Goal: Information Seeking & Learning: Find contact information

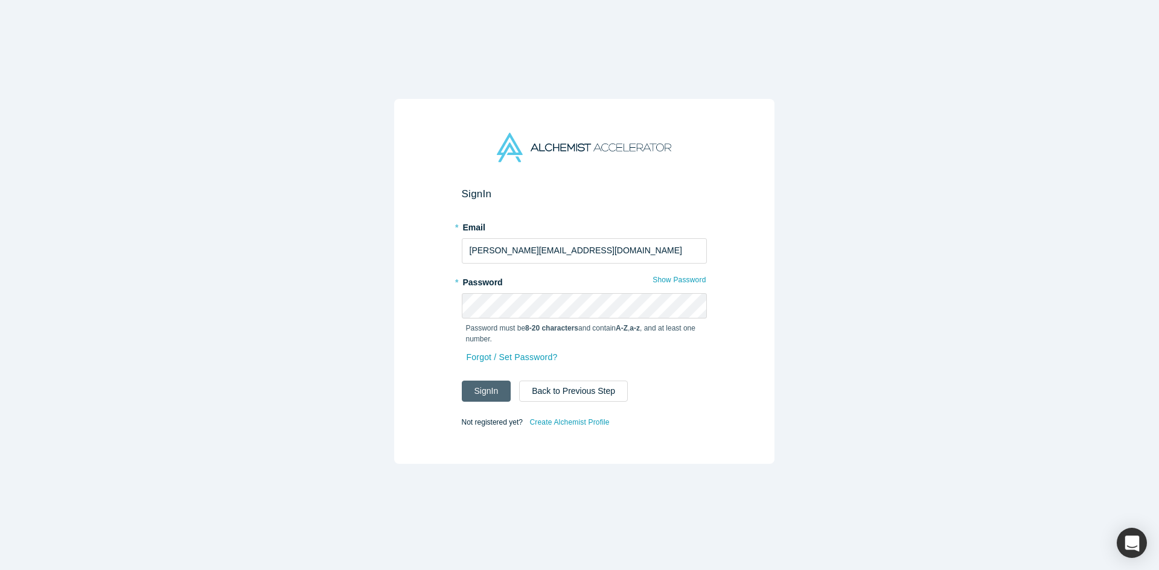
click at [504, 394] on button "Sign In" at bounding box center [486, 391] width 49 height 21
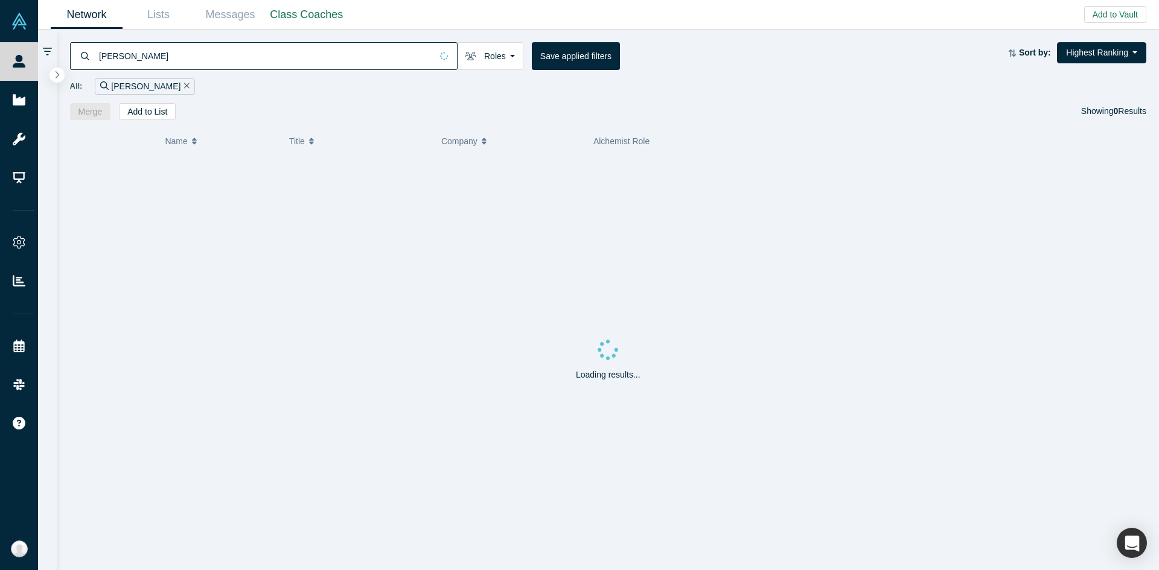
click at [250, 56] on input "alexander eugene" at bounding box center [265, 56] width 334 height 28
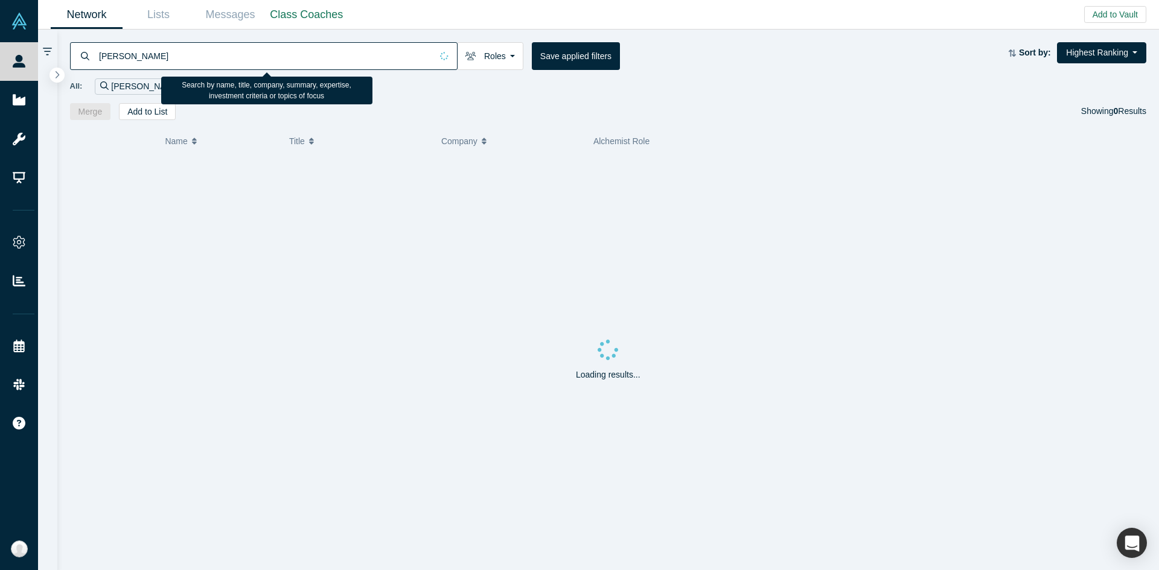
click at [250, 56] on input "alexander eugene" at bounding box center [265, 56] width 334 height 28
paste input "rasouli@umich.edu"
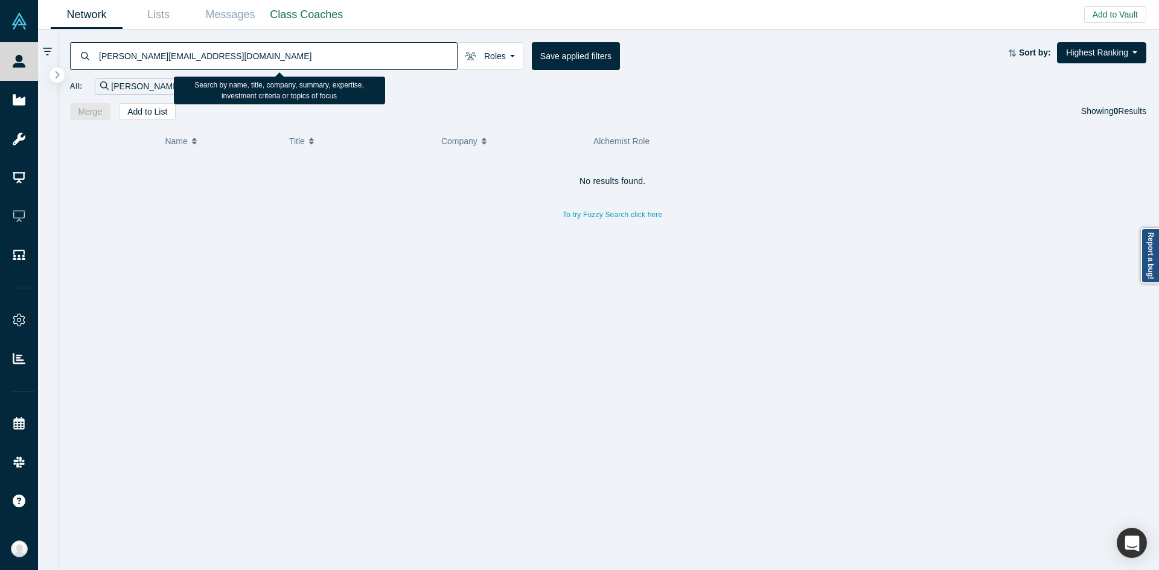
click at [384, 61] on input "rasouli@umich.edu" at bounding box center [277, 56] width 359 height 28
paste input "shayak.mazumder@adya.ai"
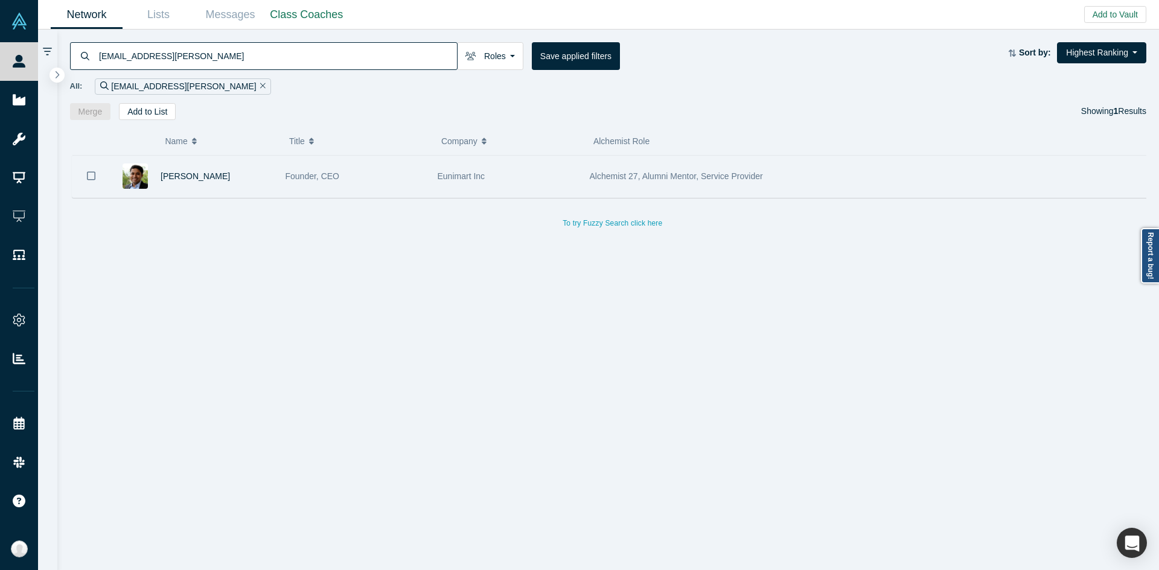
click at [427, 194] on div "Founder, CEO" at bounding box center [355, 177] width 152 height 42
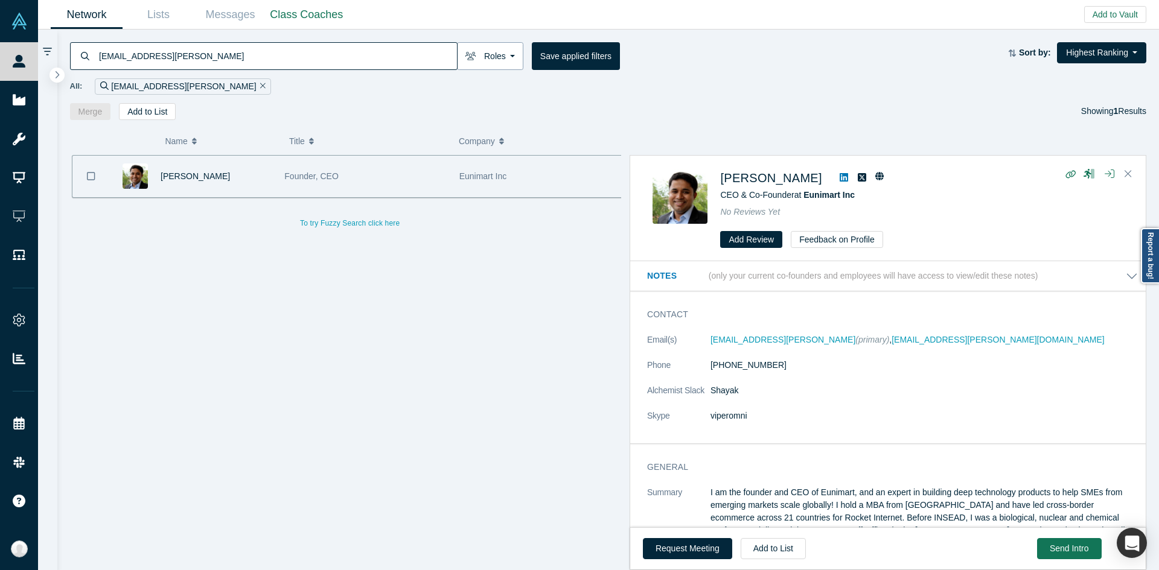
click at [468, 57] on icon "button" at bounding box center [470, 56] width 11 height 8
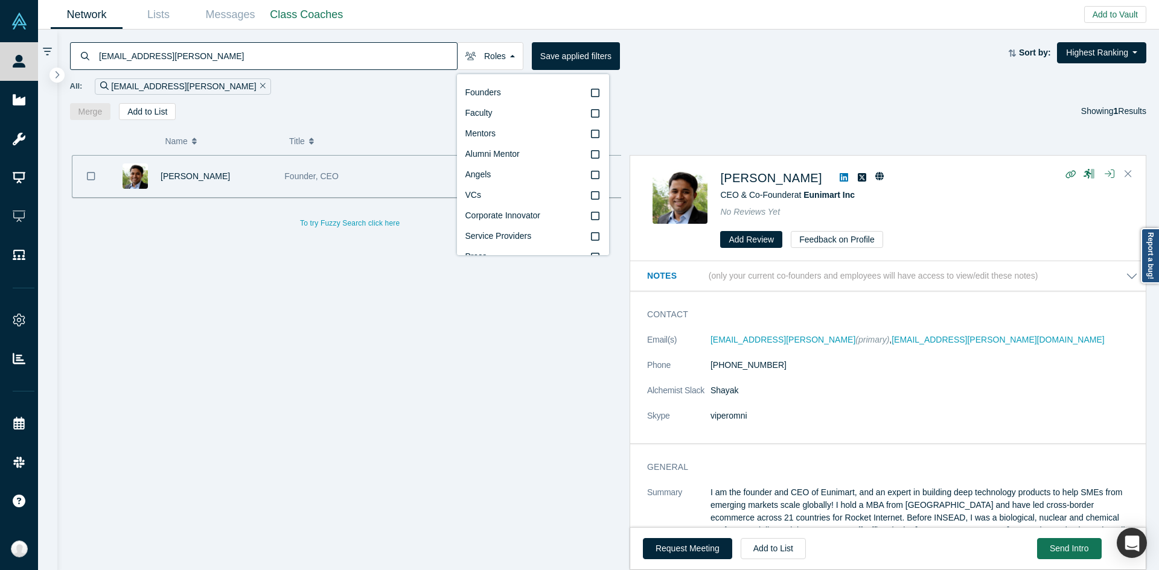
click at [418, 57] on input "shayak.mazumder@adya.ai" at bounding box center [277, 56] width 359 height 28
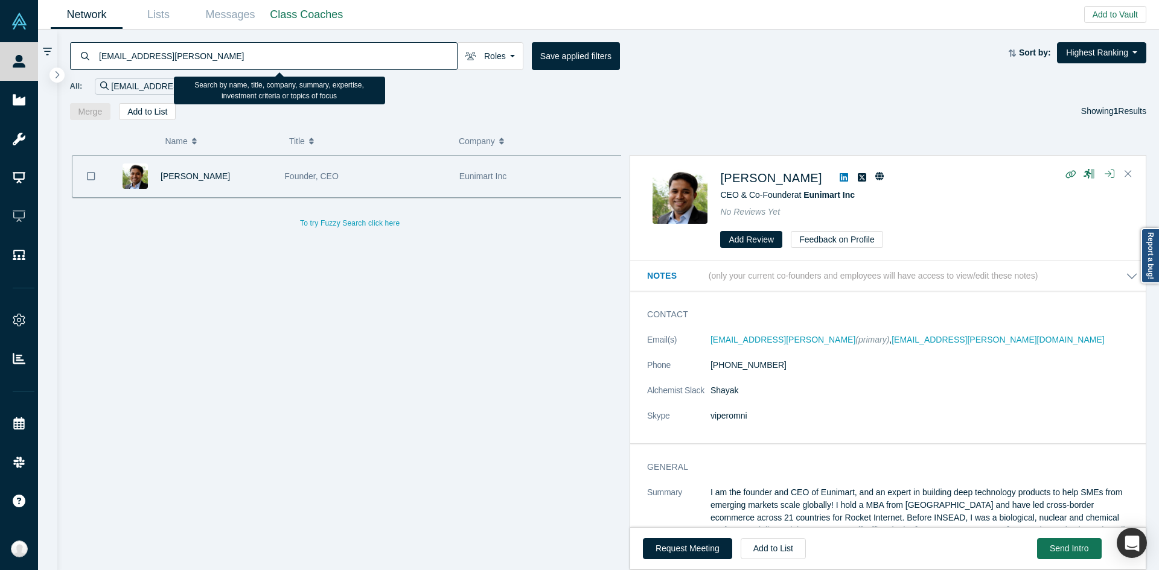
click at [418, 57] on input "shayak.mazumder@adya.ai" at bounding box center [277, 56] width 359 height 28
paste input "anku.chahal@sellwizr.com"
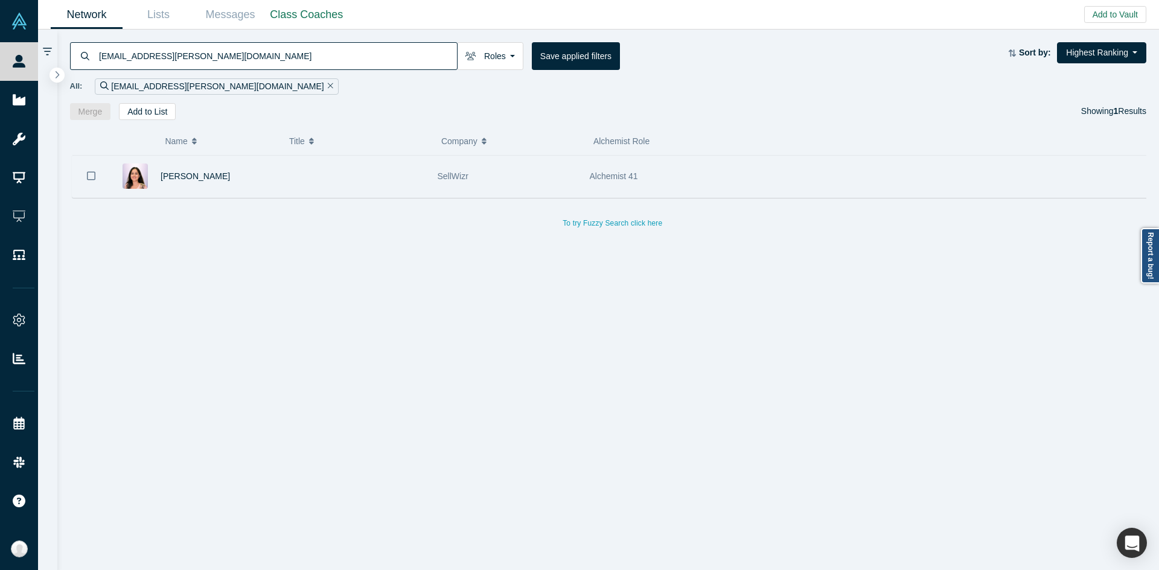
click at [321, 177] on div at bounding box center [355, 177] width 152 height 42
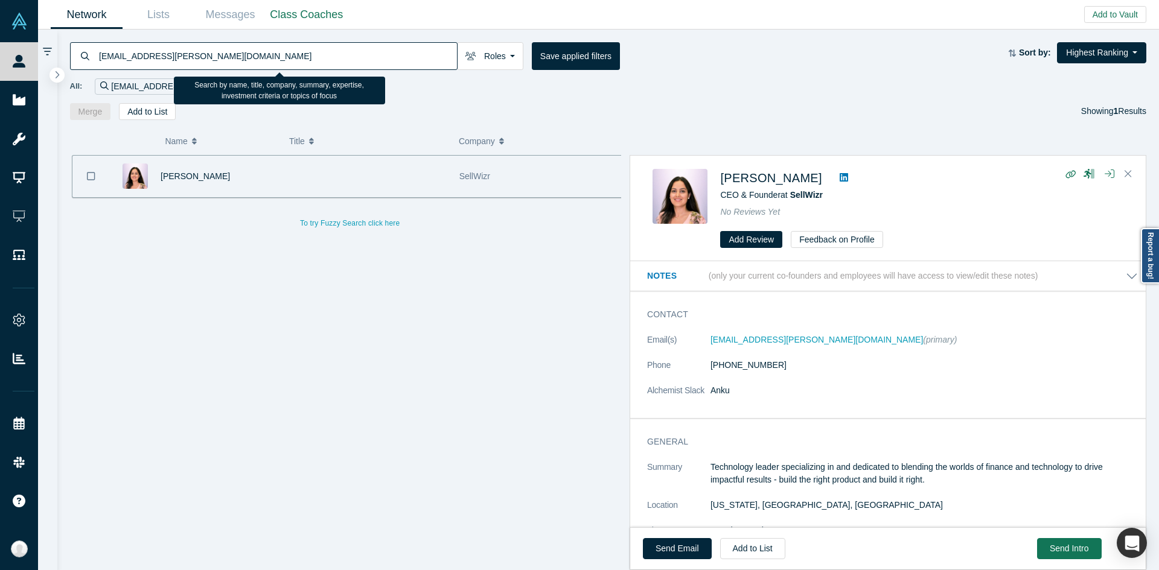
click at [326, 65] on input "anku.chahal@sellwizr.com" at bounding box center [277, 56] width 359 height 28
paste input "vik@g2cventures"
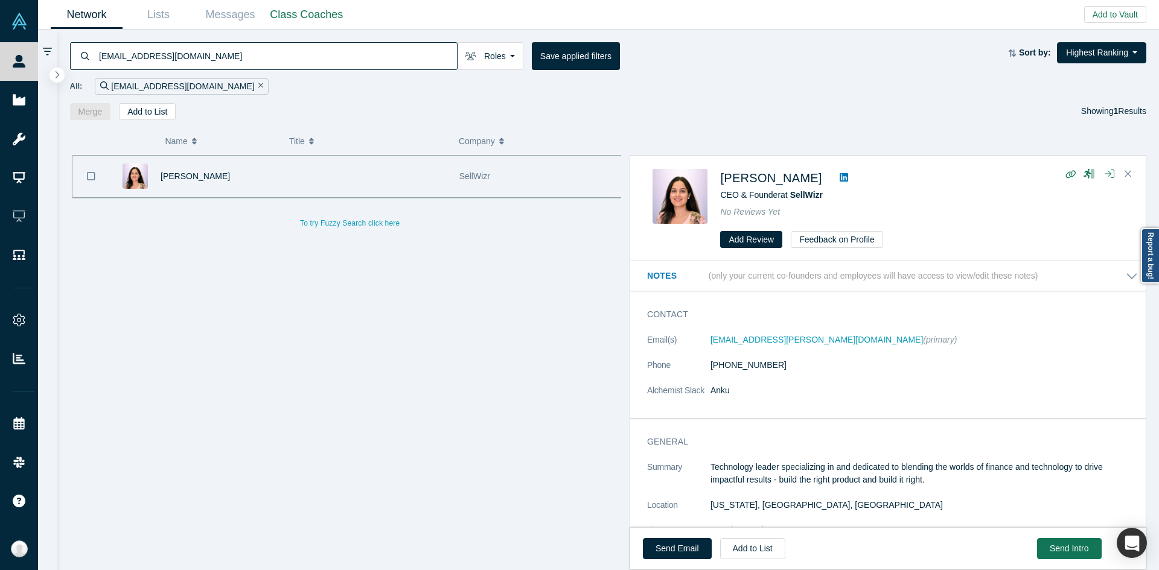
click at [304, 30] on div "vik@g2cventures.com Roles Founders Faculty Mentors Alumni Mentor Angels VCs Cor…" at bounding box center [608, 75] width 1102 height 91
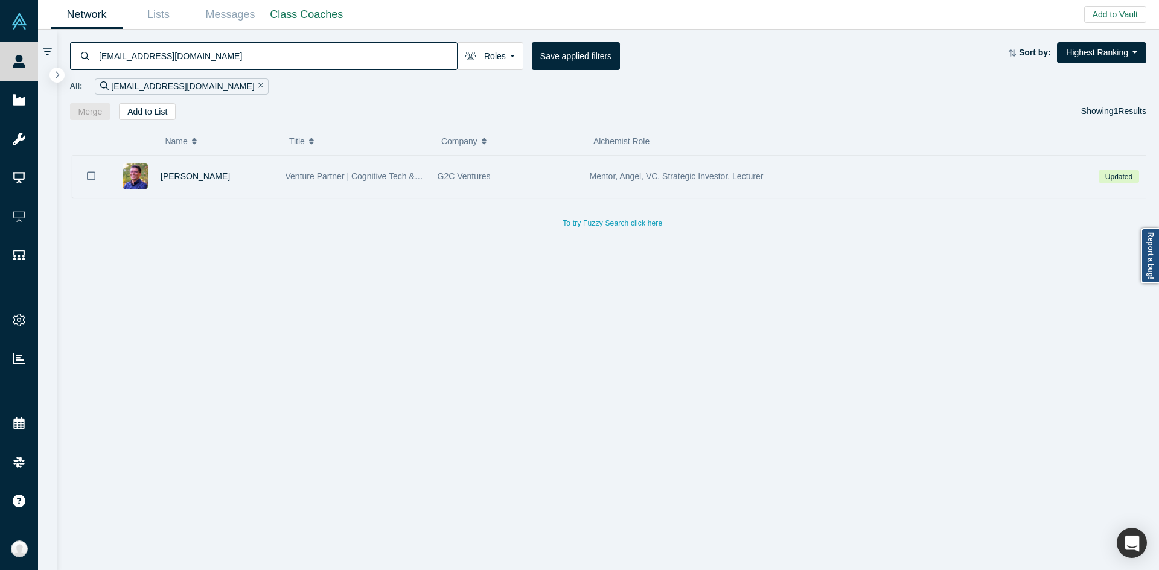
click at [331, 186] on div "Venture Partner | Cognitive Tech & Security Expert" at bounding box center [355, 177] width 139 height 42
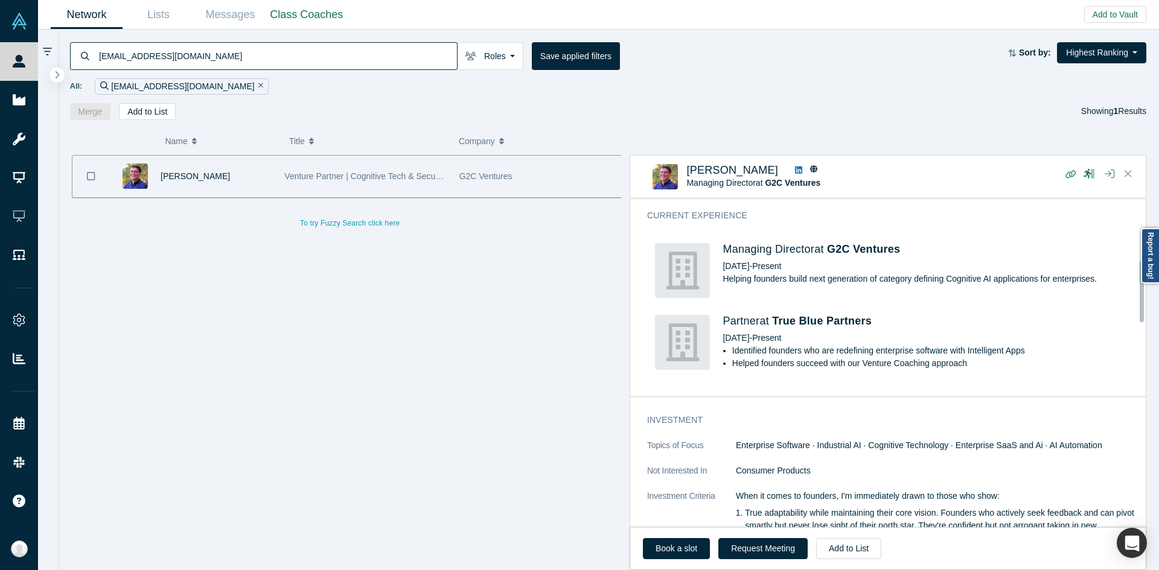
scroll to position [60, 0]
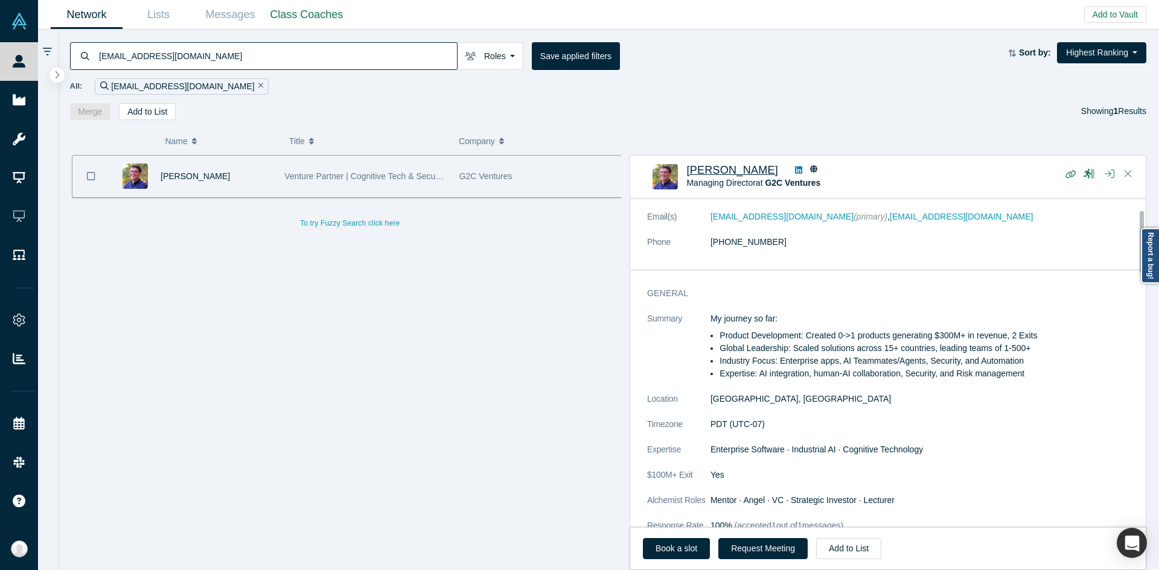
click at [713, 173] on span "Vik Ghai" at bounding box center [732, 170] width 92 height 12
click at [295, 51] on input "vik@g2cventures.com" at bounding box center [277, 56] width 359 height 28
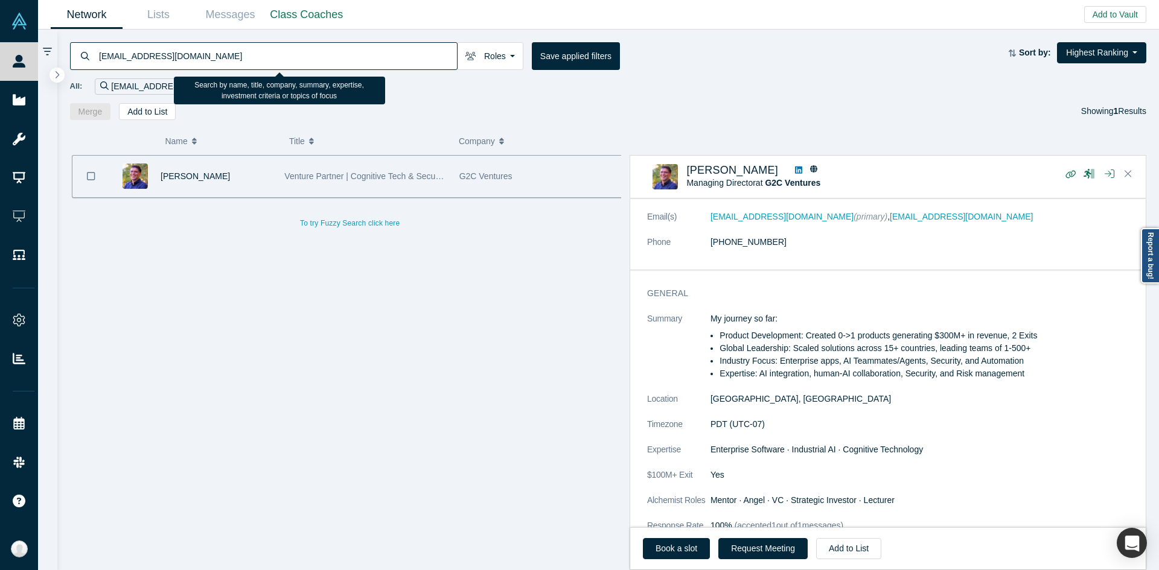
click at [295, 51] on input "vik@g2cventures.com" at bounding box center [277, 56] width 359 height 28
paste input "kyleyjfan@gmail"
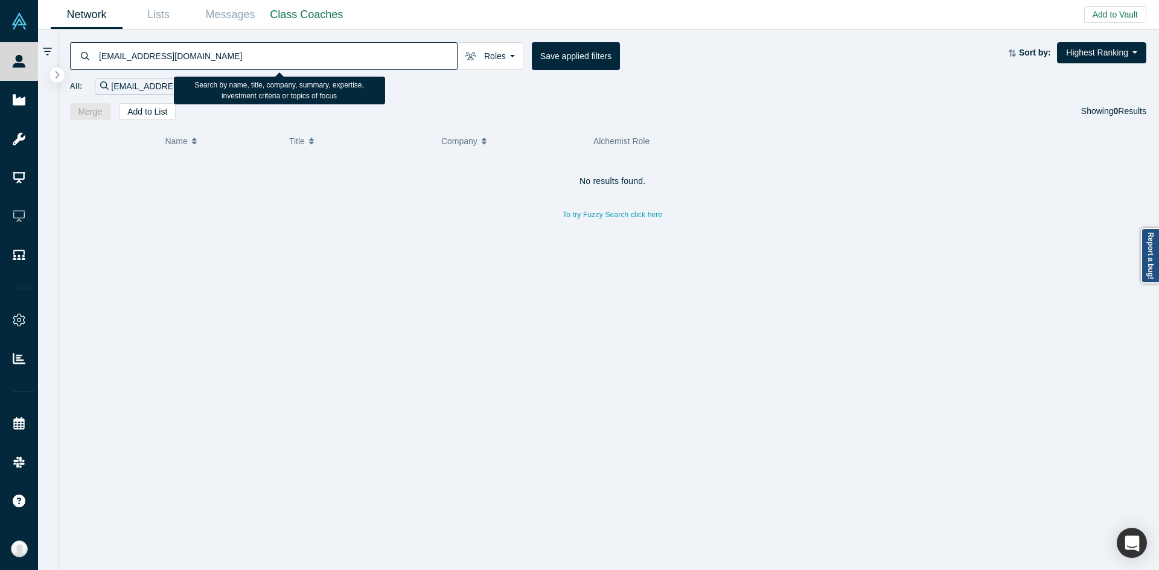
click at [319, 59] on input "kyleyjfan@gmail.com" at bounding box center [277, 56] width 359 height 28
paste input "Flodesk"
click at [401, 46] on input "Flodesk" at bounding box center [277, 56] width 359 height 28
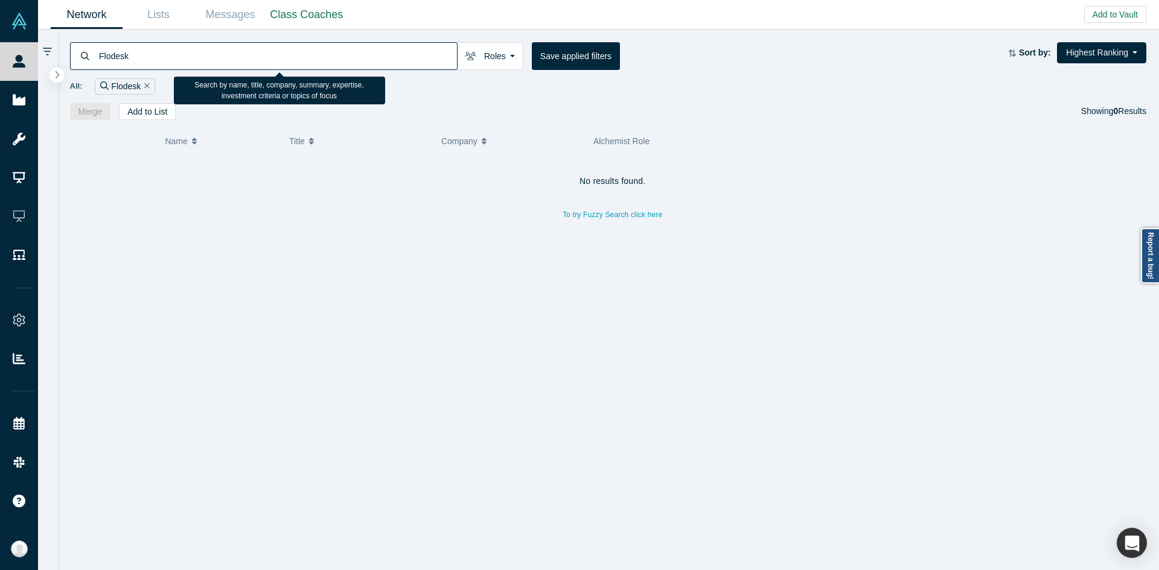
paste input "Idicula Mathew"
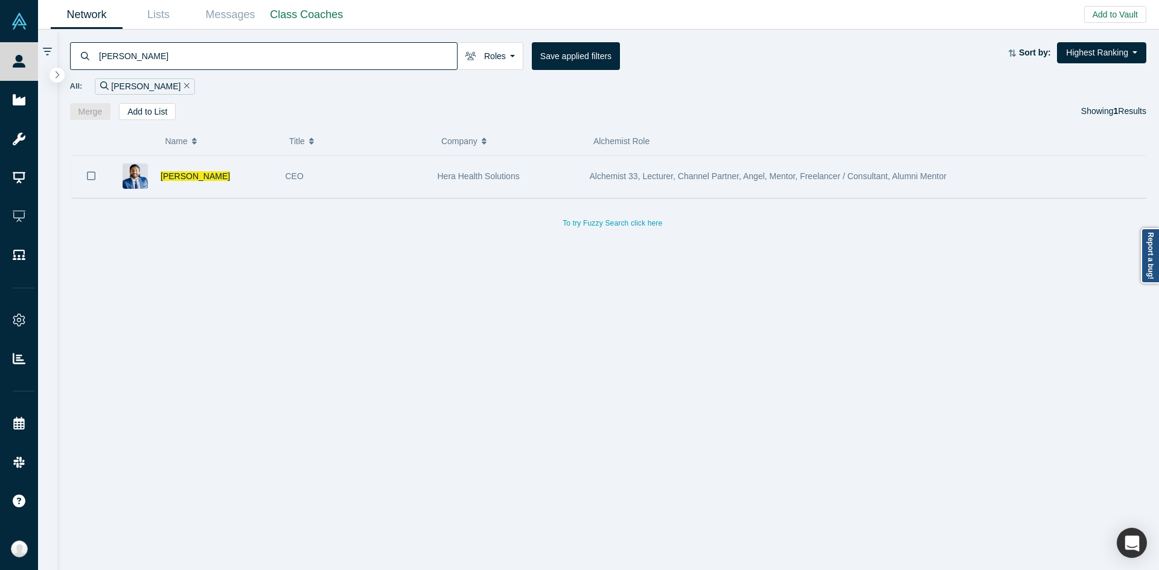
click at [246, 182] on div "Idicula Mathew" at bounding box center [217, 177] width 112 height 42
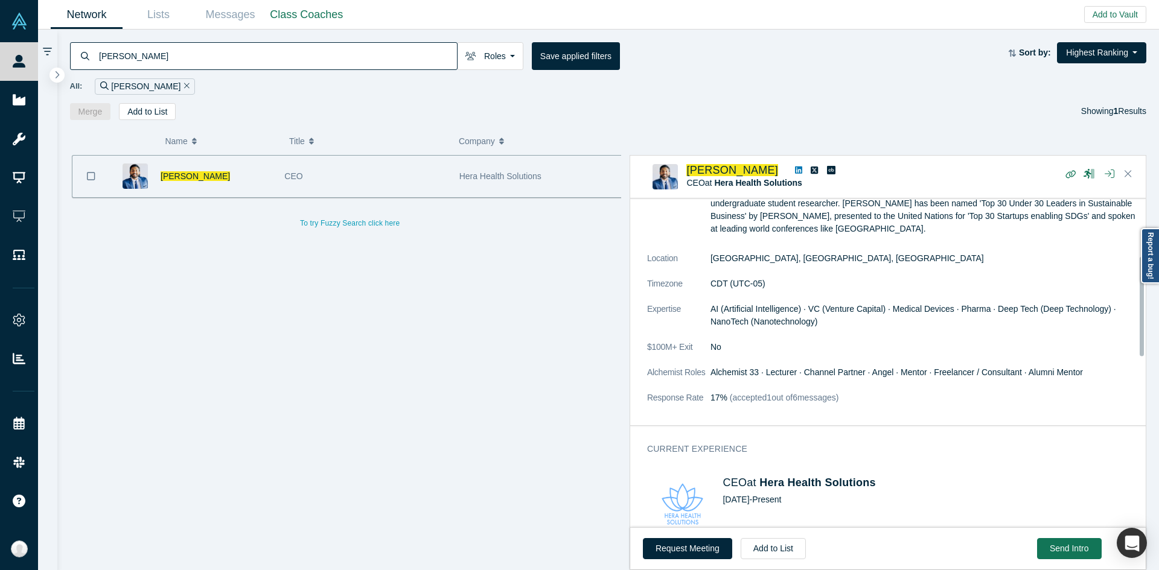
scroll to position [302, 0]
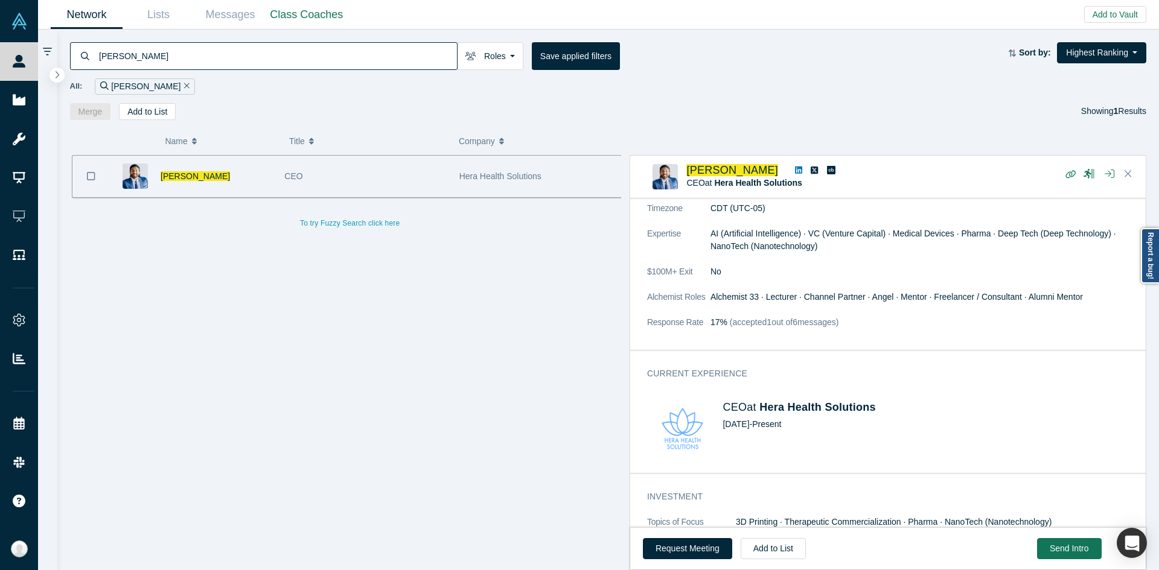
click at [328, 66] on input "Idicula Mathew" at bounding box center [277, 56] width 359 height 28
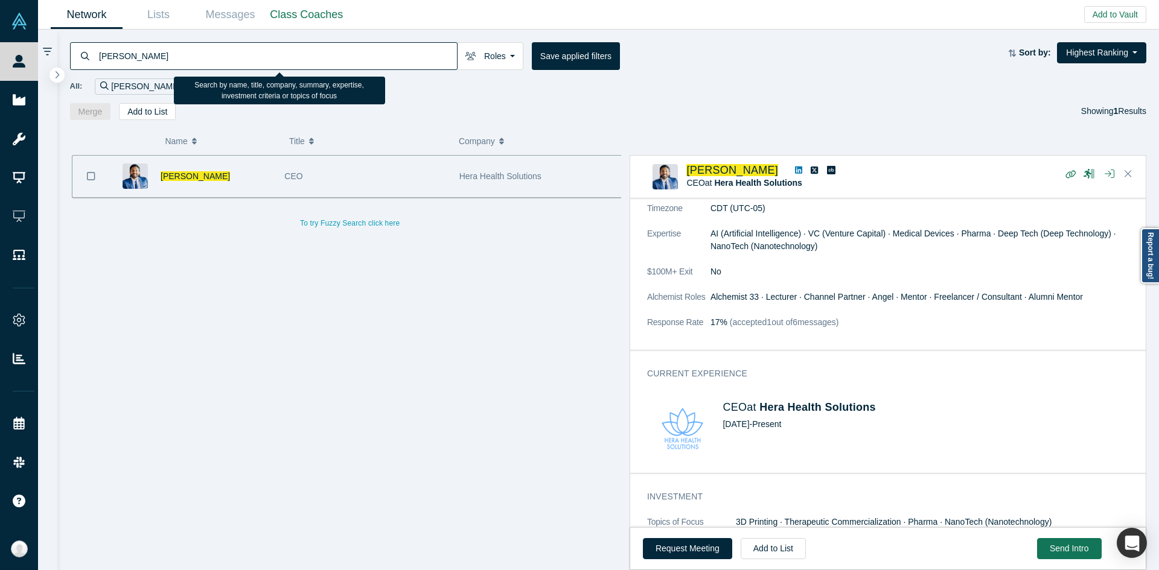
click at [328, 66] on input "Idicula Mathew" at bounding box center [277, 56] width 359 height 28
paste input "Nicolas"
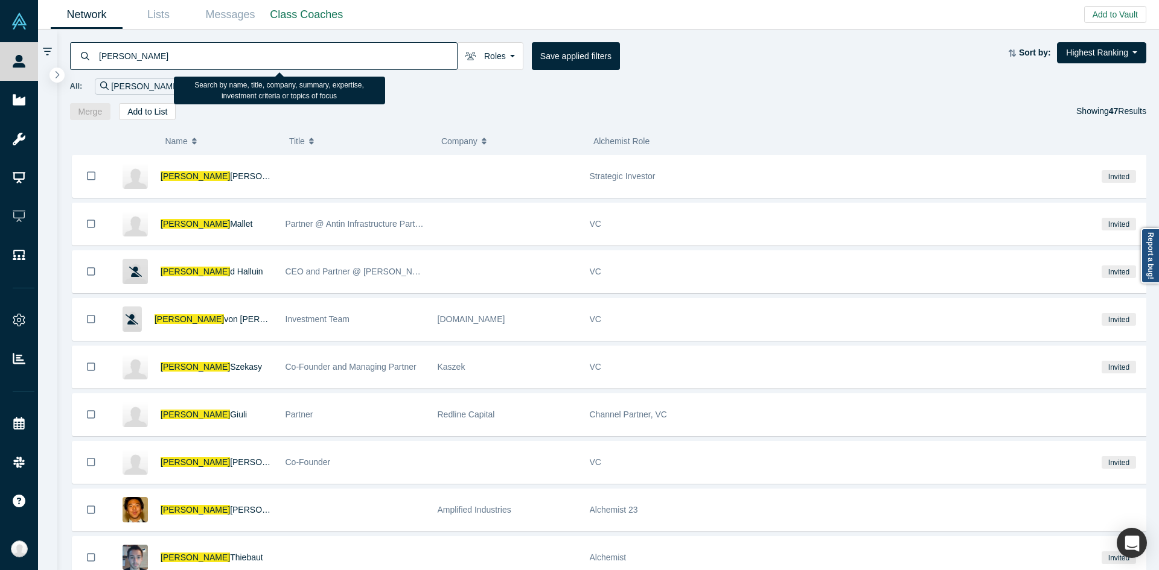
paste input "Ardies"
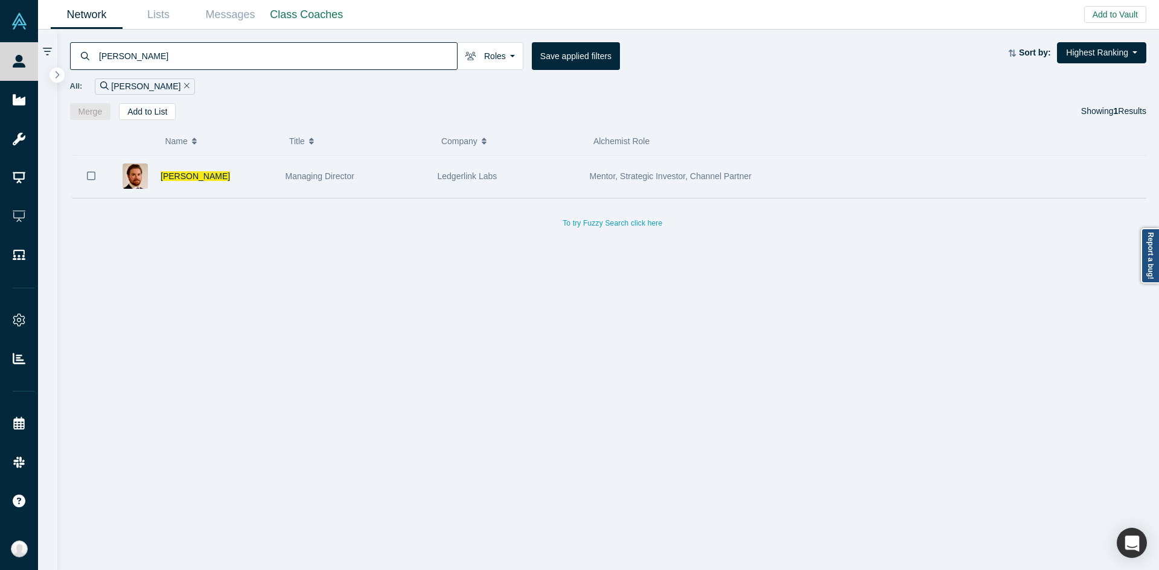
click at [258, 182] on div "Nicolas Ardies" at bounding box center [217, 177] width 112 height 42
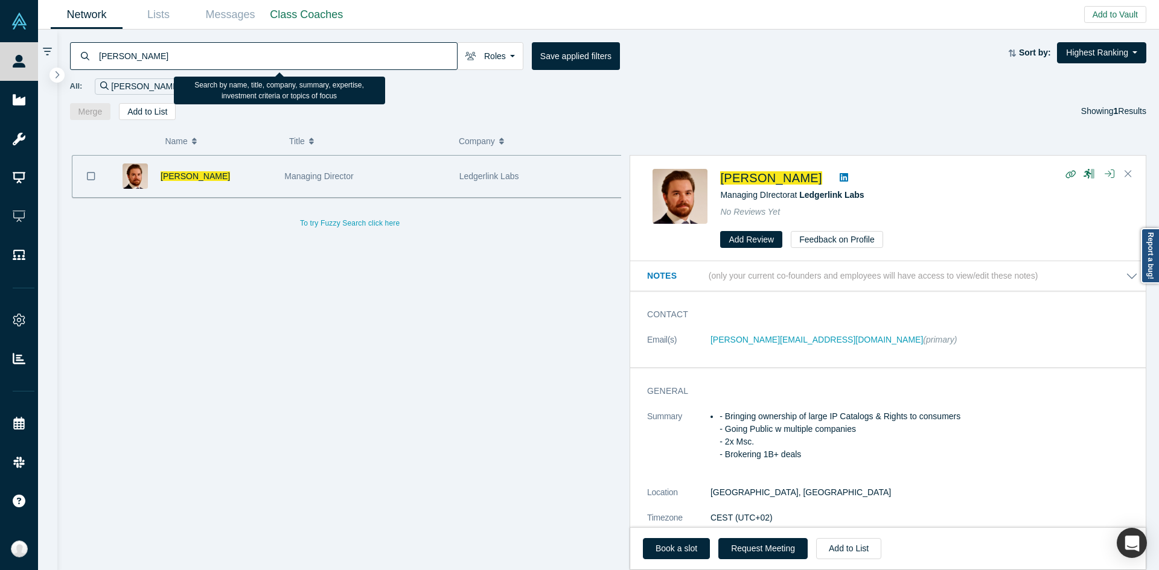
click at [387, 51] on input "Nicolas Ardies" at bounding box center [277, 56] width 359 height 28
paste input "John Dogru"
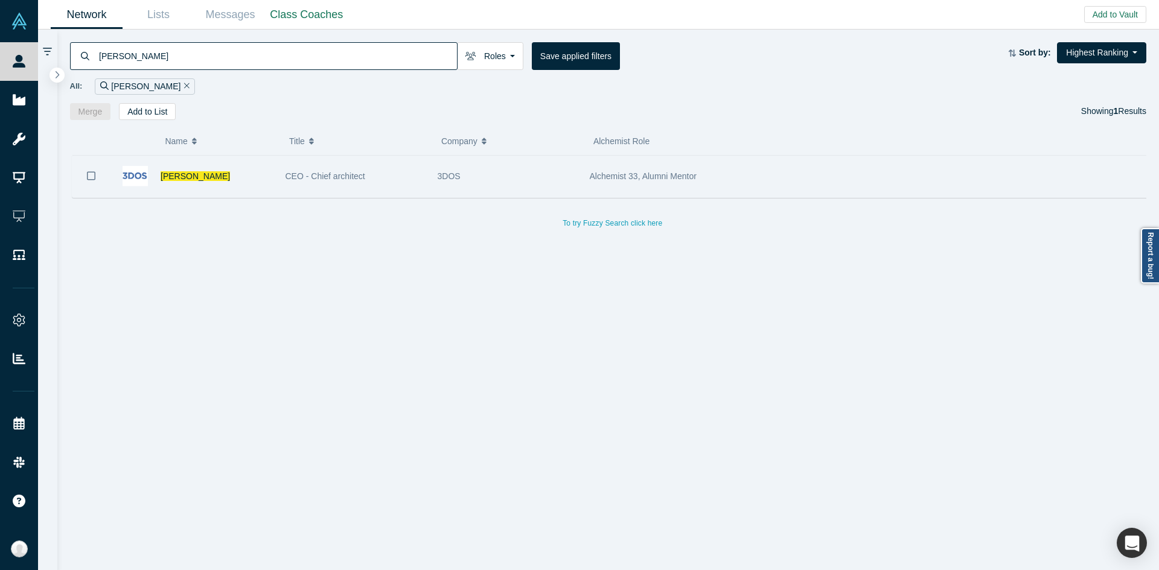
click at [348, 185] on div "CEO - Chief architect" at bounding box center [355, 177] width 139 height 42
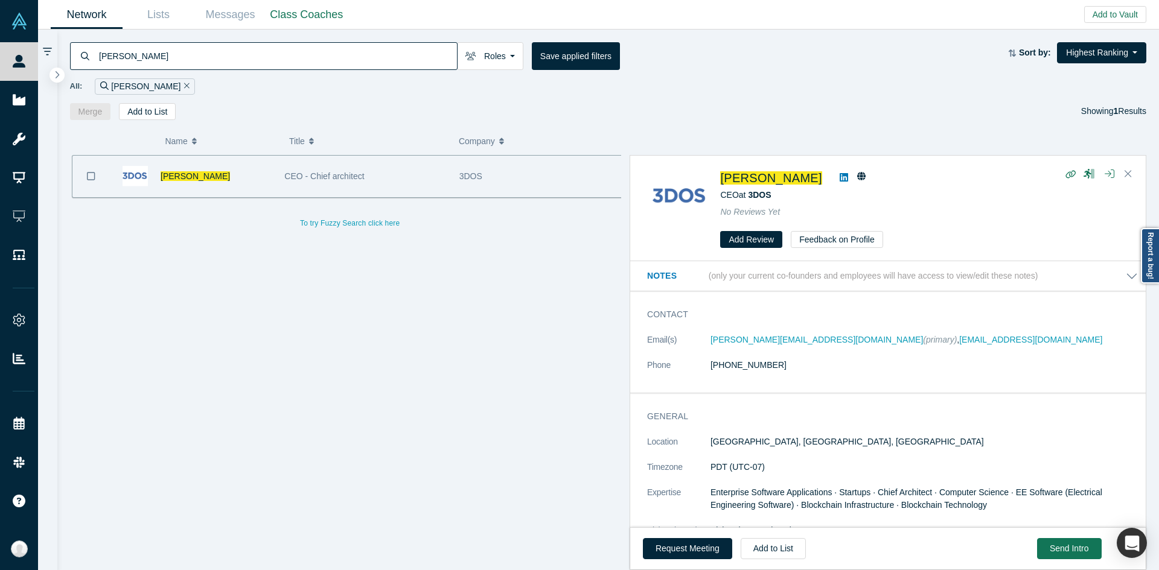
click at [386, 59] on input "John Dogru" at bounding box center [277, 56] width 359 height 28
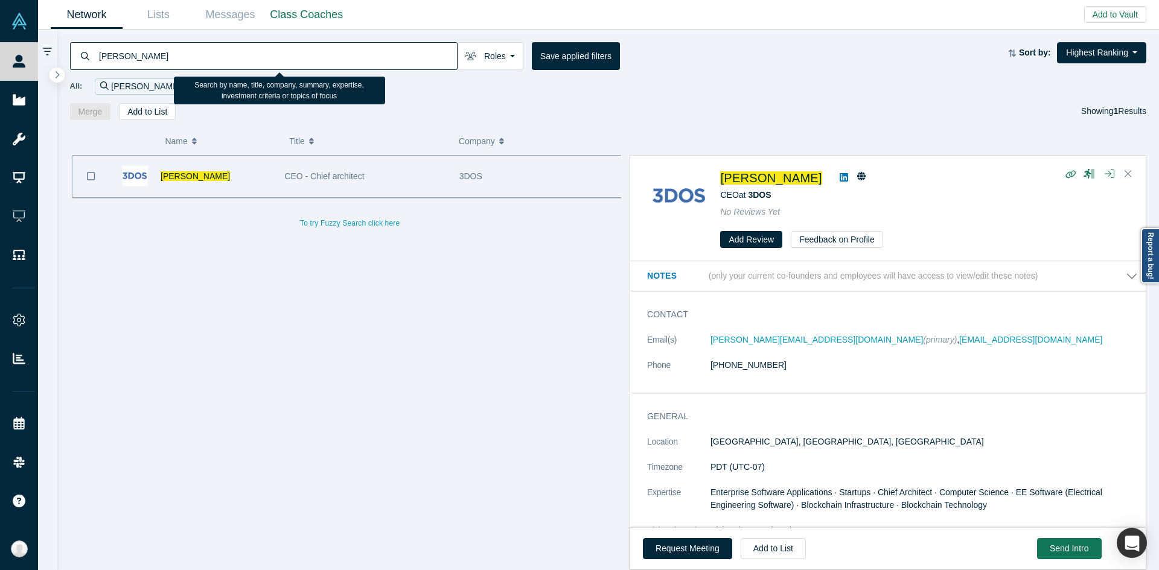
paste input "Mockridge, Brewster"
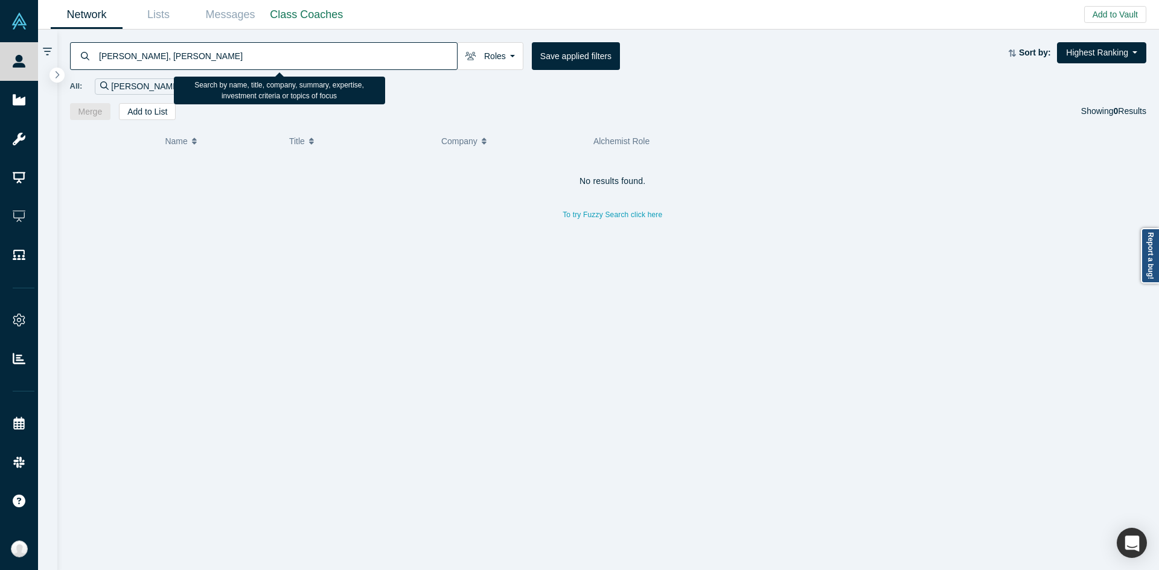
click at [403, 48] on input "Mockridge, Brewster" at bounding box center [277, 56] width 359 height 28
paste input "Fadi Issa"
click at [374, 54] on input "Fadi Issa" at bounding box center [277, 56] width 359 height 28
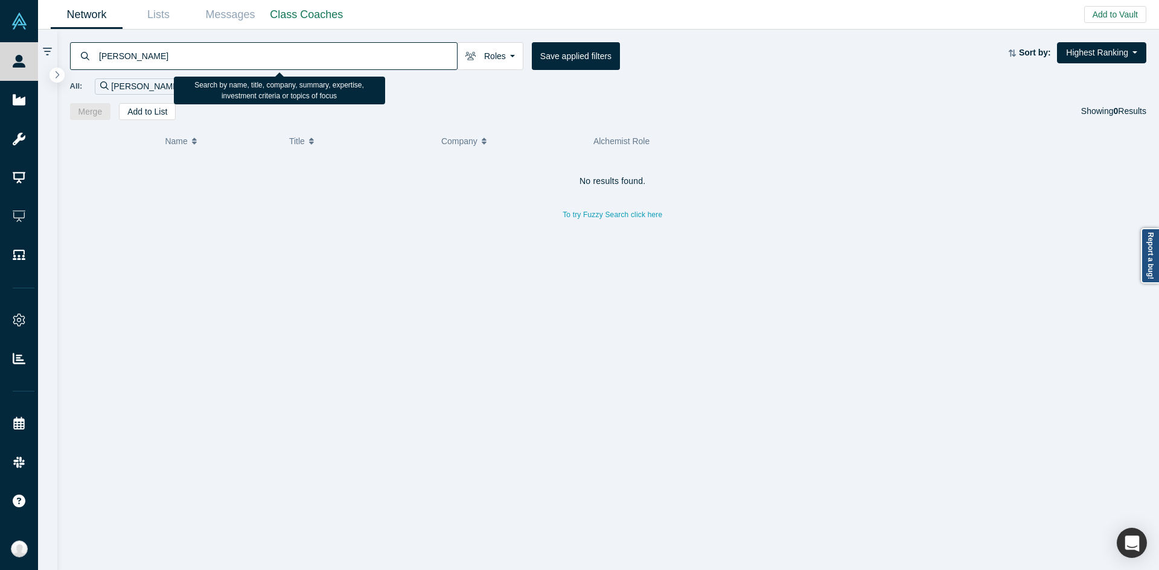
paste input "Phillip Tran"
click at [371, 63] on input "Phillip Tran" at bounding box center [277, 56] width 359 height 28
paste input "aida@legitify.eu"
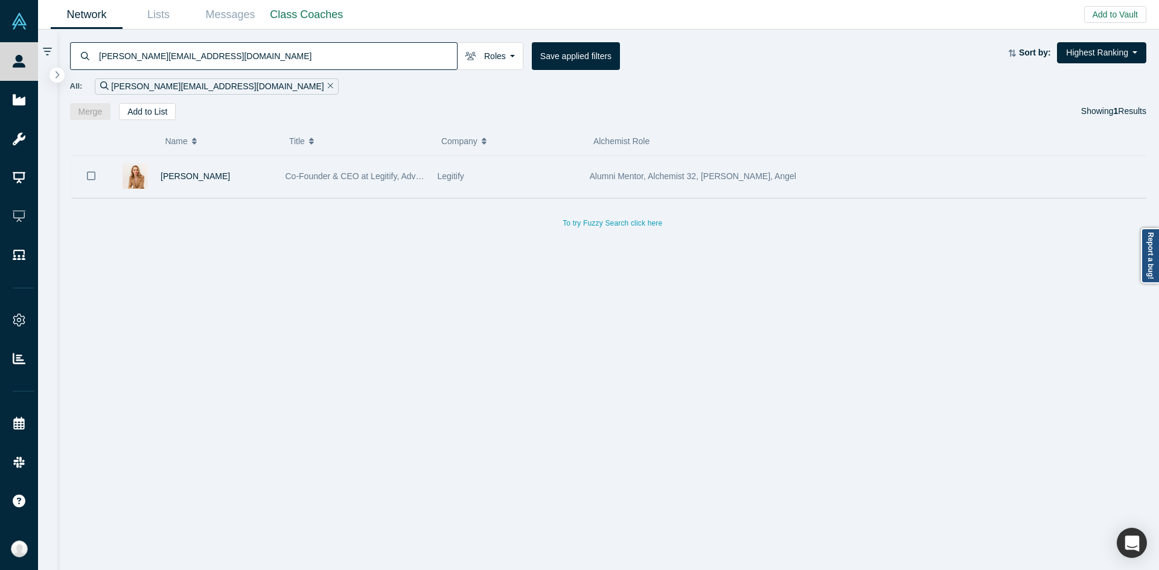
click at [278, 171] on div "Aida Lutaj" at bounding box center [194, 177] width 169 height 42
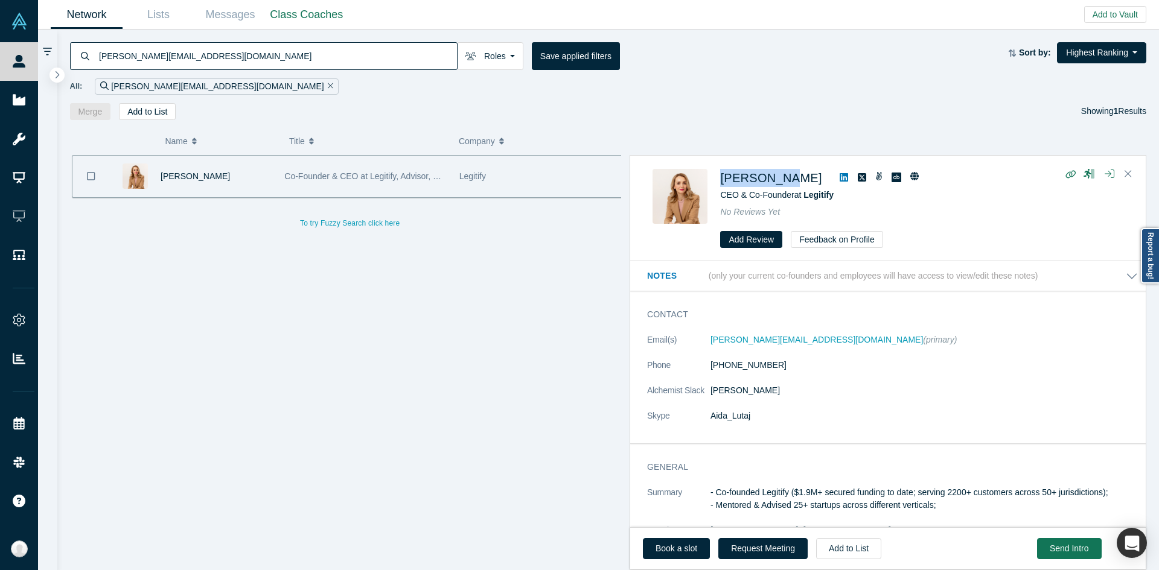
drag, startPoint x: 717, startPoint y: 179, endPoint x: 777, endPoint y: 179, distance: 60.4
click at [777, 179] on div "Aida Lutaj CEO & Co-Founder at Legitify No Reviews Yet Add Review Feedback on P…" at bounding box center [889, 209] width 474 height 80
copy span "Aida Lutaj"
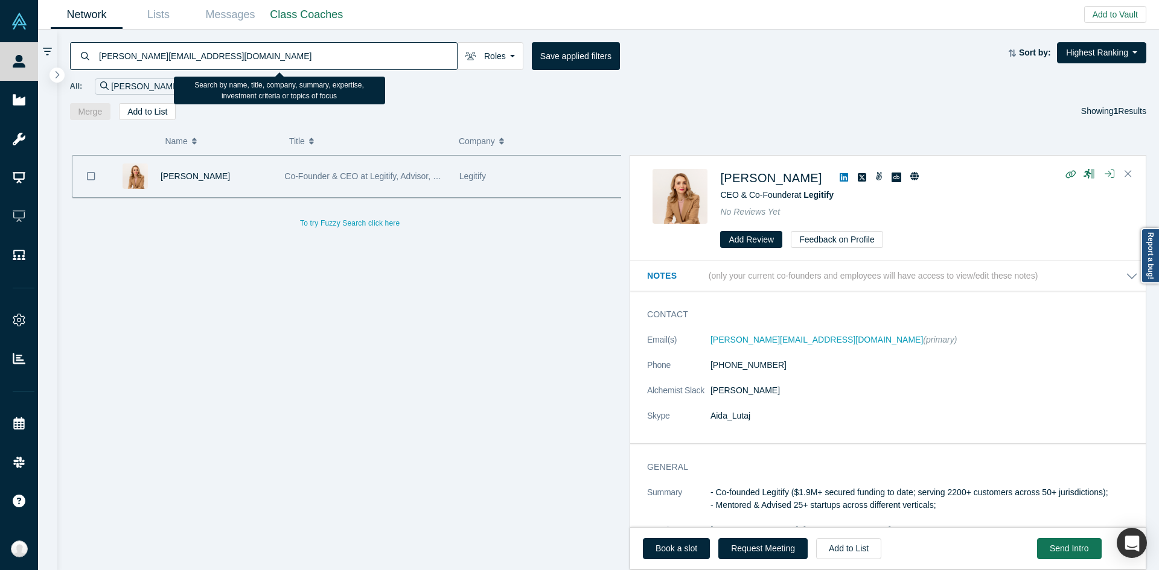
drag, startPoint x: 99, startPoint y: 60, endPoint x: 50, endPoint y: 60, distance: 48.9
click at [50, 60] on div "aida@legitify.eu Roles Founders Faculty Mentors Alumni Mentor Angels VCs Corpor…" at bounding box center [598, 300] width 1121 height 541
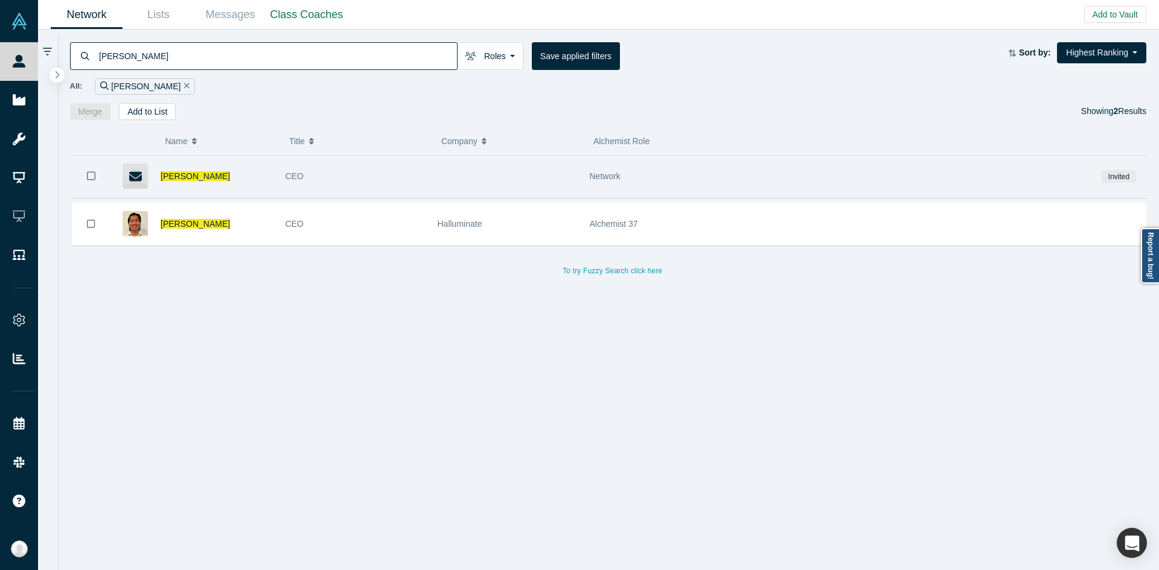
click at [238, 183] on div "Jerry Wu" at bounding box center [217, 177] width 112 height 42
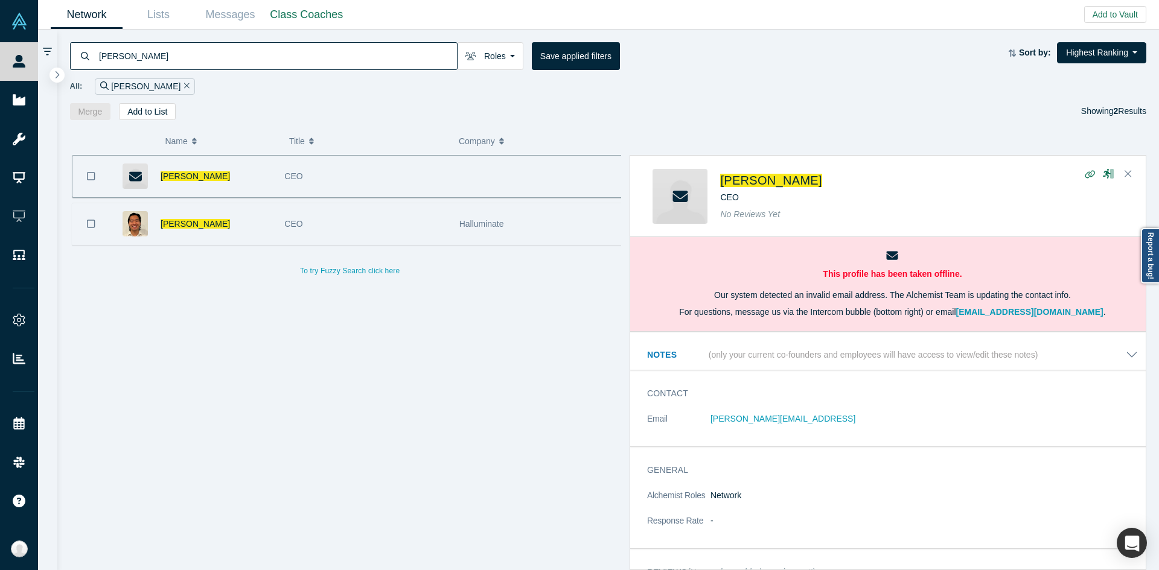
click at [221, 231] on div "Jerry Wu" at bounding box center [216, 224] width 111 height 42
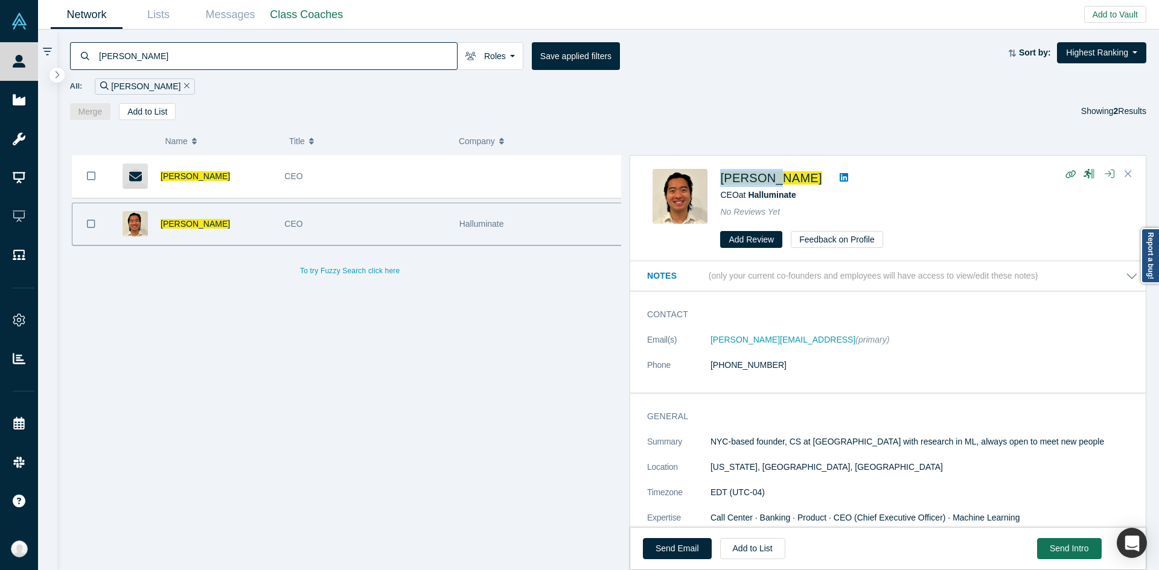
drag, startPoint x: 714, startPoint y: 174, endPoint x: 771, endPoint y: 182, distance: 57.2
click at [771, 182] on div "Jerry Wu CEO at Halluminate No Reviews Yet Add Review Feedback on Profile" at bounding box center [889, 209] width 474 height 80
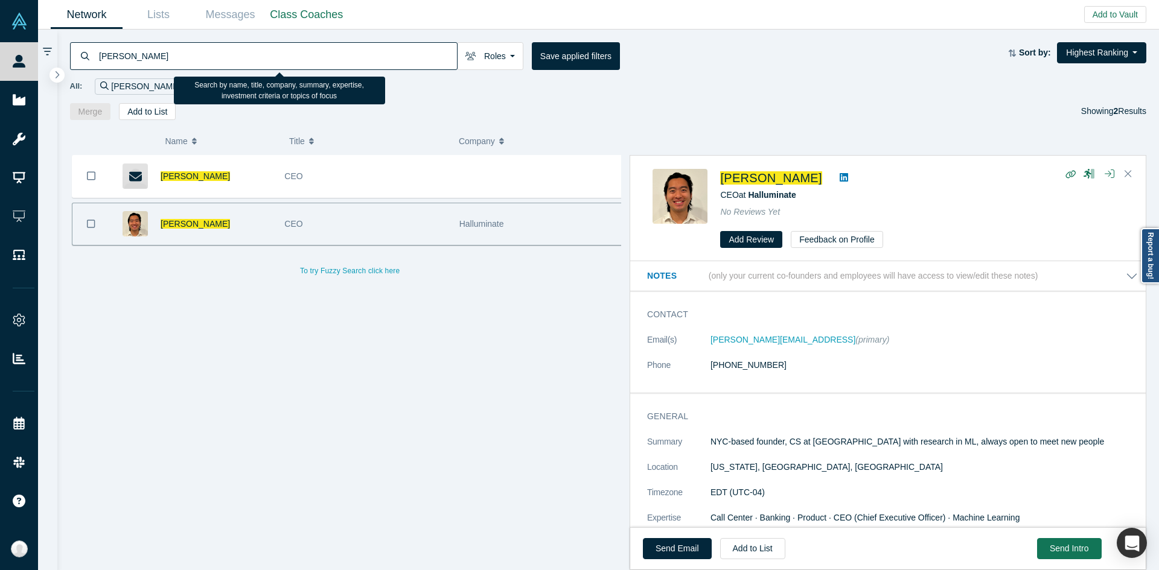
click at [333, 61] on input "Jerry Wu" at bounding box center [277, 56] width 359 height 28
paste input "Dan Edelman"
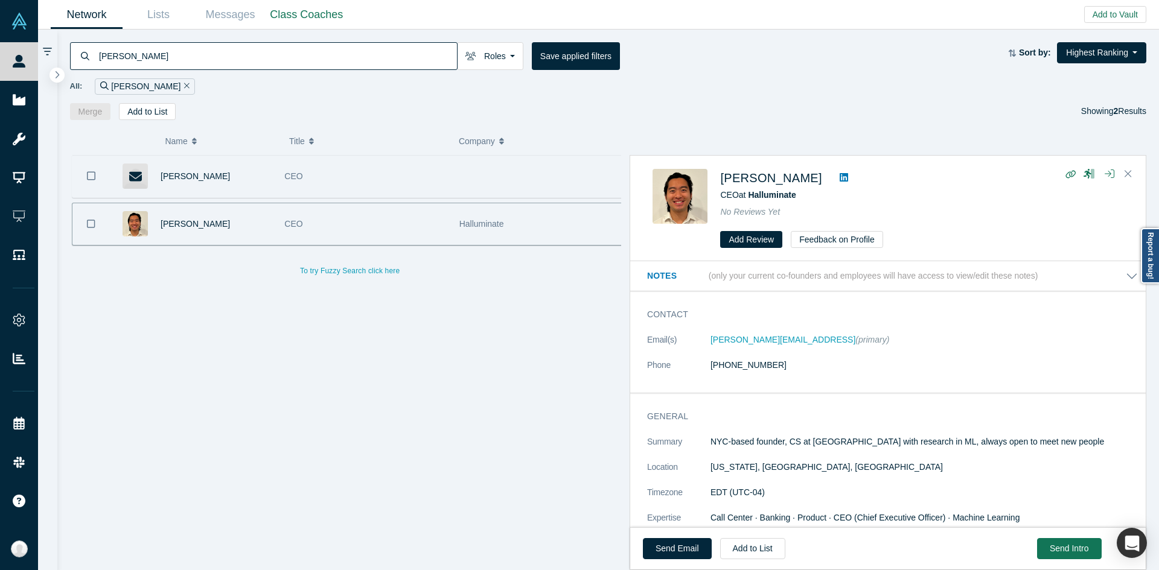
type input "Dan Edelman"
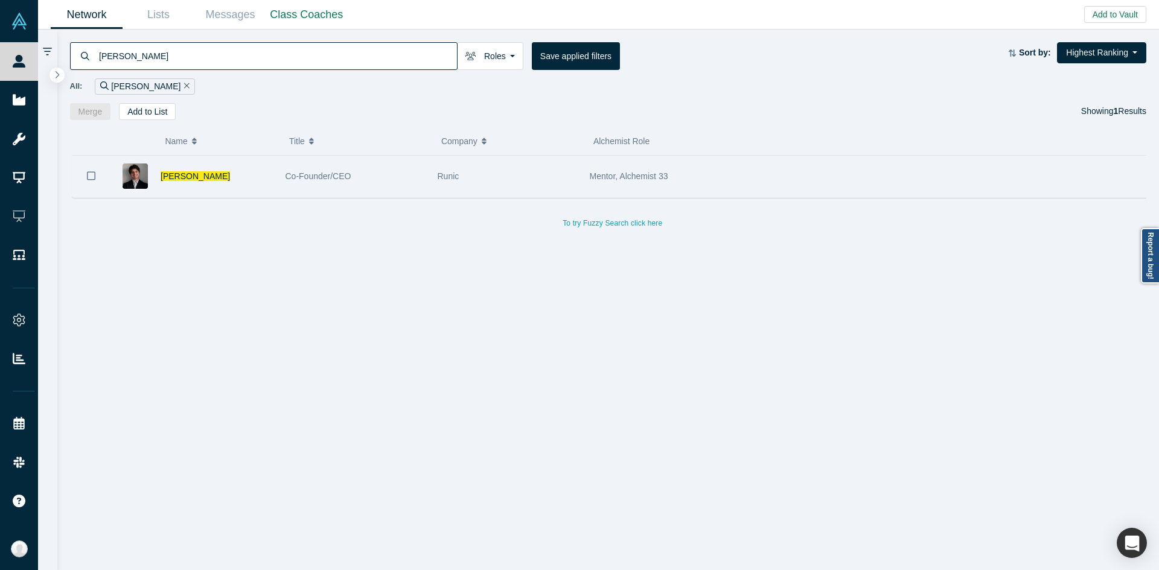
click at [386, 184] on div "Co-Founder/CEO" at bounding box center [355, 177] width 139 height 42
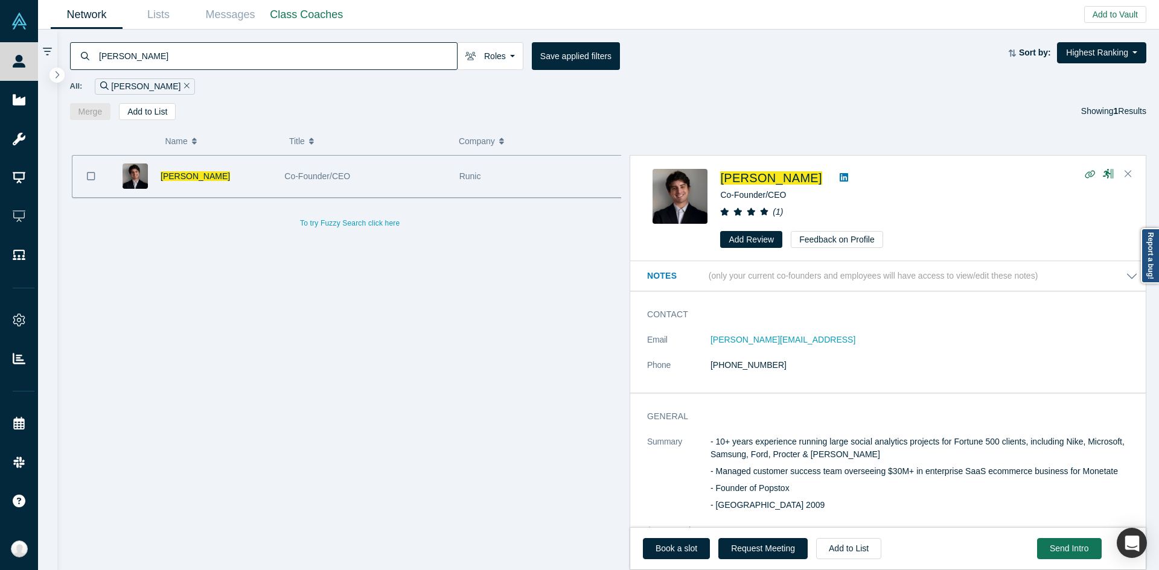
click at [863, 356] on dl "Email dan@runic.ai Phone (781) 801-4282" at bounding box center [892, 359] width 491 height 51
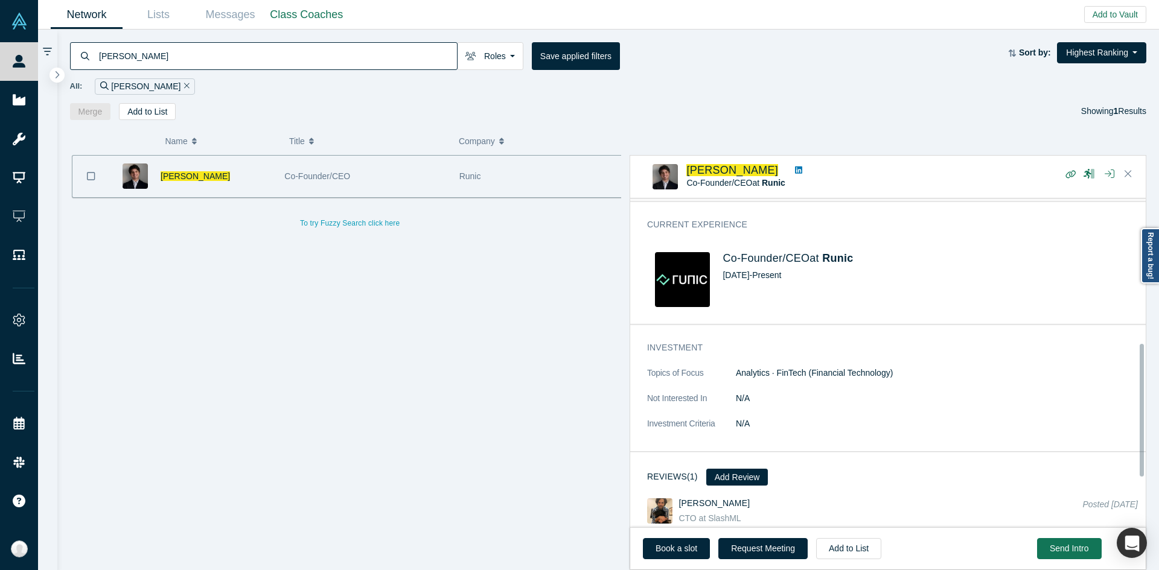
scroll to position [483, 0]
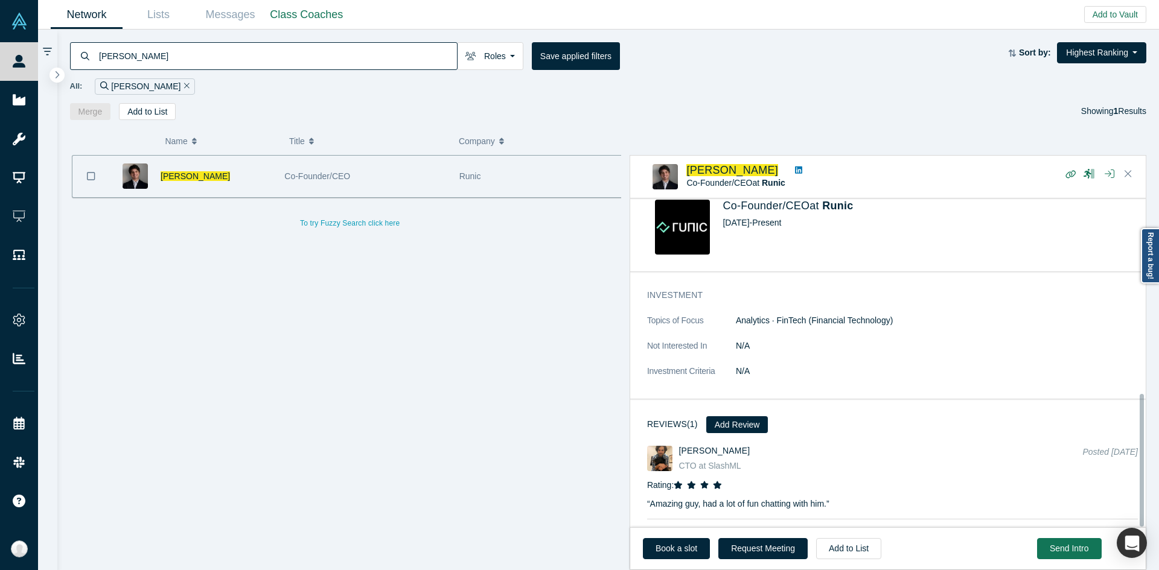
click at [863, 365] on dd "N/A" at bounding box center [937, 371] width 402 height 13
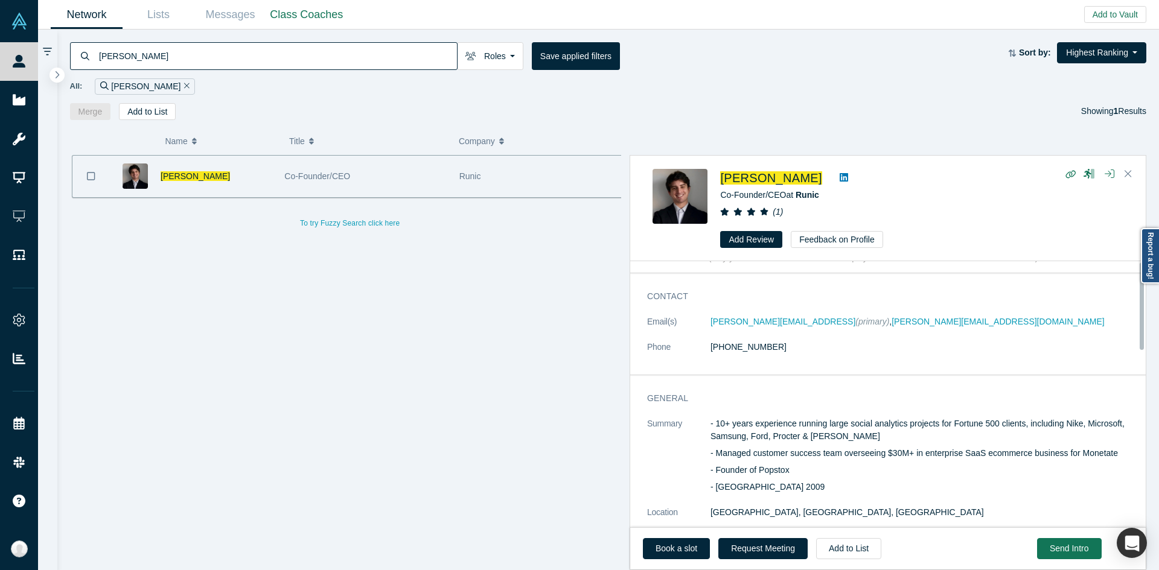
scroll to position [0, 0]
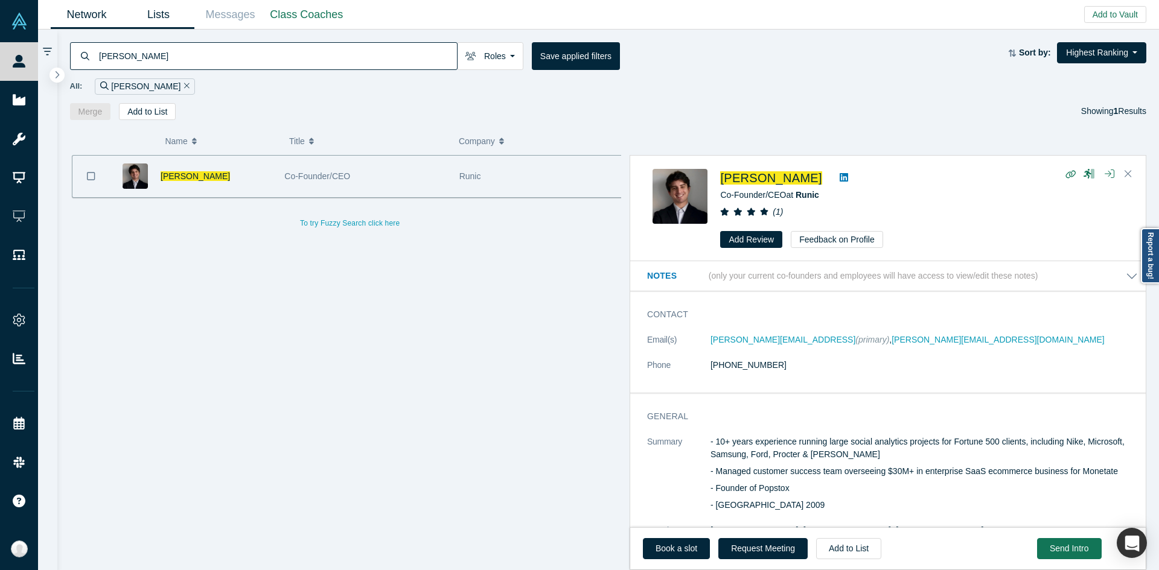
click at [142, 18] on link "Lists" at bounding box center [159, 15] width 72 height 28
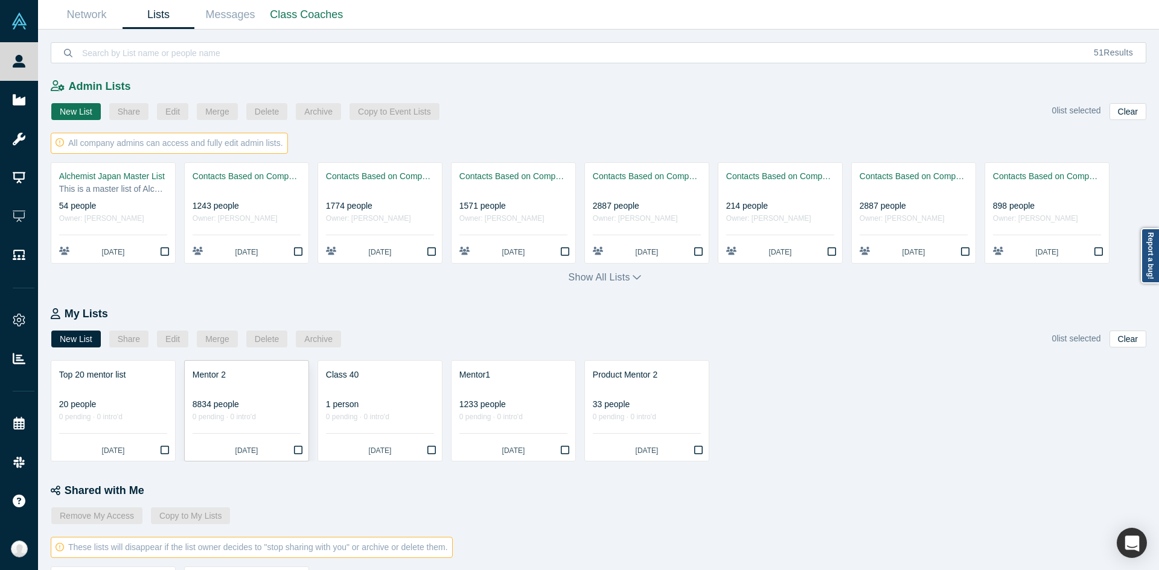
click at [296, 451] on icon "Bookmark" at bounding box center [298, 450] width 8 height 10
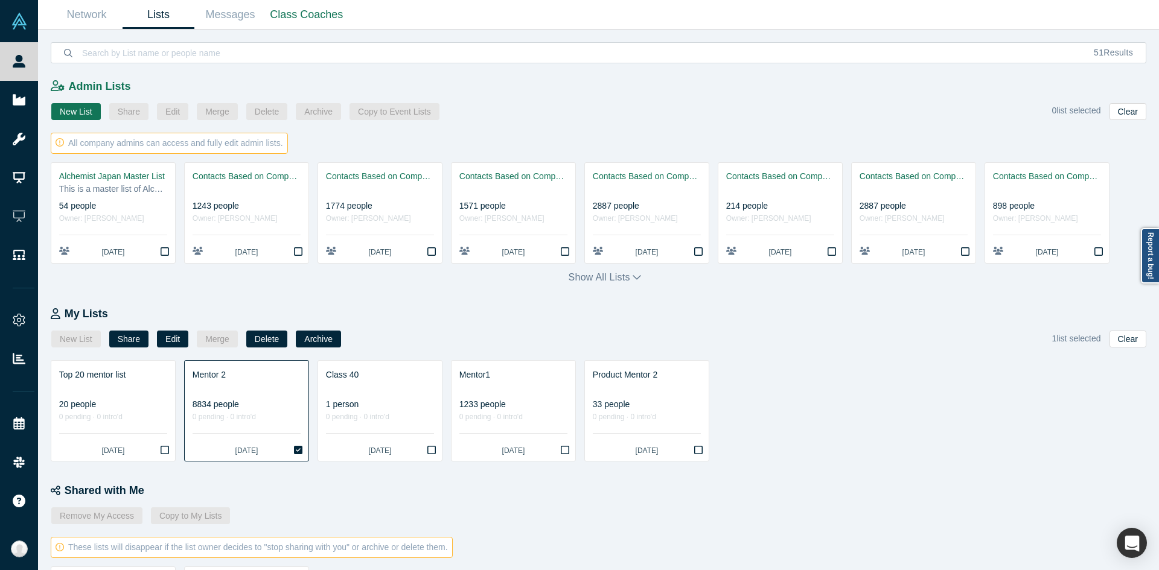
click at [242, 384] on div at bounding box center [247, 387] width 108 height 13
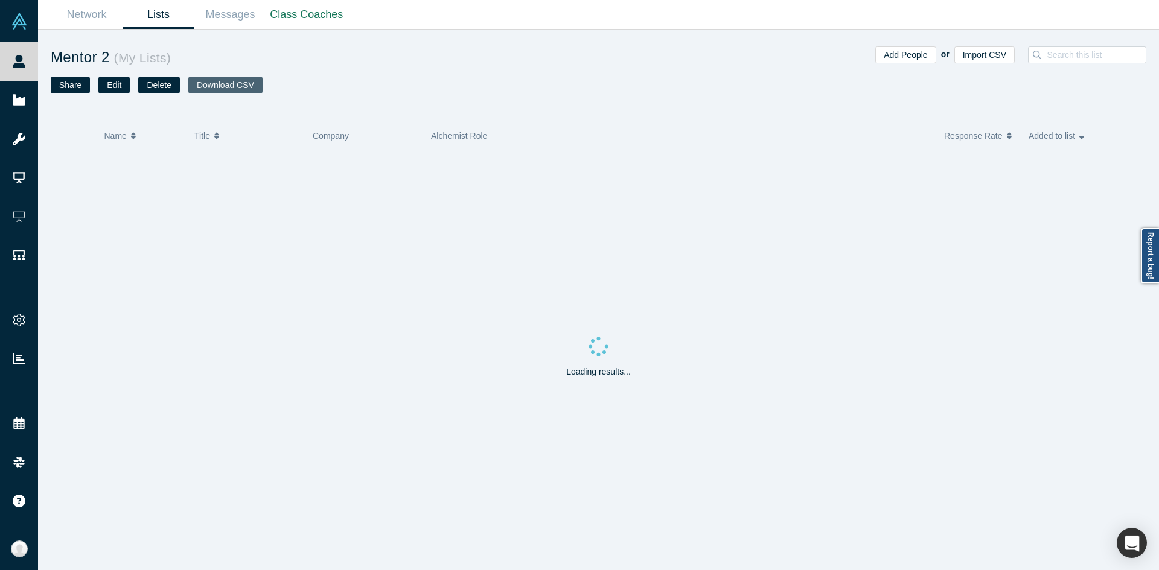
click at [226, 87] on button "Download CSV" at bounding box center [225, 85] width 74 height 17
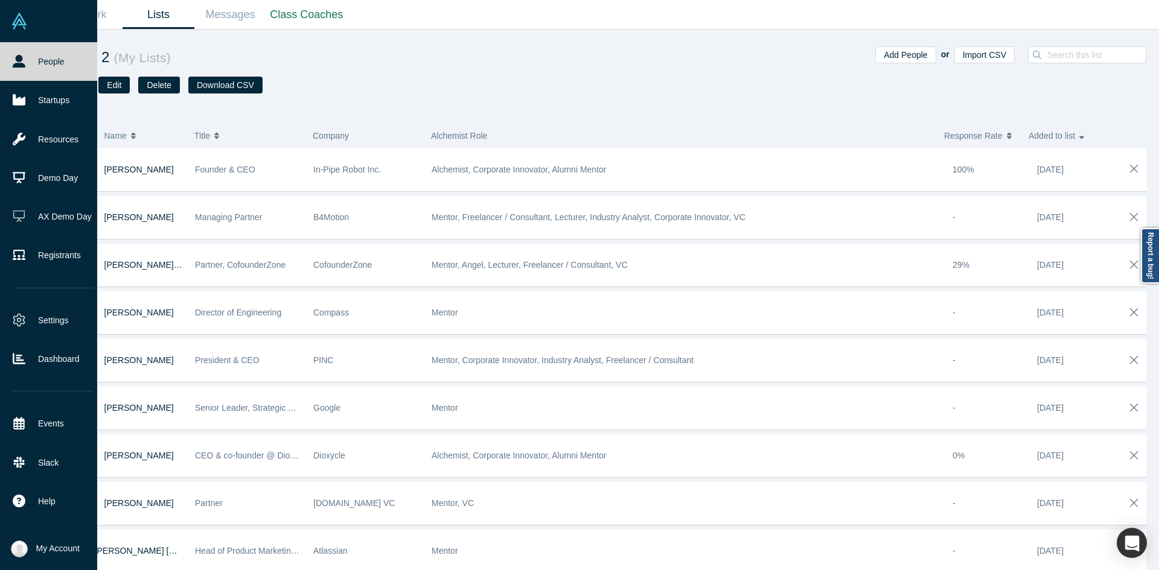
click at [25, 65] on icon at bounding box center [19, 61] width 13 height 13
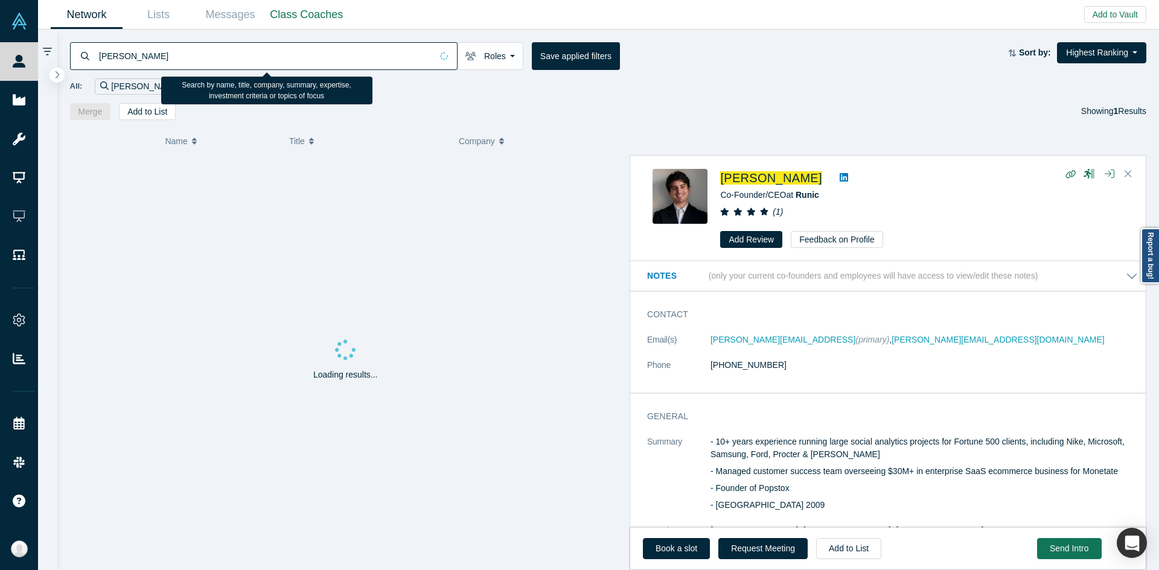
click at [359, 60] on input "Dan Edelman" at bounding box center [265, 56] width 334 height 28
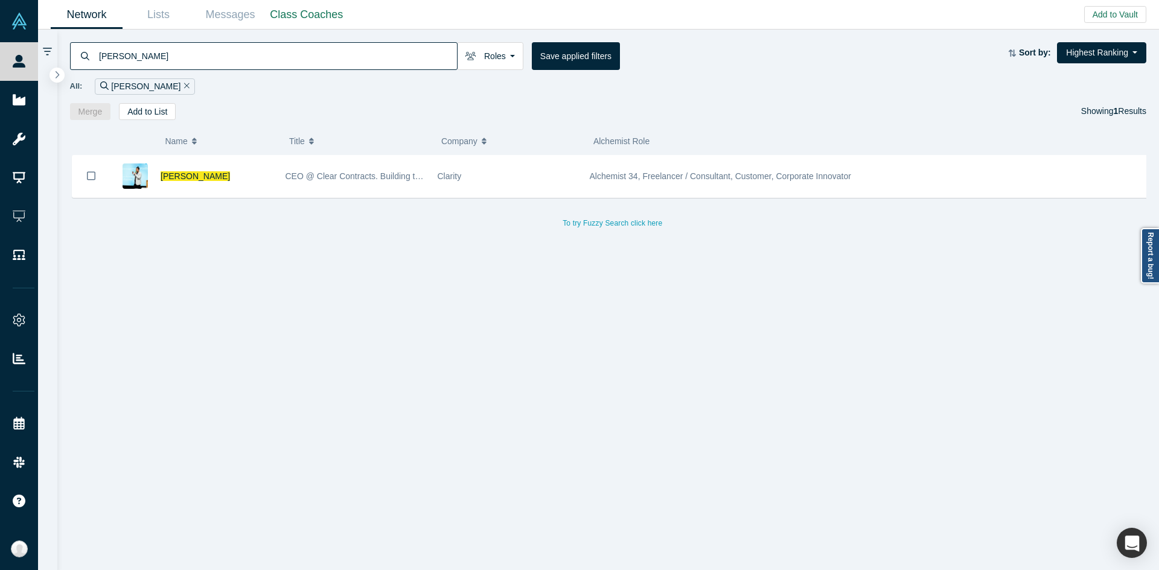
click at [247, 182] on div "Logan Panchot" at bounding box center [217, 177] width 112 height 42
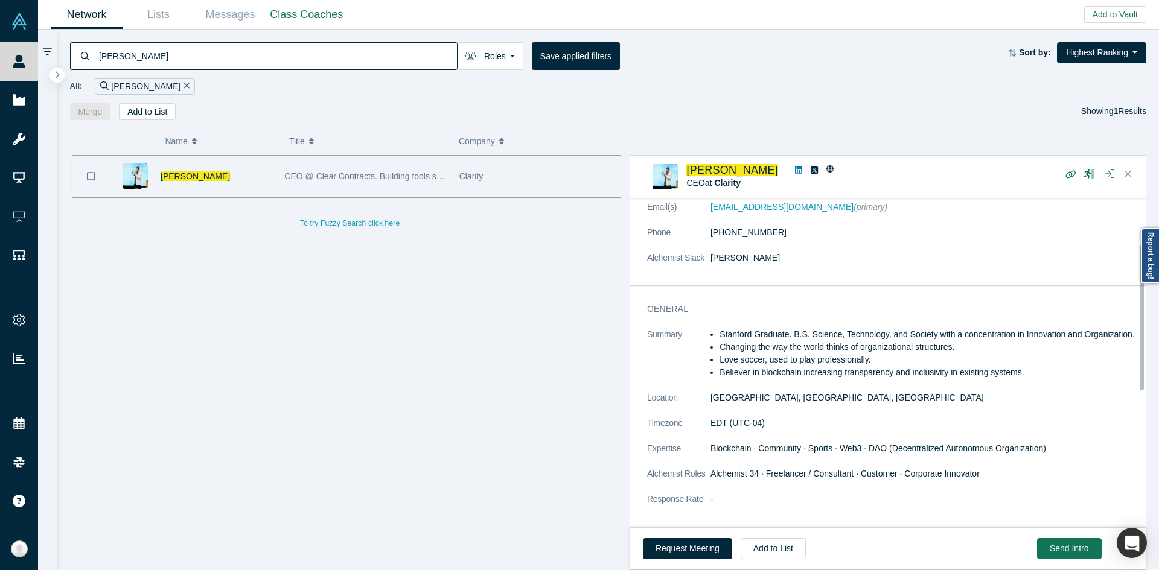
scroll to position [130, 0]
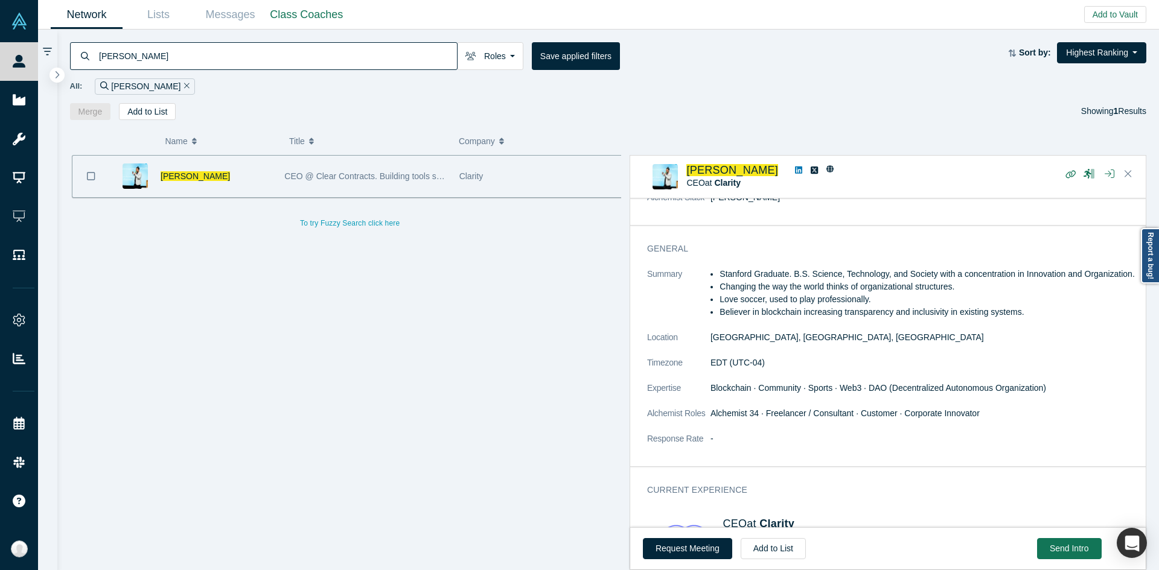
click at [274, 57] on input "Logan Panchot" at bounding box center [277, 56] width 359 height 28
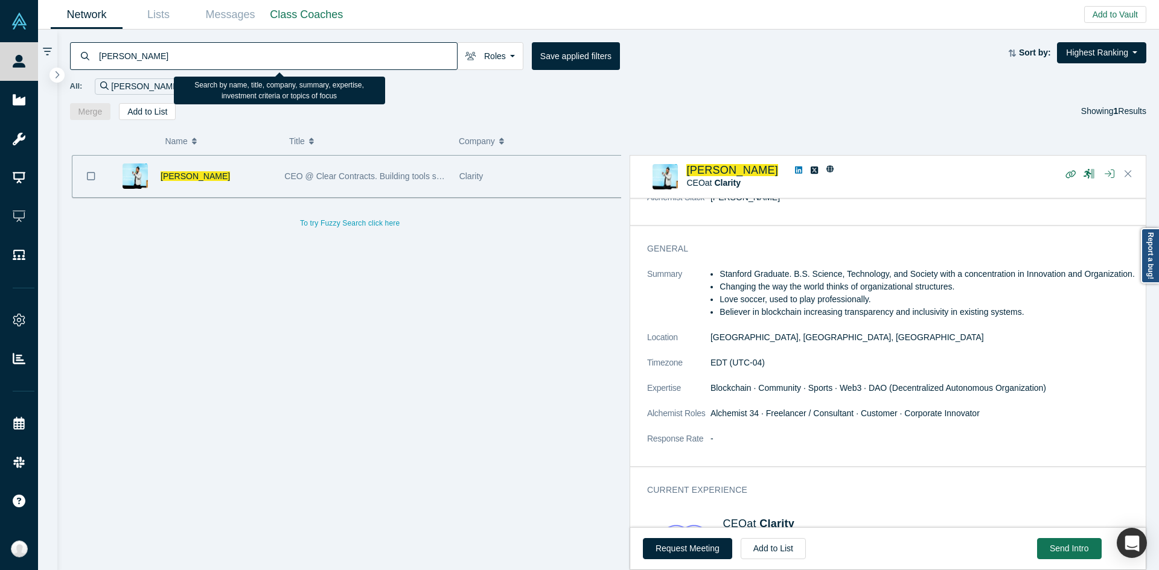
click at [274, 57] on input "Logan Panchot" at bounding box center [277, 56] width 359 height 28
paste input "Keyan Li"
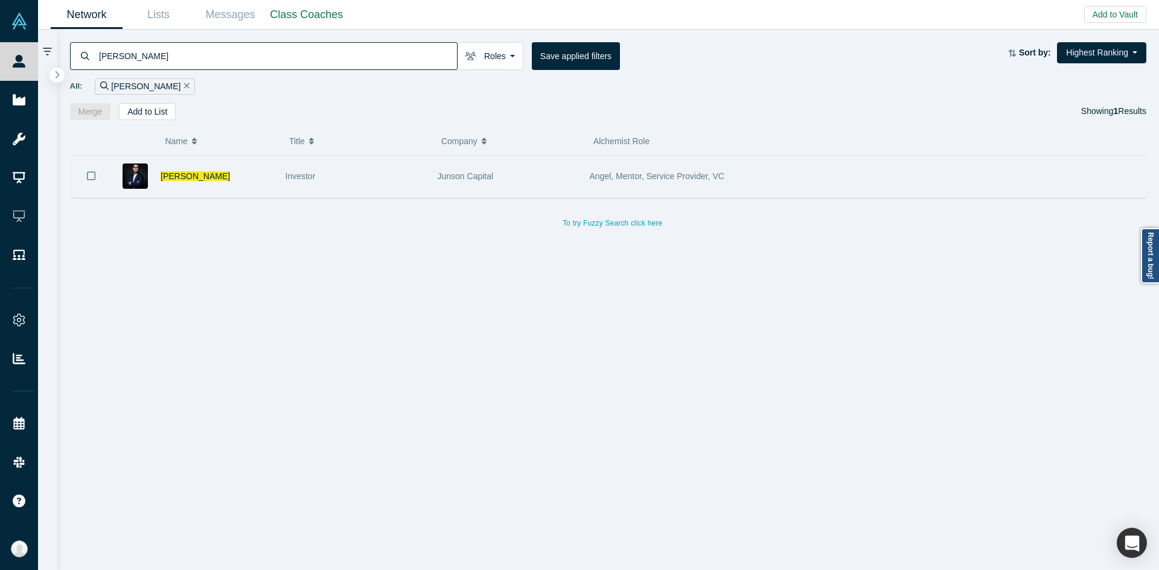
click at [295, 187] on div "Investor" at bounding box center [355, 177] width 139 height 42
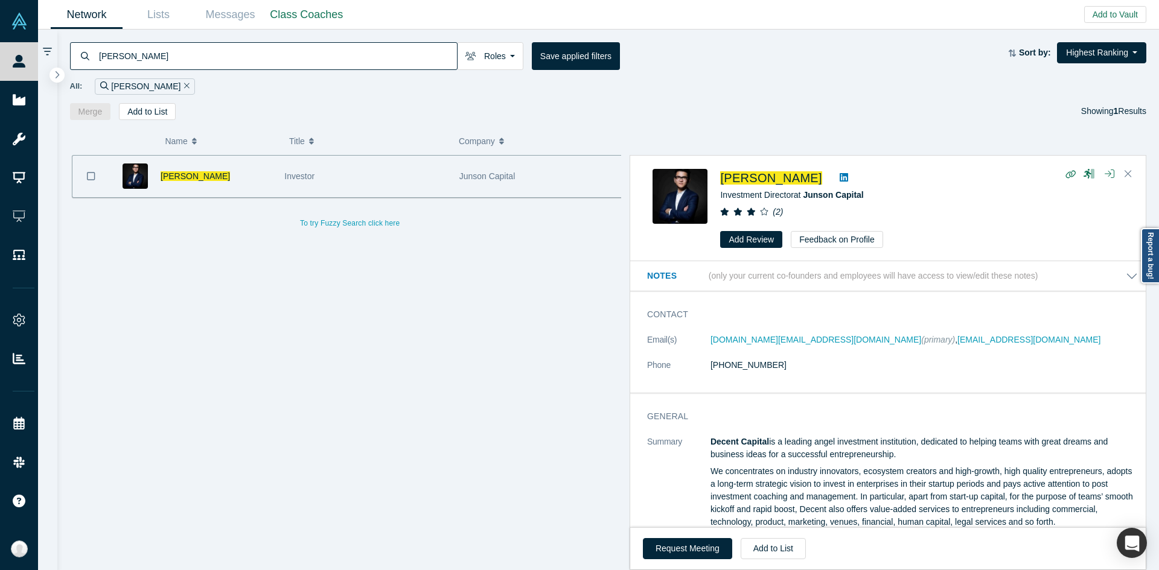
click at [305, 57] on input "Keyan Li" at bounding box center [277, 56] width 359 height 28
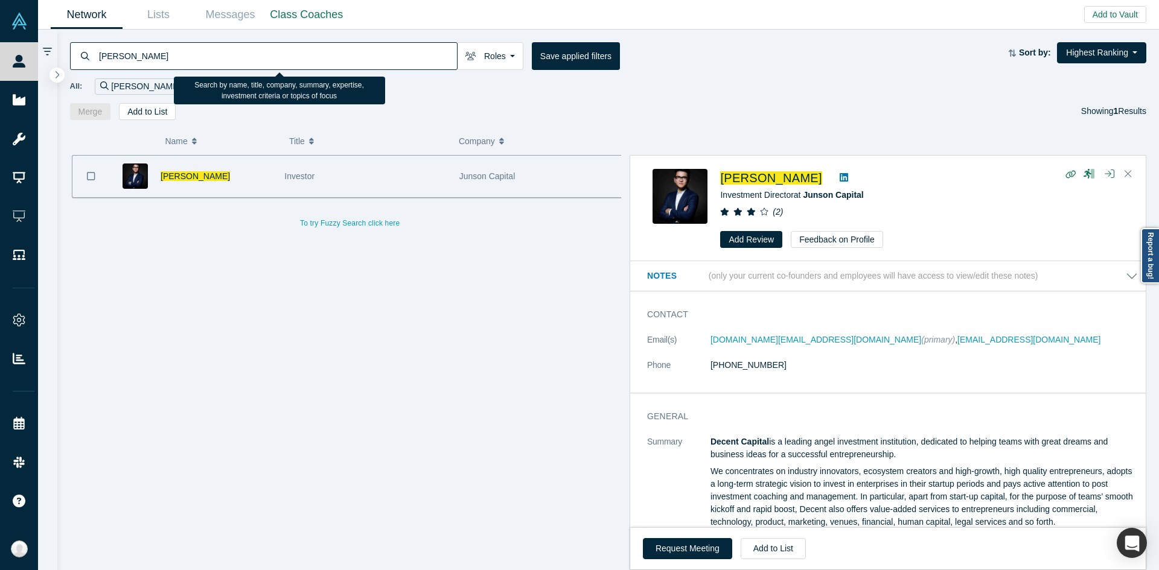
click at [305, 57] on input "Keyan Li" at bounding box center [277, 56] width 359 height 28
paste input "Narayanan Ganapathy"
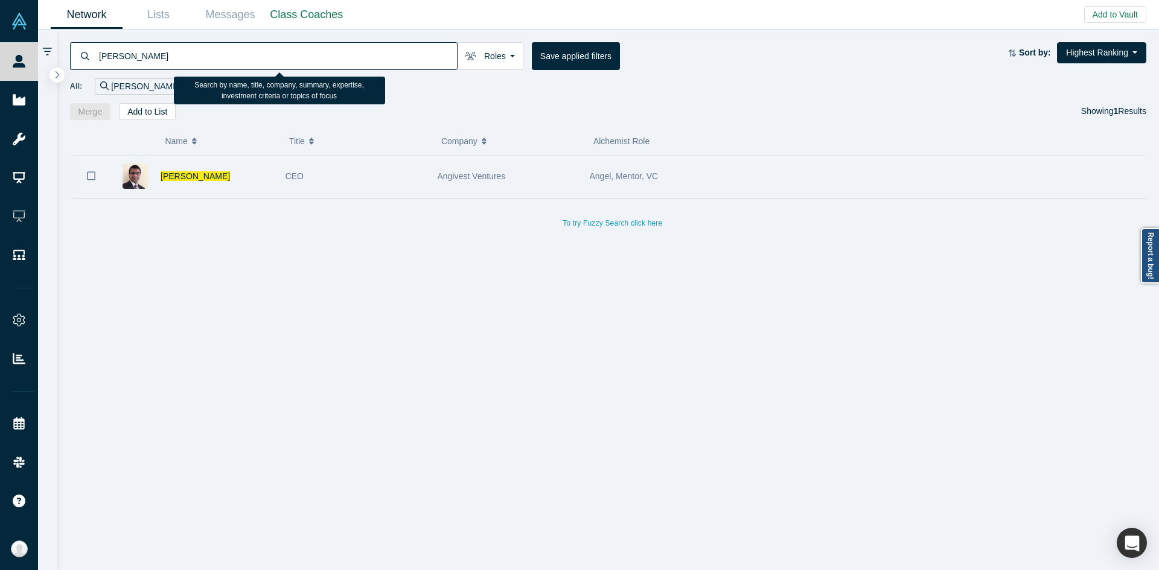
click at [481, 175] on span "Angivest Ventures" at bounding box center [472, 176] width 68 height 10
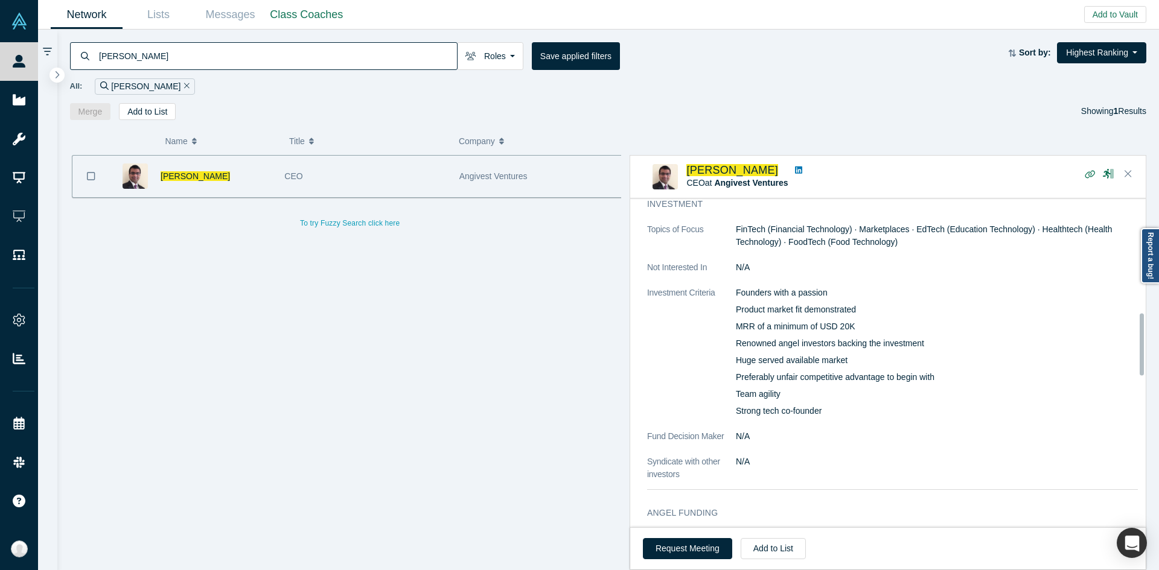
scroll to position [604, 0]
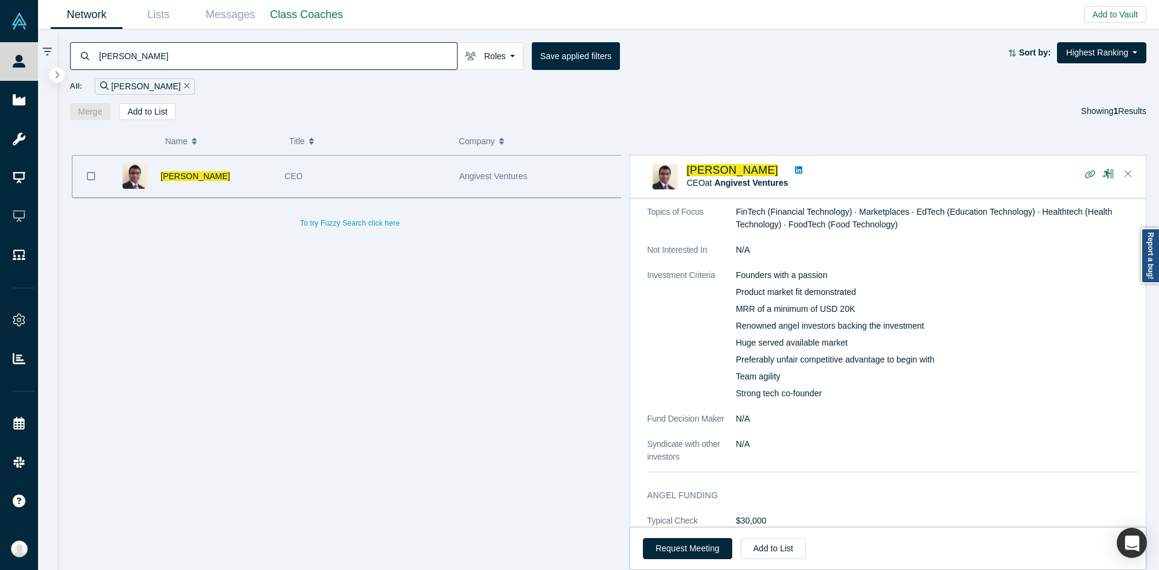
click at [336, 59] on input "Narayanan Ganapathy" at bounding box center [277, 56] width 359 height 28
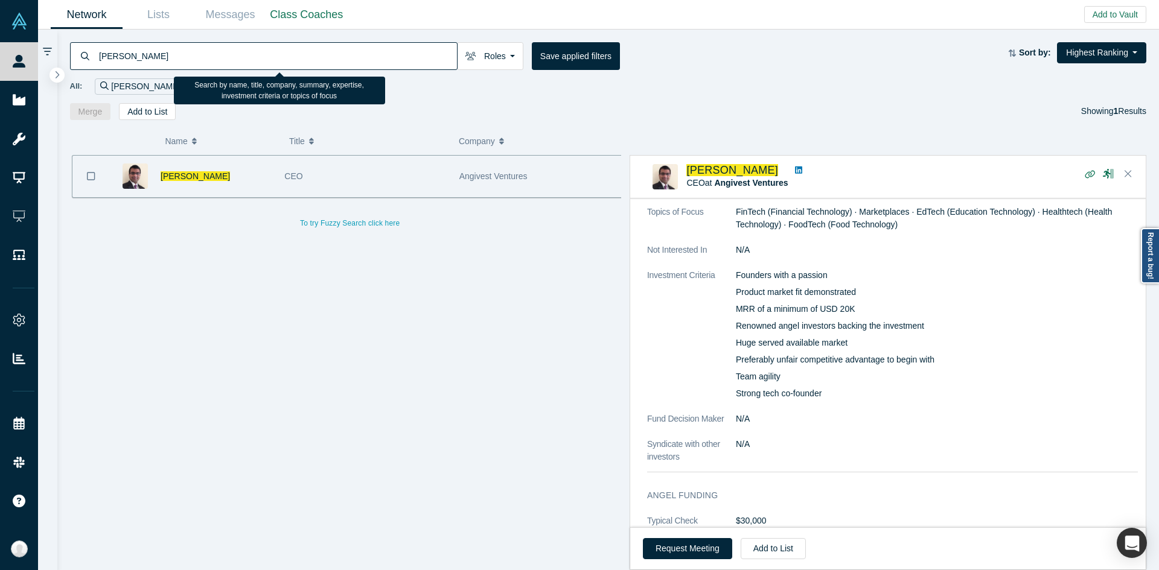
click at [336, 59] on input "Narayanan Ganapathy" at bounding box center [277, 56] width 359 height 28
paste input "Elizabeth Quade"
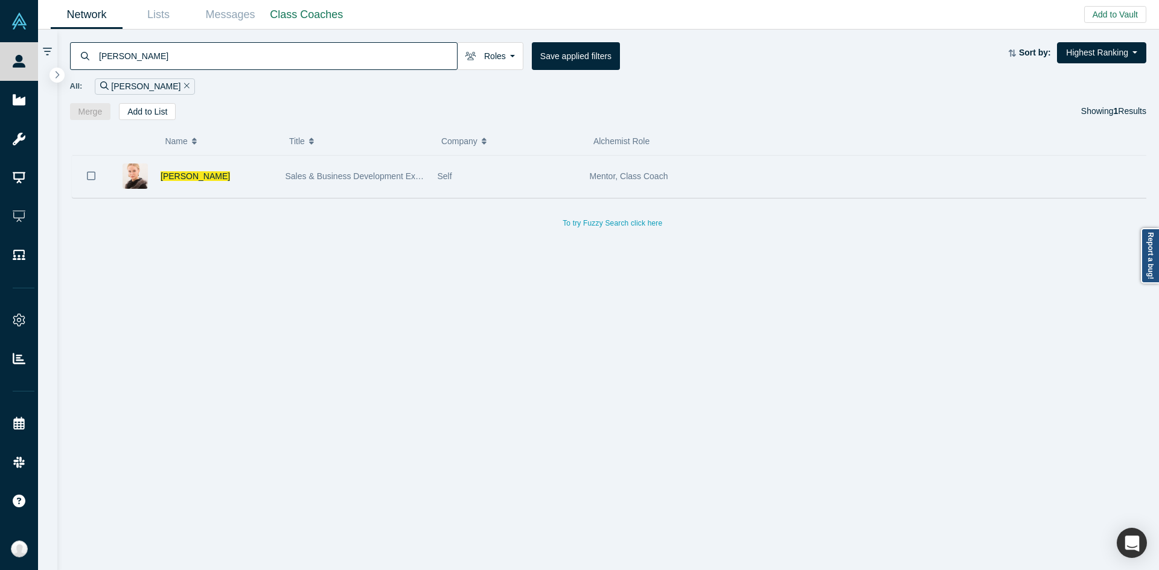
click at [528, 159] on div "Self" at bounding box center [507, 177] width 139 height 42
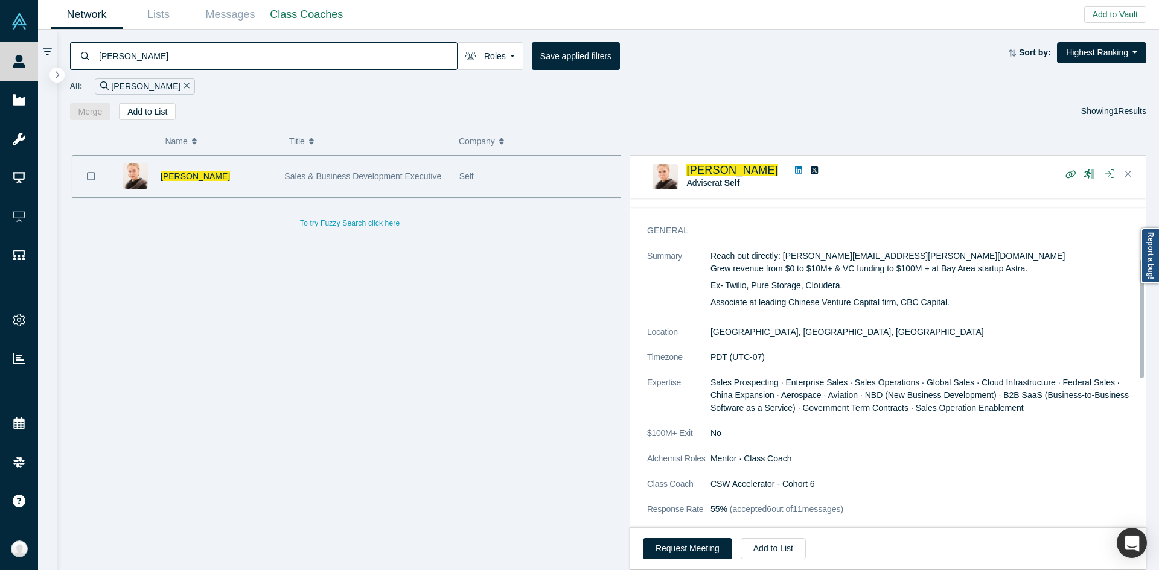
scroll to position [181, 0]
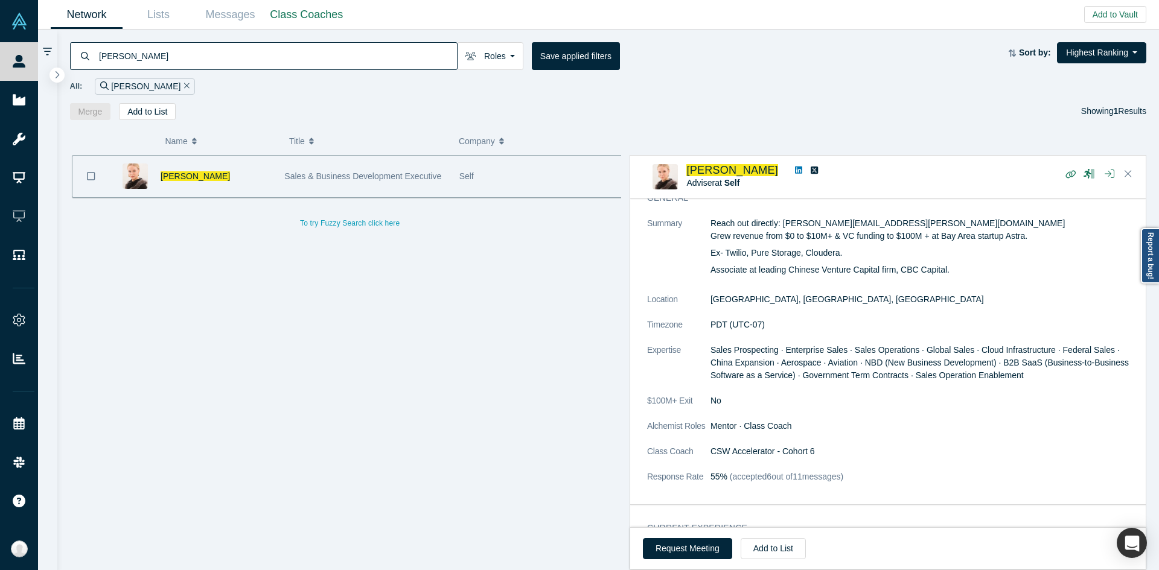
click at [174, 58] on input "Elizabeth Quade" at bounding box center [277, 56] width 359 height 28
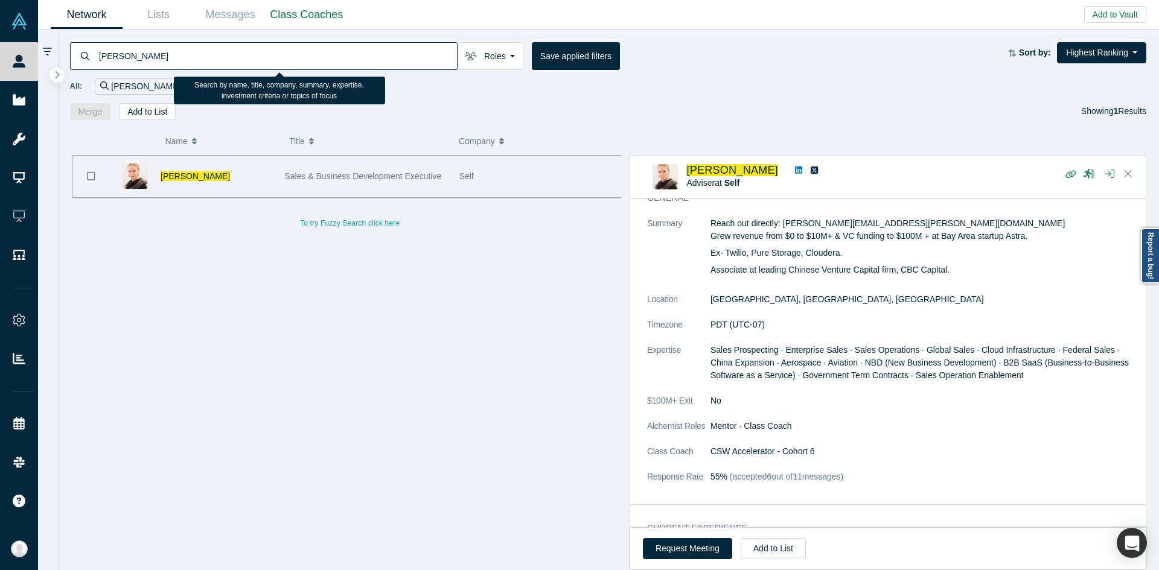
paste input "Narayanan Ganapathy"
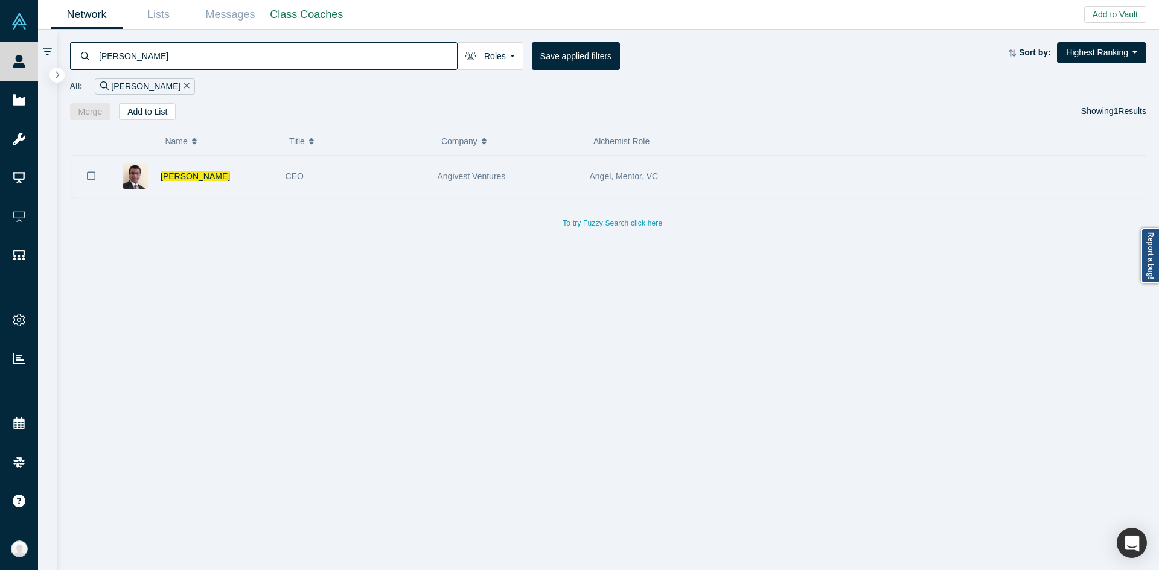
click at [360, 176] on div "CEO" at bounding box center [355, 177] width 139 height 42
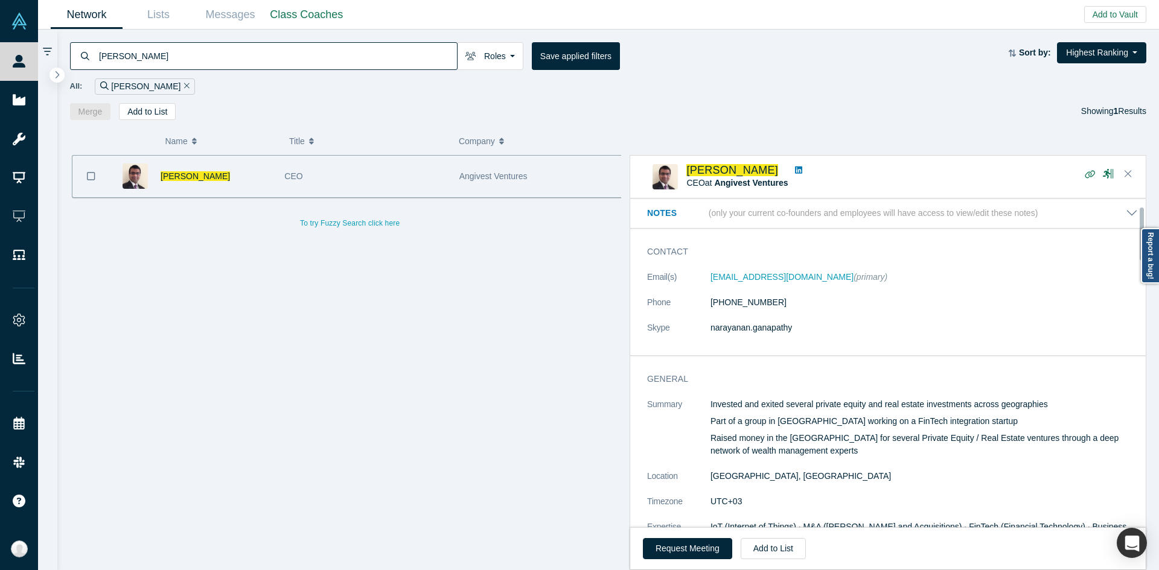
scroll to position [362, 0]
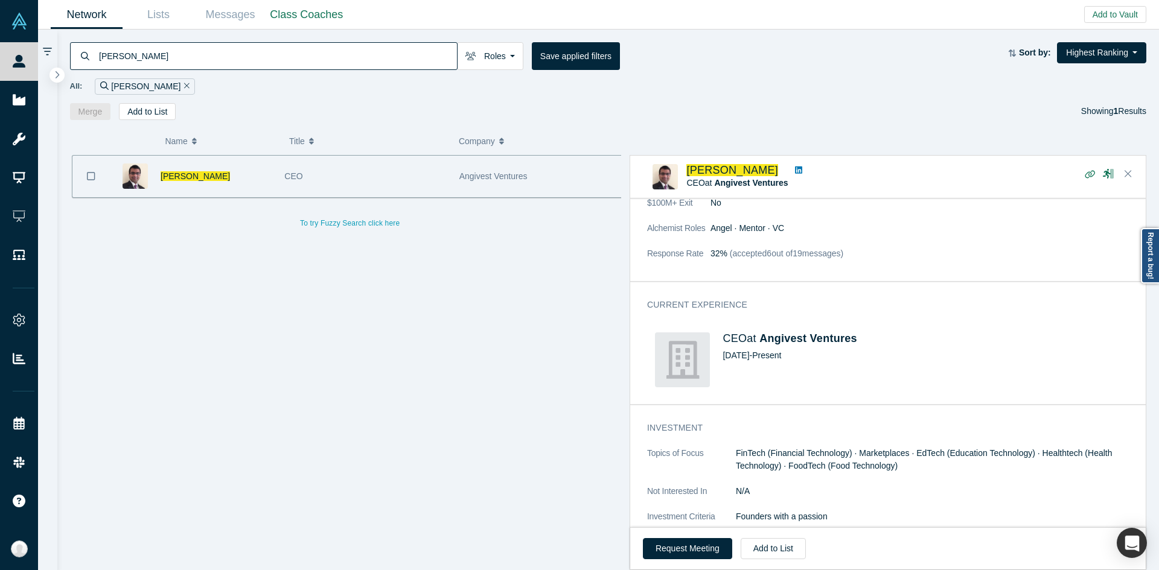
click at [392, 42] on input "Narayanan Ganapathy" at bounding box center [277, 56] width 359 height 28
paste input "Alan Bologlu"
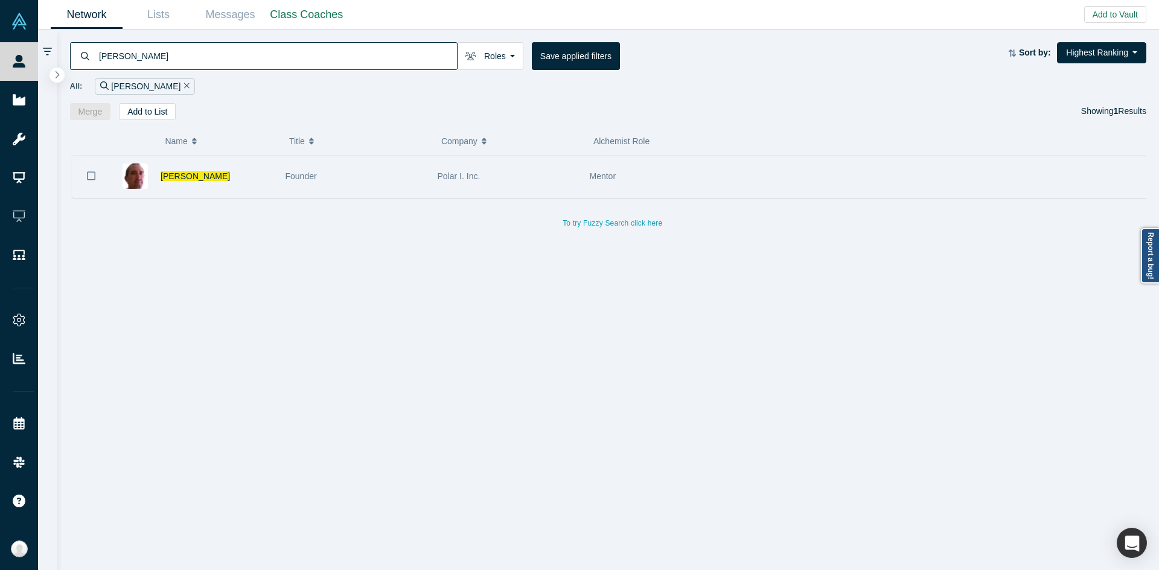
click at [305, 164] on div "Founder" at bounding box center [355, 177] width 139 height 42
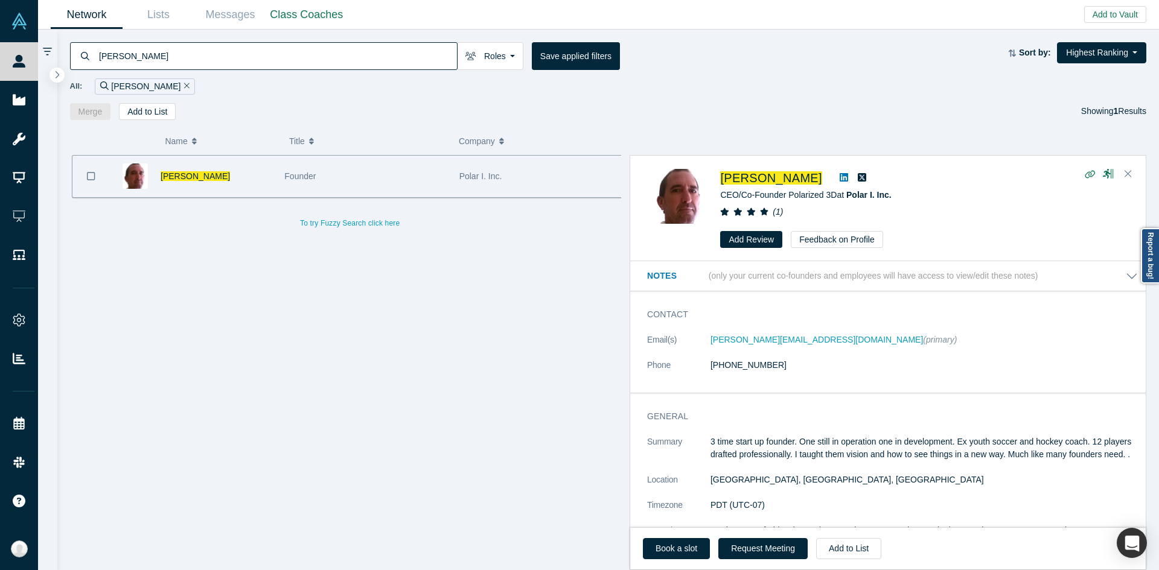
click at [717, 307] on div "Contact Email(s) alan.bologlu@gmail.com (primary) Phone (650) 397-1320" at bounding box center [892, 346] width 525 height 93
click at [720, 174] on div "Alan Bologlu CEO/Co-Founder Polarized 3D at Polar I. Inc. ( 1 ) Add Review Feed…" at bounding box center [889, 209] width 474 height 80
click at [363, 62] on input "Alan Bologlu" at bounding box center [277, 56] width 359 height 28
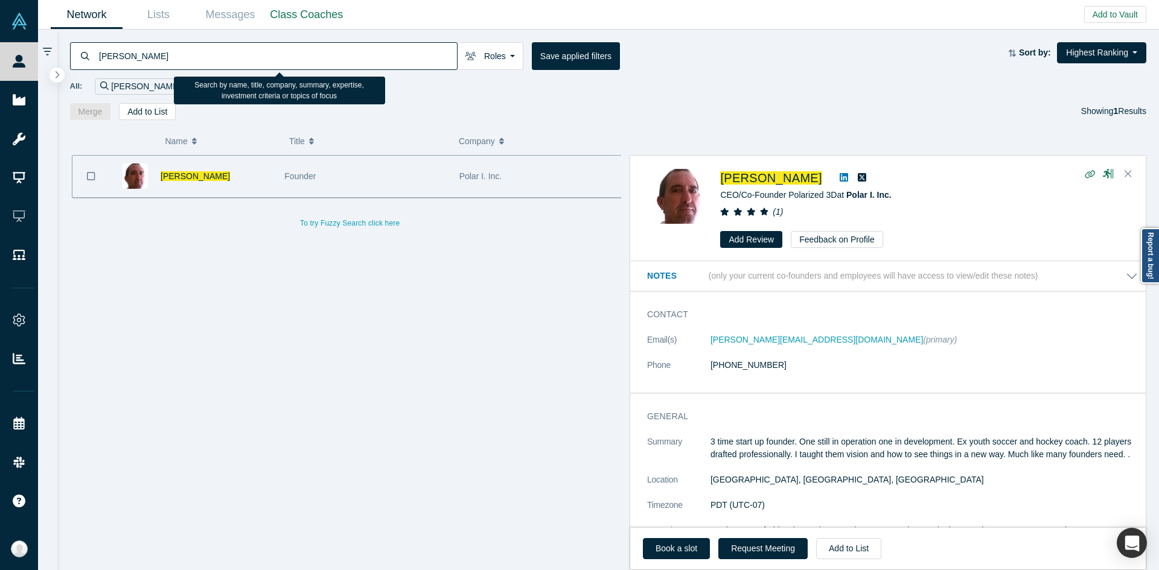
paste input "Narayanan Ganapathy"
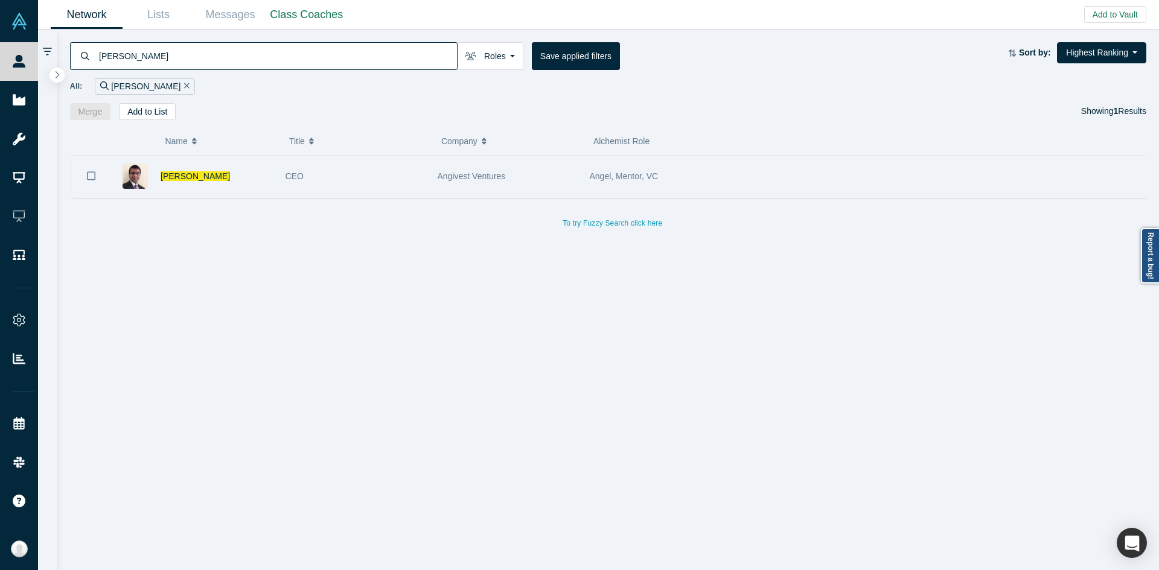
click at [607, 177] on span "Angel, Mentor, VC" at bounding box center [624, 176] width 69 height 10
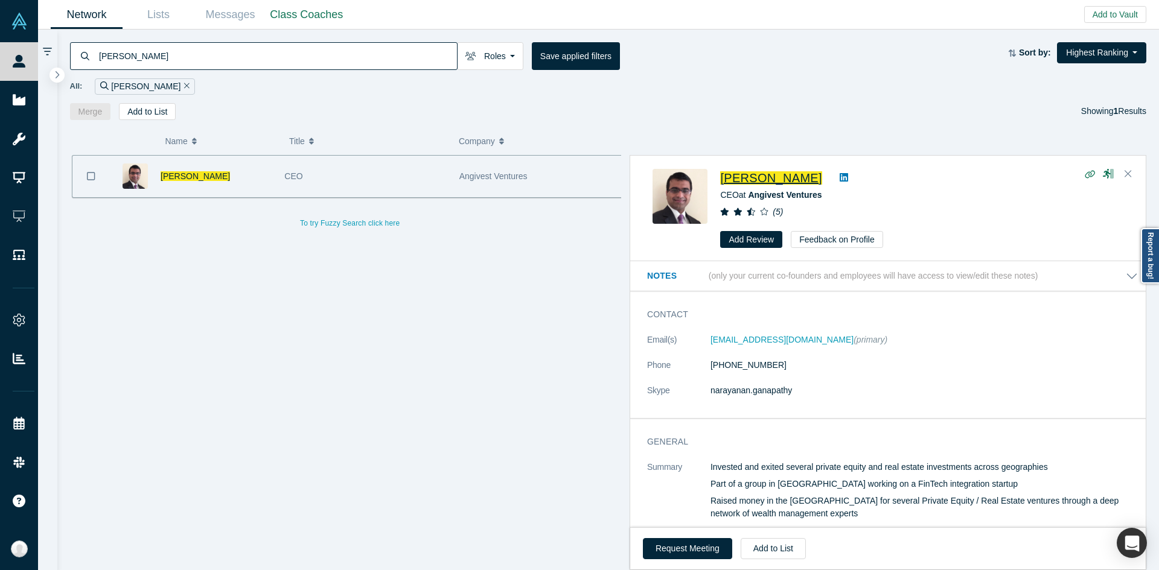
drag, startPoint x: 716, startPoint y: 173, endPoint x: 756, endPoint y: 173, distance: 39.8
click at [725, 173] on div "Narayanan Ganapathy CEO at Angivest Ventures ( 5 ) Add Review Feedback on Profi…" at bounding box center [889, 209] width 474 height 80
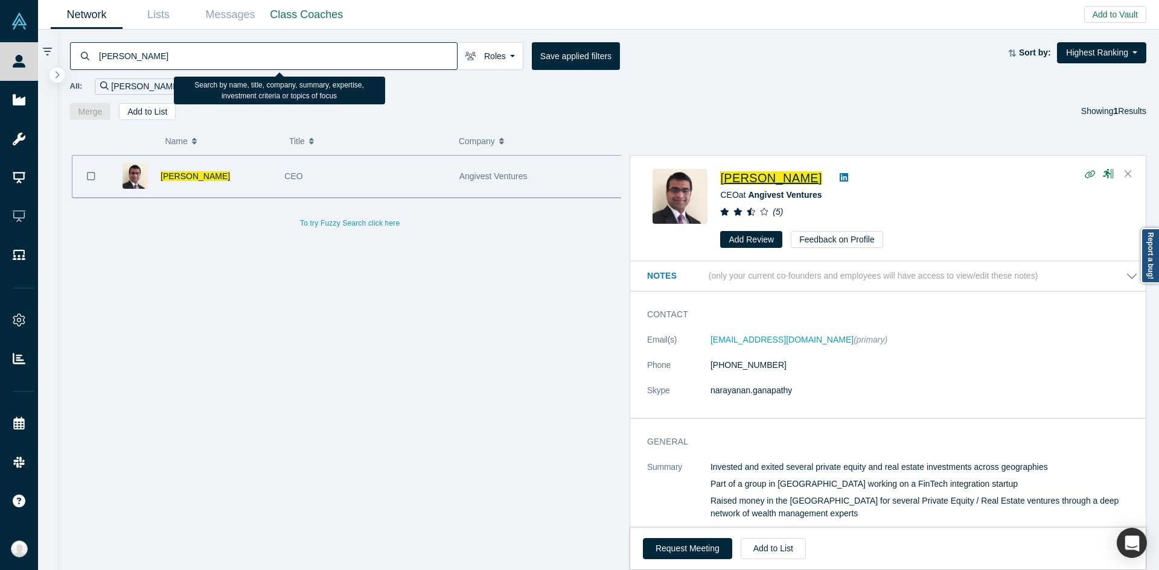
click at [391, 57] on input "Narayanan Ganapathy" at bounding box center [277, 56] width 359 height 28
paste input "https://vault.alchemistaccelerator.com/people/18371"
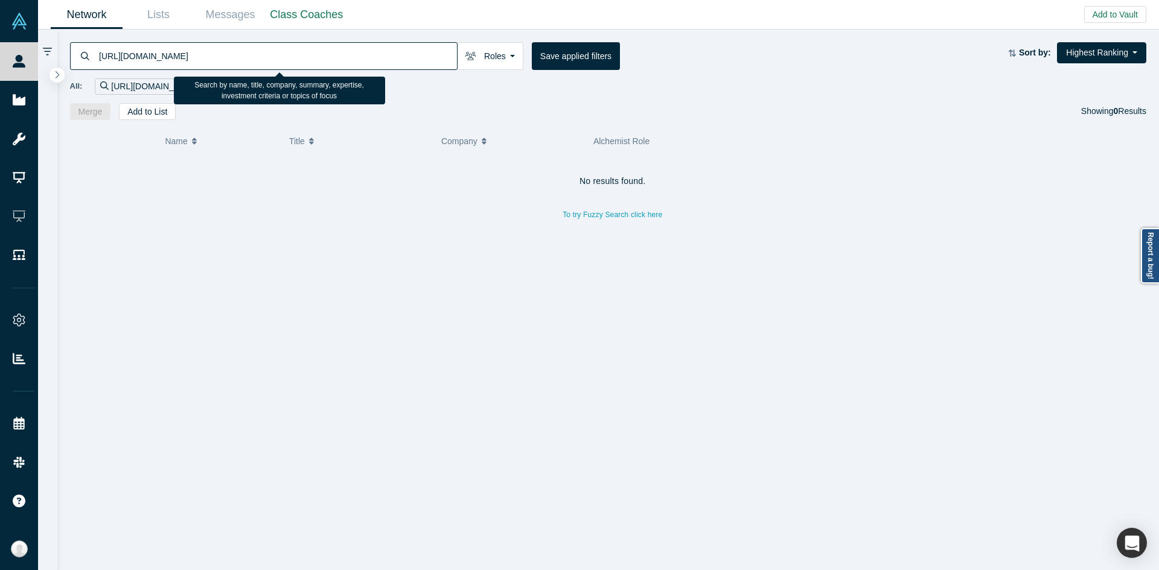
click at [416, 61] on input "https://vault.alchemistaccelerator.com/people/18371" at bounding box center [277, 56] width 359 height 28
paste input "Bucky Moore"
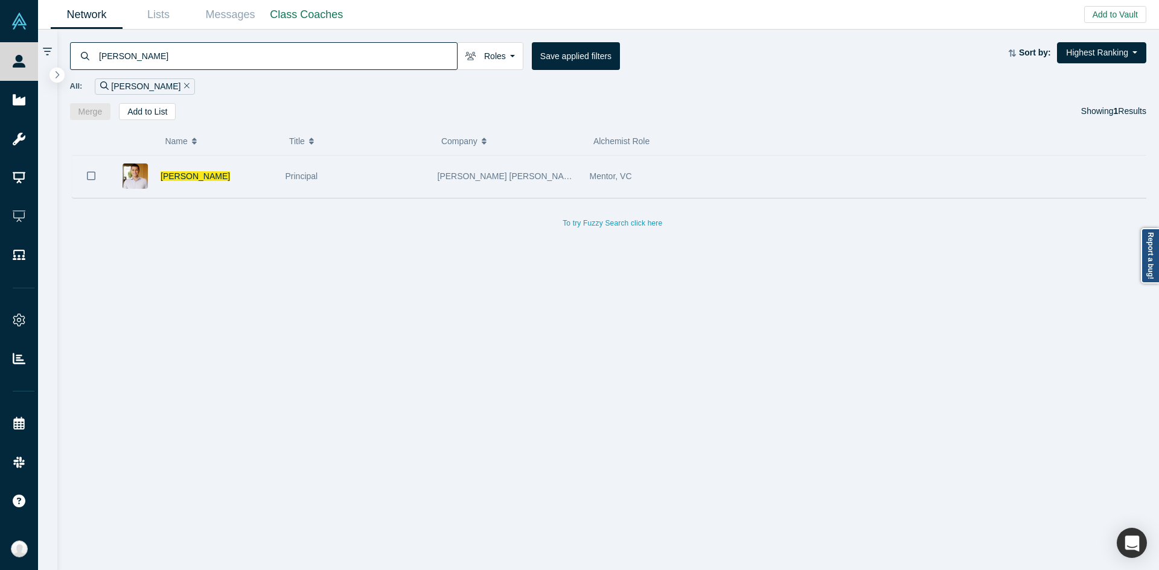
click at [329, 196] on div "Principal" at bounding box center [355, 177] width 139 height 42
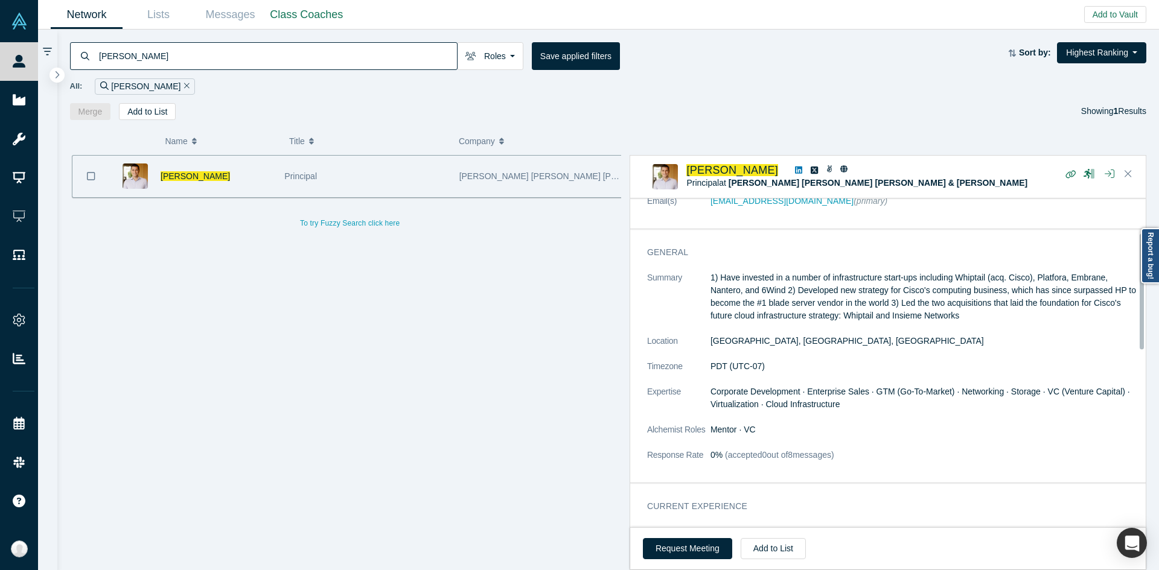
scroll to position [97, 0]
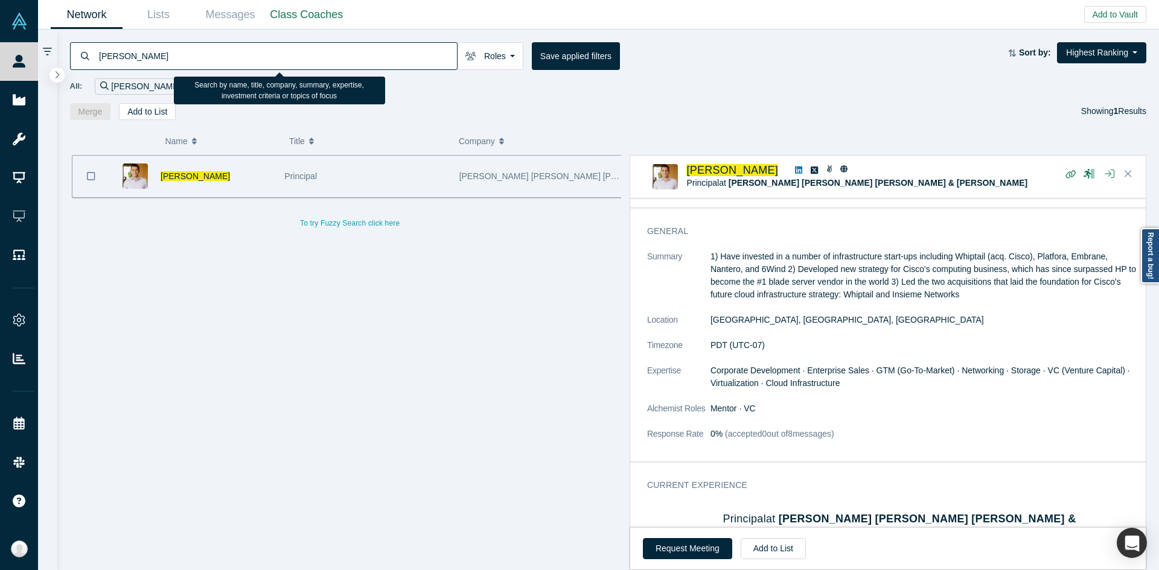
click at [345, 44] on input "Bucky Moore" at bounding box center [277, 56] width 359 height 28
paste input "Keyan Li"
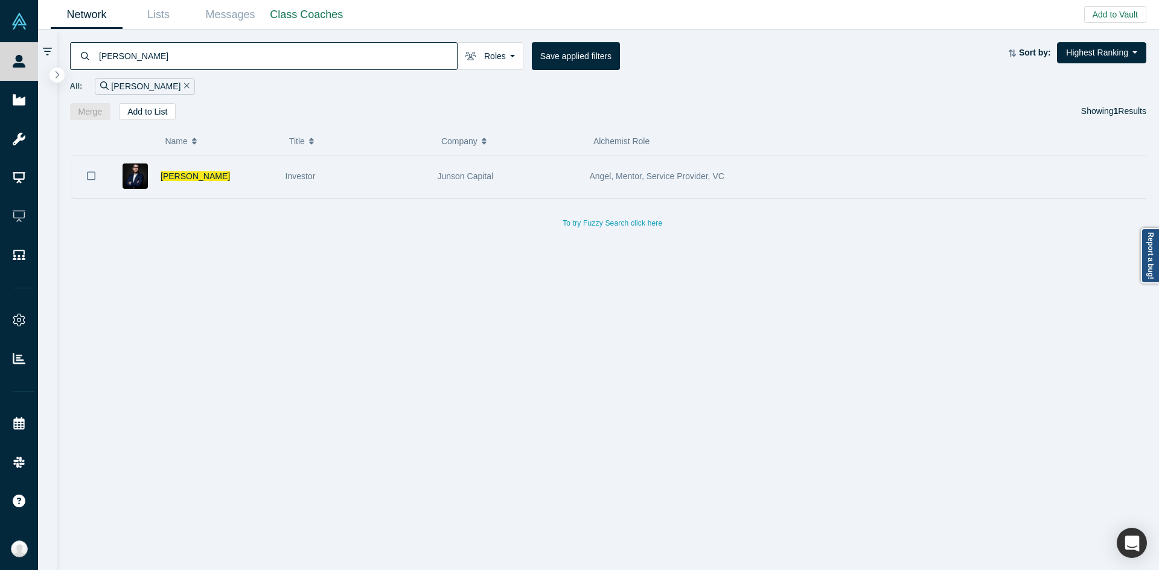
click at [630, 179] on span "Angel, Mentor, Service Provider, VC" at bounding box center [657, 176] width 135 height 10
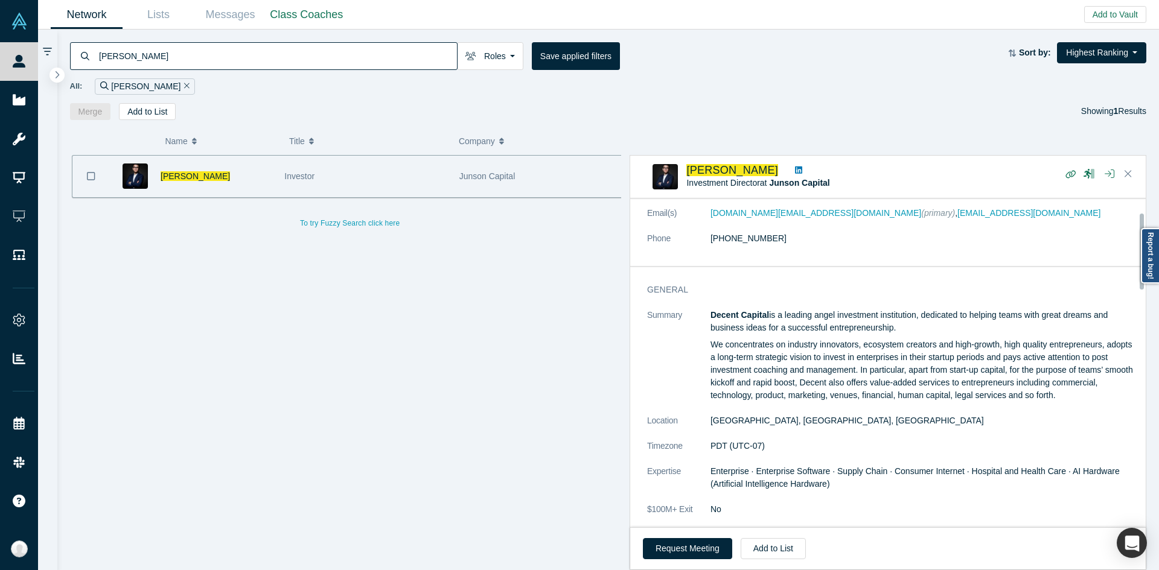
scroll to position [60, 0]
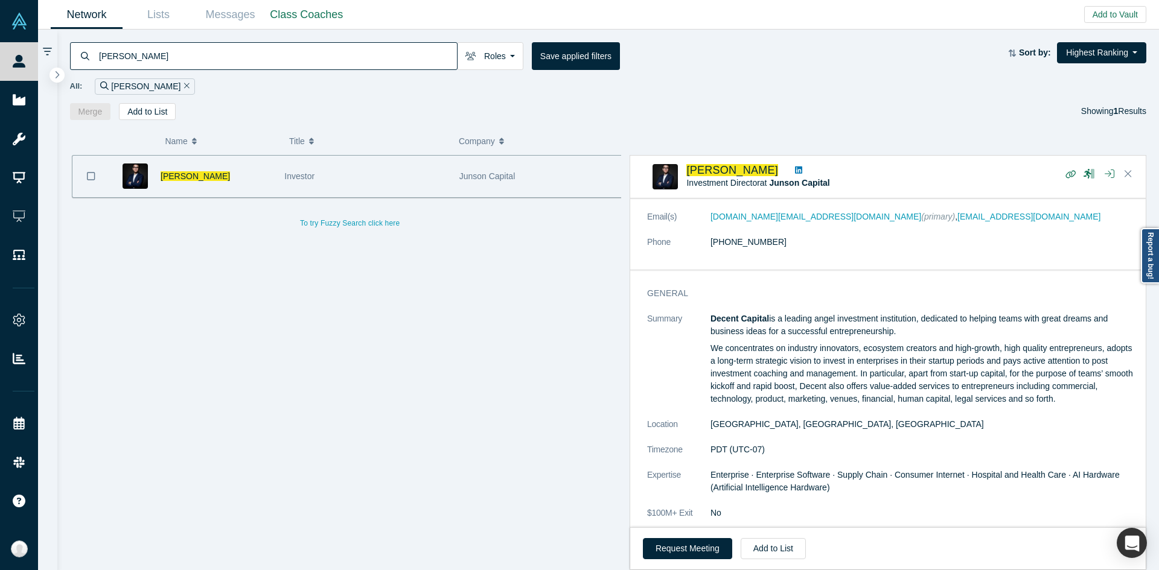
click at [324, 36] on div "Keyan Li Roles Founders Faculty Mentors Alumni Mentor Angels VCs Corporate Inno…" at bounding box center [608, 75] width 1102 height 91
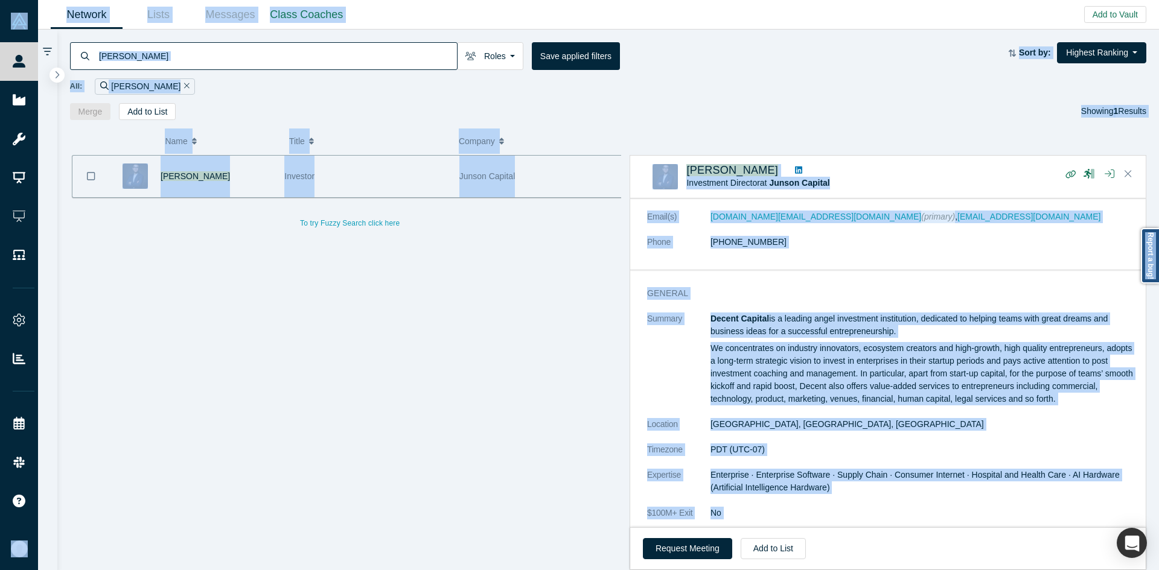
click at [327, 48] on input "Keyan Li" at bounding box center [277, 56] width 359 height 28
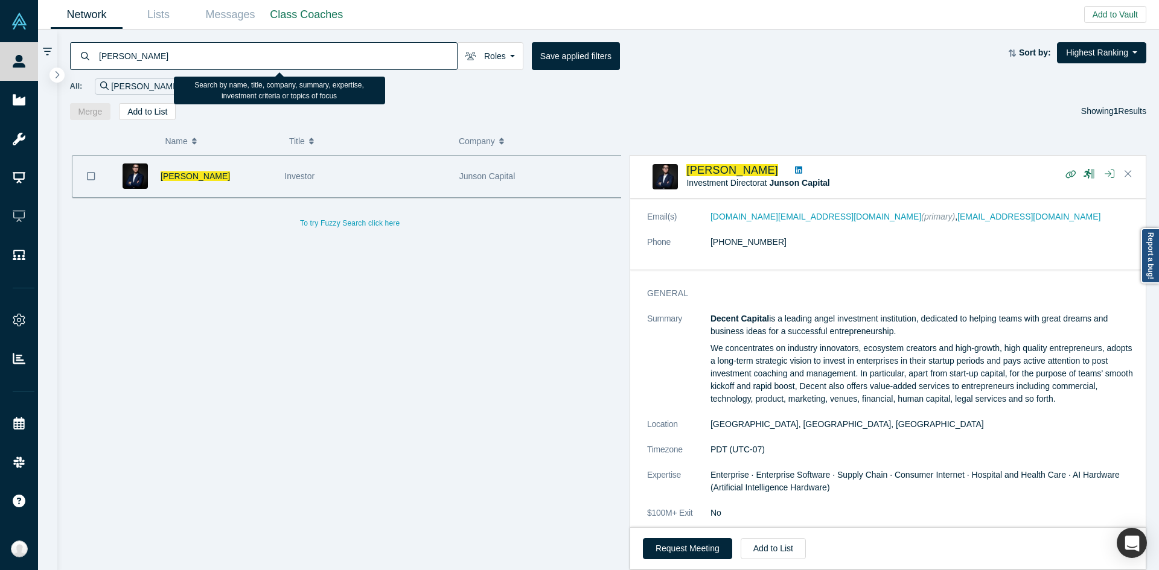
paste input "David Wegman"
drag, startPoint x: 336, startPoint y: 63, endPoint x: 329, endPoint y: 69, distance: 9.0
click at [329, 69] on input "David Wegman" at bounding box center [277, 56] width 359 height 28
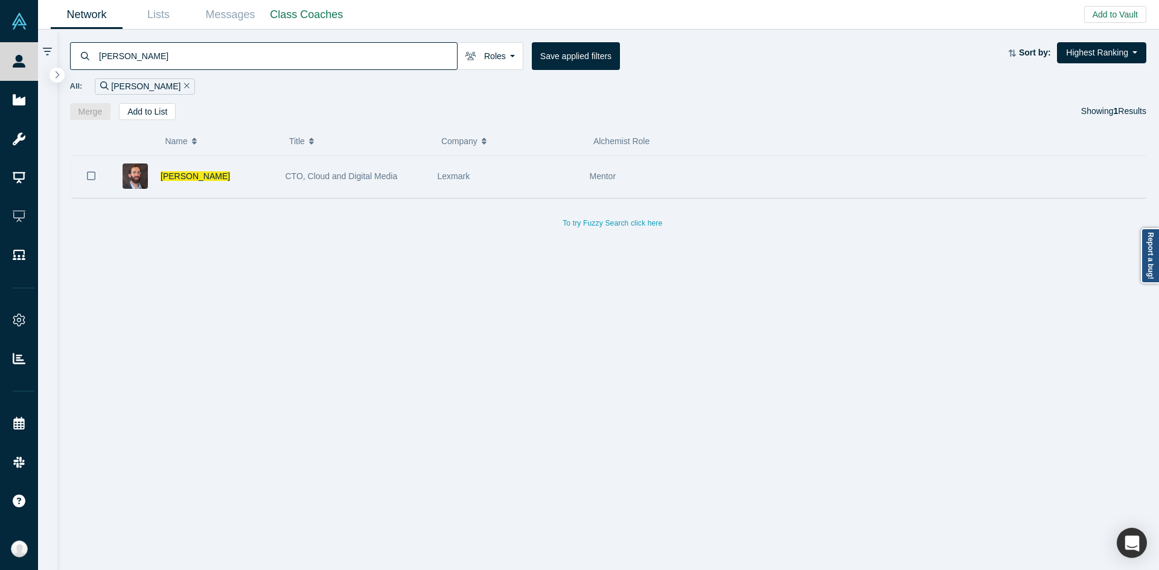
click at [438, 188] on div "Lexmark" at bounding box center [507, 177] width 139 height 42
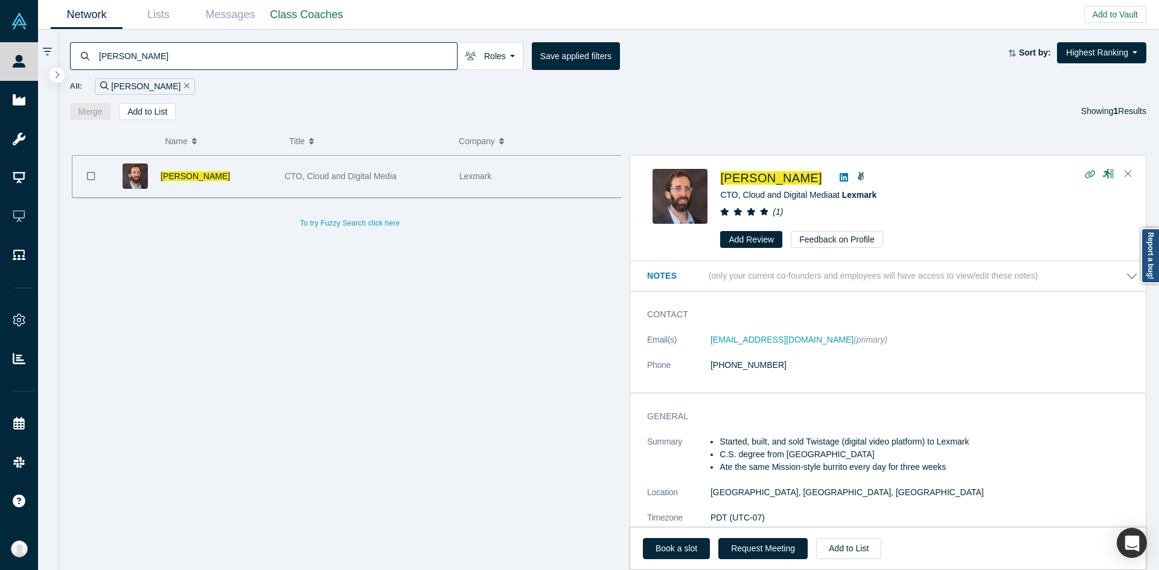
click at [841, 321] on h3 "Contact" at bounding box center [884, 314] width 474 height 13
drag, startPoint x: 341, startPoint y: 53, endPoint x: 333, endPoint y: 39, distance: 16.8
click at [336, 45] on input "David Wegman" at bounding box center [277, 56] width 359 height 28
paste input "Neelesh Mittal"
type input "Neelesh Mittal"
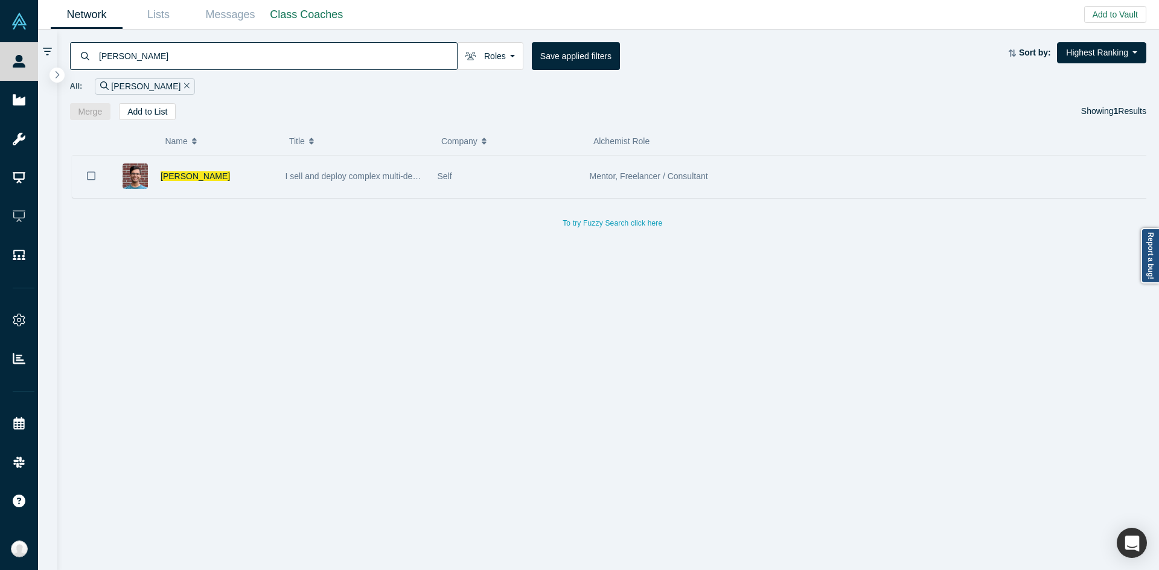
click at [356, 187] on div "I sell and deploy complex multi-department hardware and software to health syst…" at bounding box center [355, 177] width 139 height 42
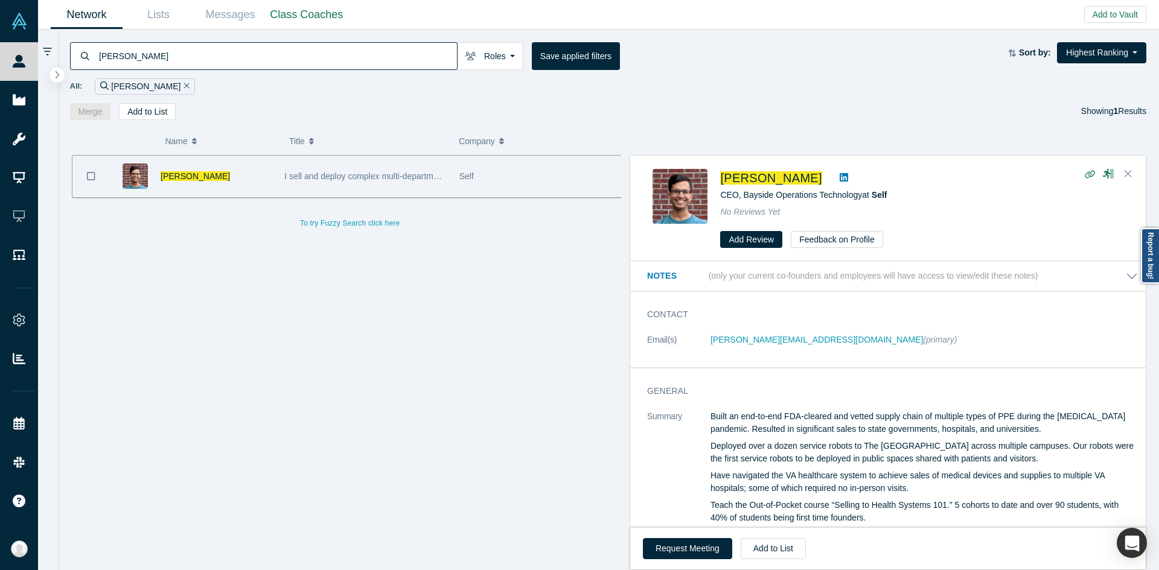
click at [916, 326] on div "Contact Email(s) neelesh.mittal@gmail.com (primary)" at bounding box center [892, 334] width 525 height 68
click at [694, 308] on div "Contact Email(s) neelesh.mittal@gmail.com (primary)" at bounding box center [892, 334] width 525 height 68
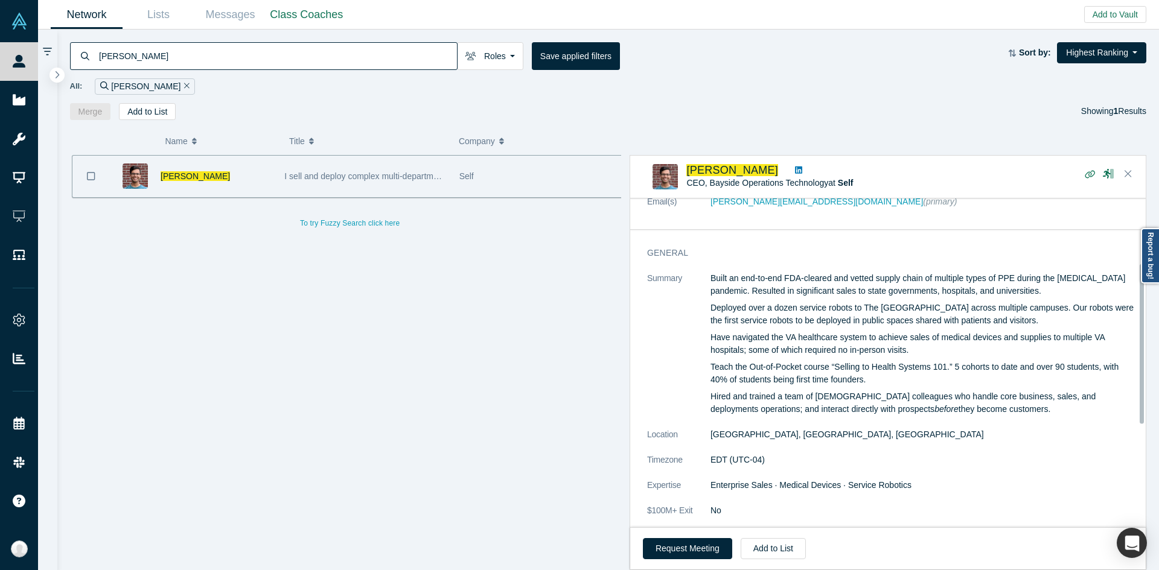
scroll to position [241, 0]
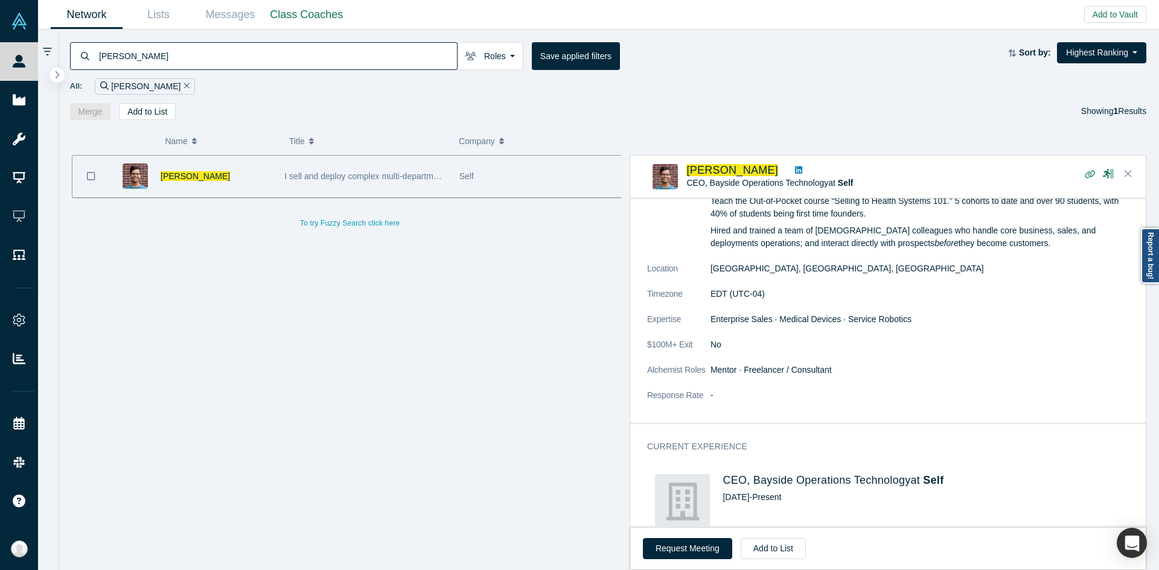
click at [690, 310] on dt "Timezone" at bounding box center [678, 300] width 63 height 25
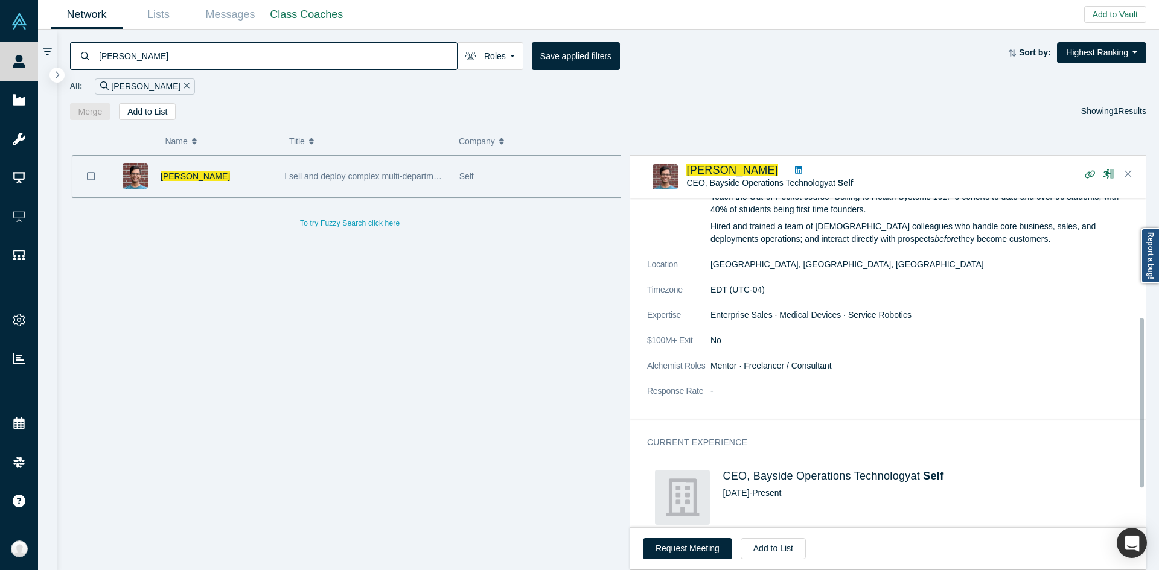
scroll to position [187, 0]
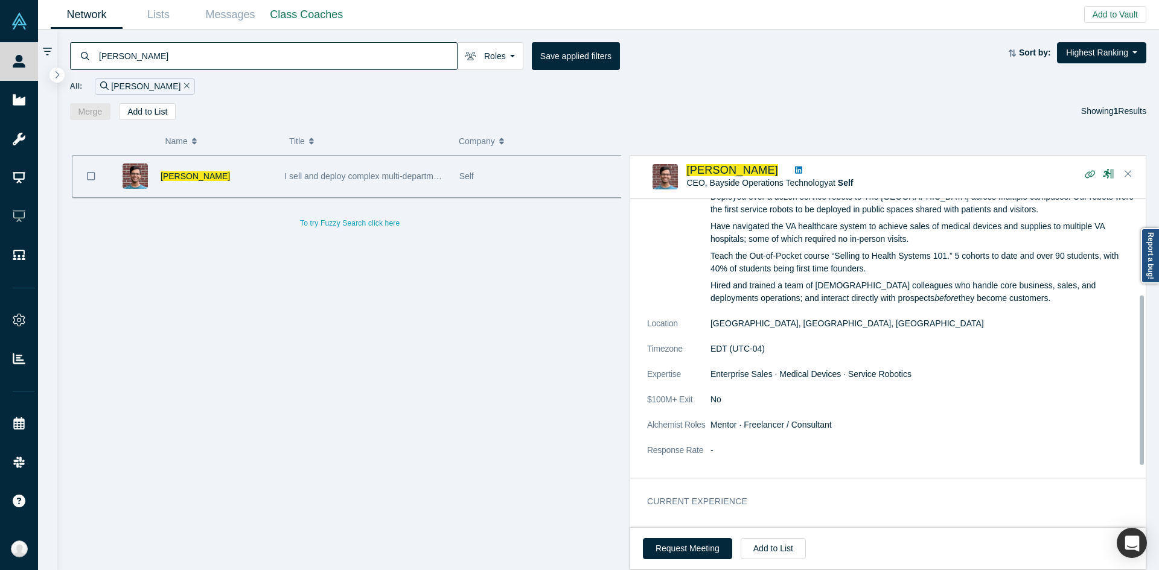
click at [829, 299] on p "Hired and trained a team of Philippines-based colleagues who handle core busine…" at bounding box center [923, 291] width 427 height 25
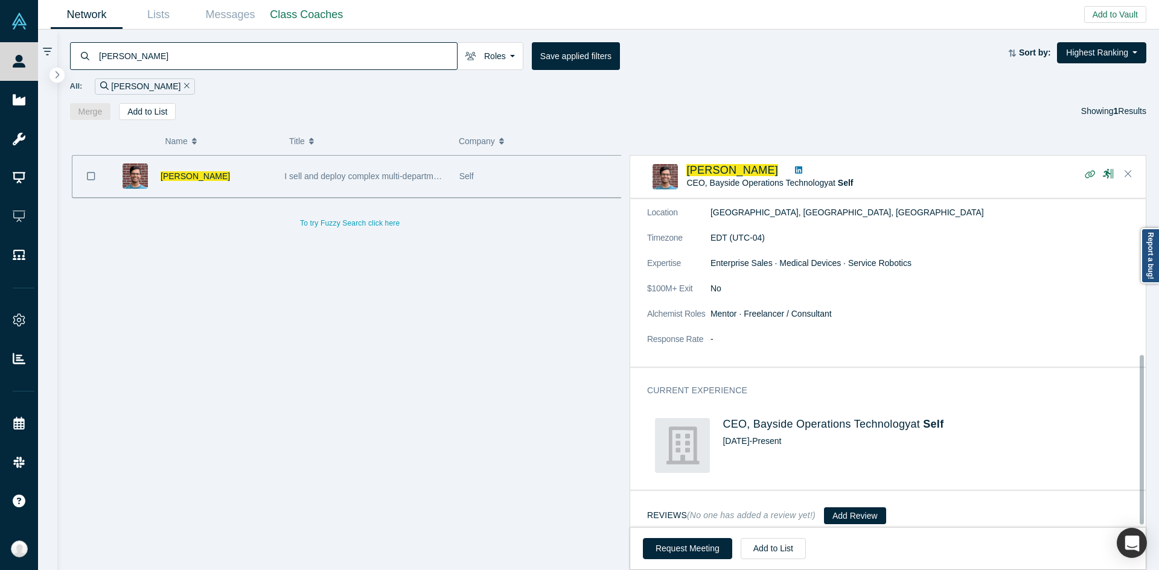
scroll to position [307, 0]
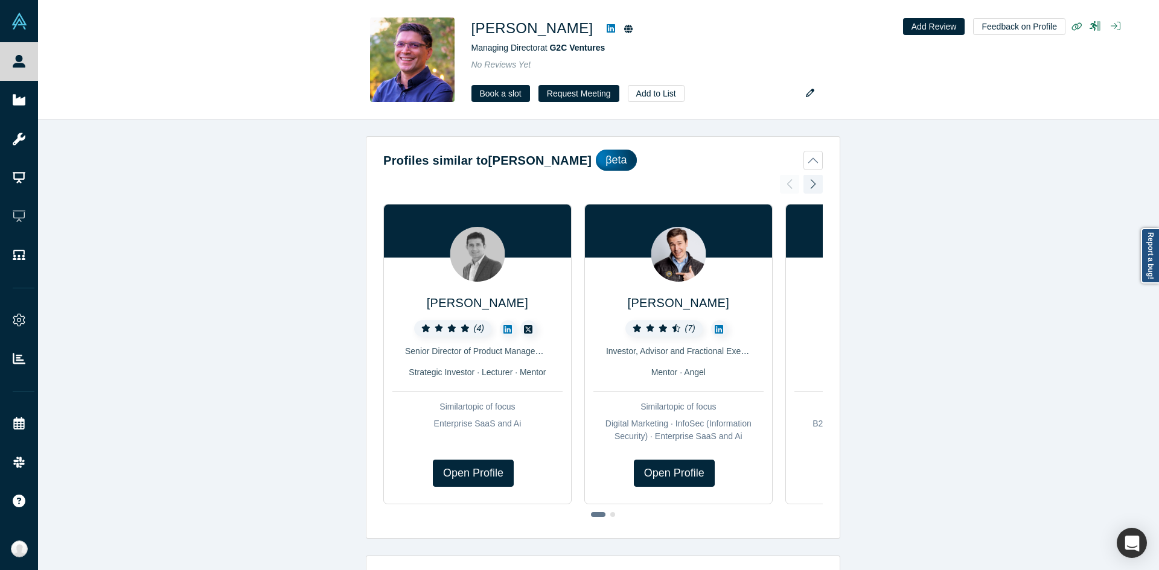
click at [811, 394] on div at bounding box center [879, 396] width 170 height 9
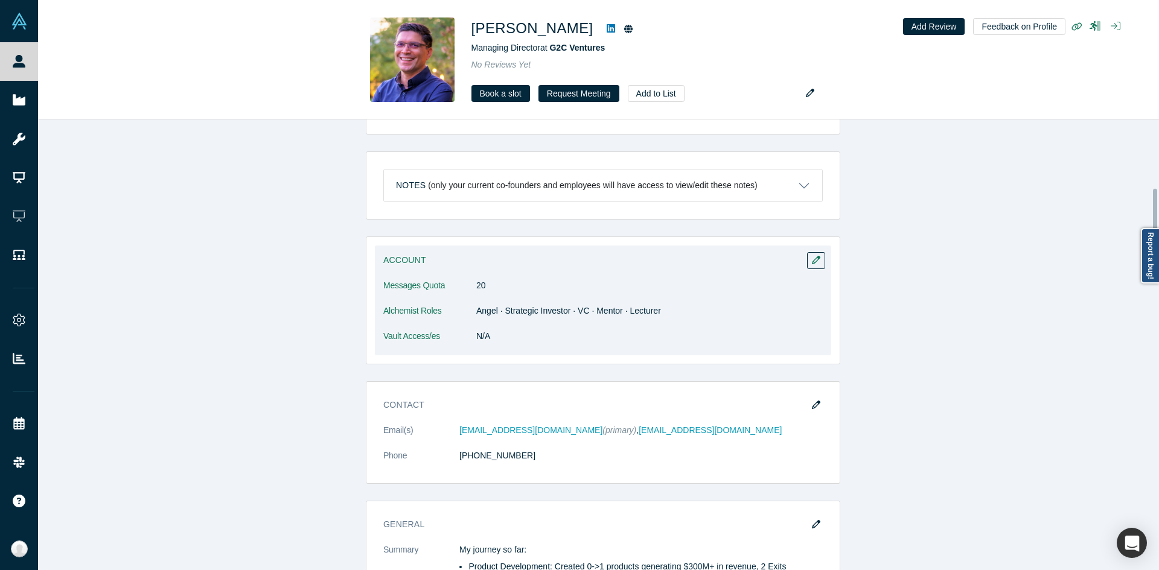
scroll to position [543, 0]
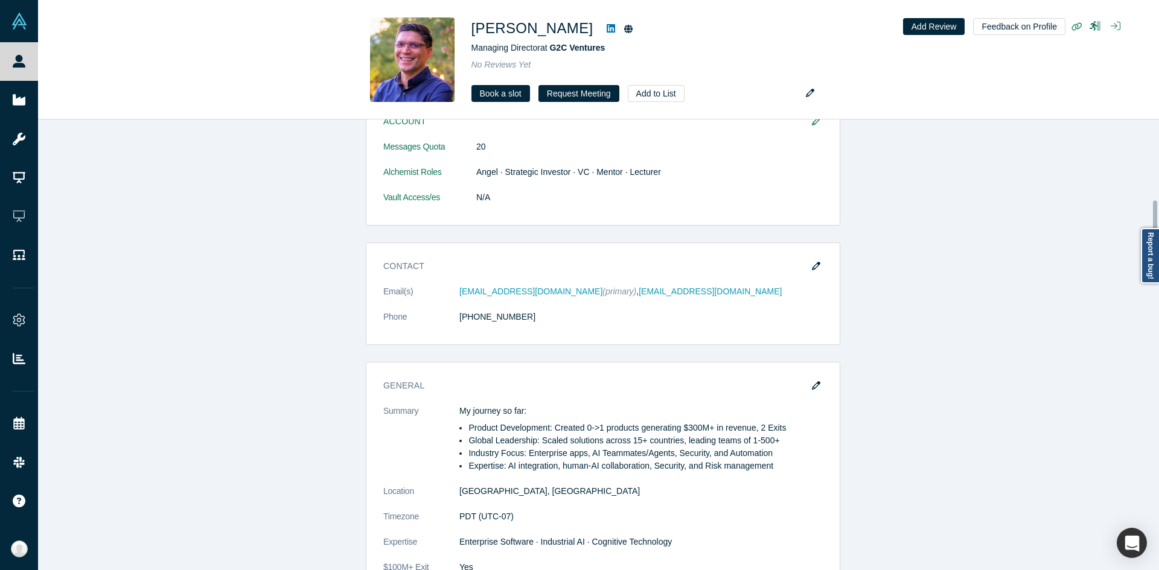
click at [813, 270] on icon "button" at bounding box center [816, 266] width 8 height 8
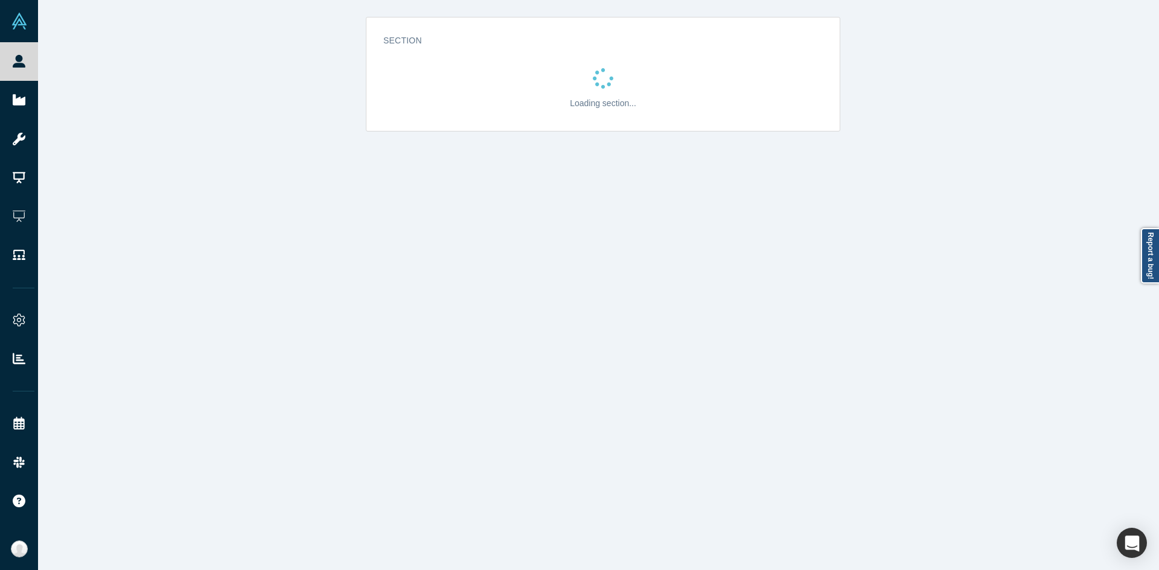
scroll to position [0, 0]
select select "US"
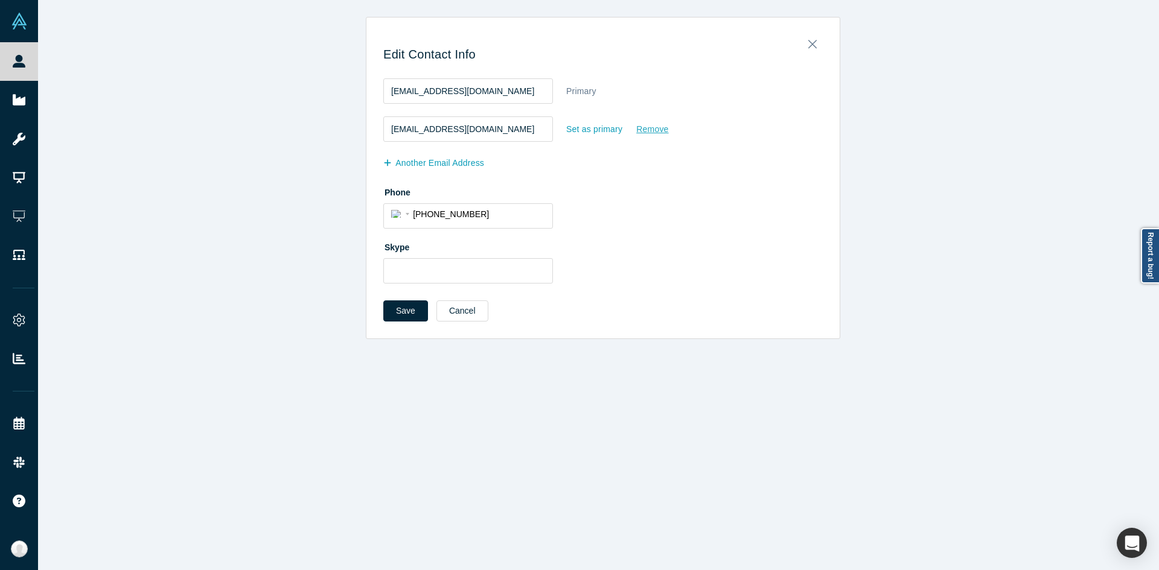
click at [647, 130] on div "Remove" at bounding box center [652, 129] width 33 height 21
click at [0, 0] on input "Remove" at bounding box center [0, 0] width 0 height 0
click at [403, 317] on button "Save" at bounding box center [405, 311] width 45 height 21
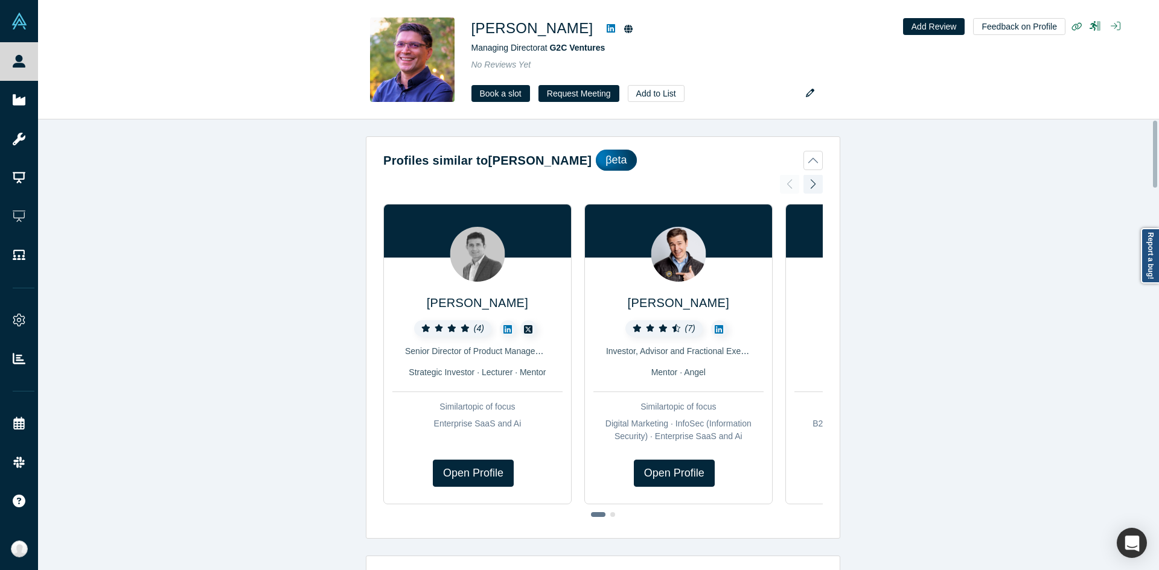
click at [812, 159] on button "Profiles similar to Vik Ghai βeta" at bounding box center [602, 160] width 439 height 21
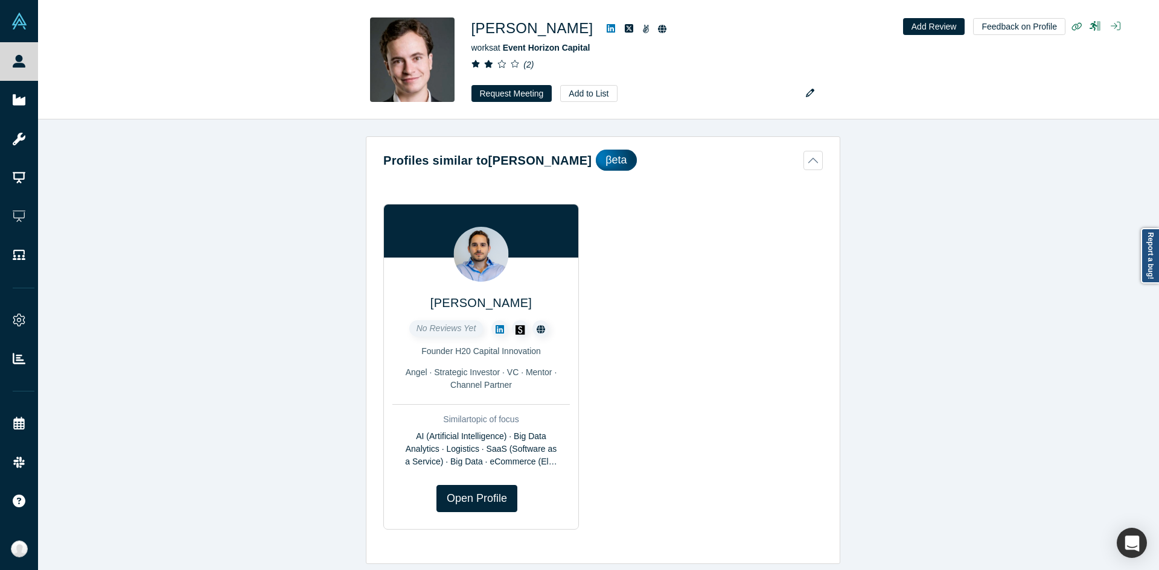
click at [810, 161] on button "Profiles similar to [PERSON_NAME] βeta" at bounding box center [602, 160] width 439 height 21
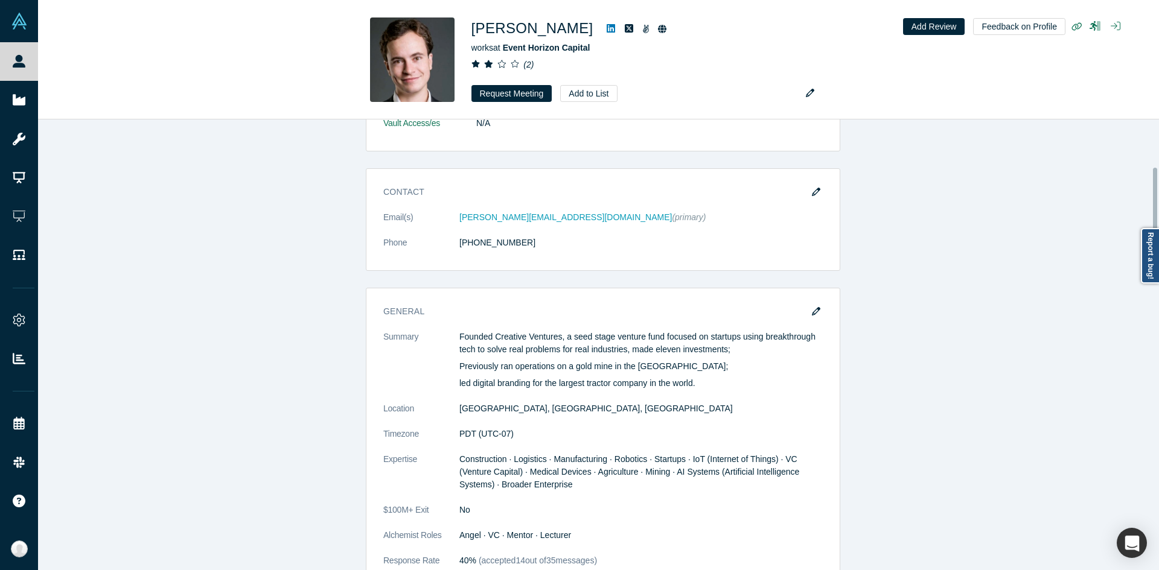
scroll to position [241, 0]
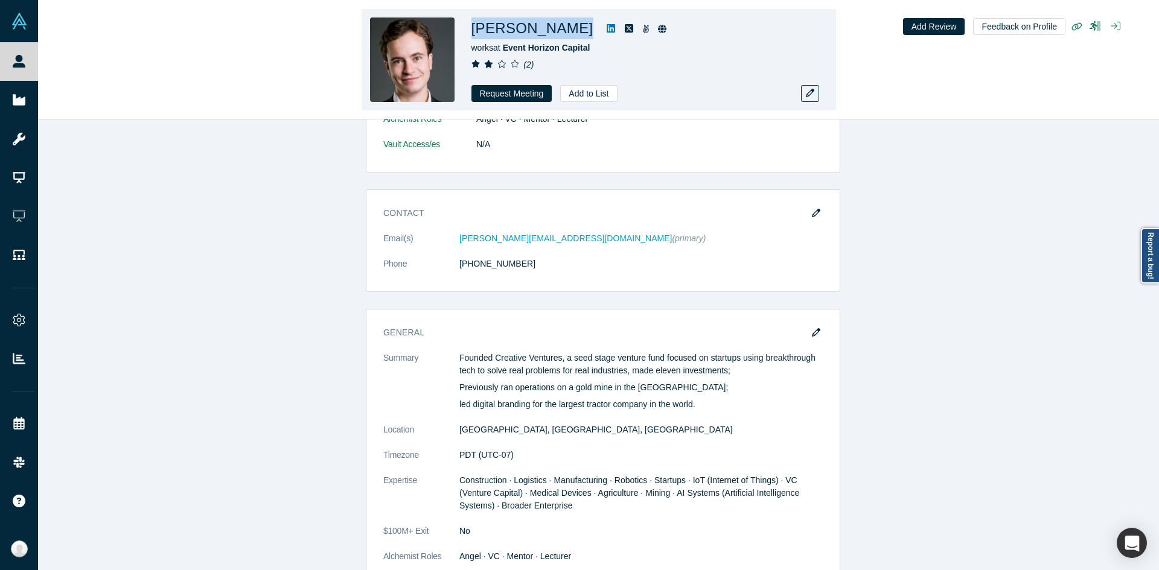
drag, startPoint x: 464, startPoint y: 28, endPoint x: 578, endPoint y: 36, distance: 113.7
click at [578, 36] on div "Alastair Trueger works at Event Horizon Capital ( 2 ) Request Meeting Add to Li…" at bounding box center [599, 59] width 474 height 101
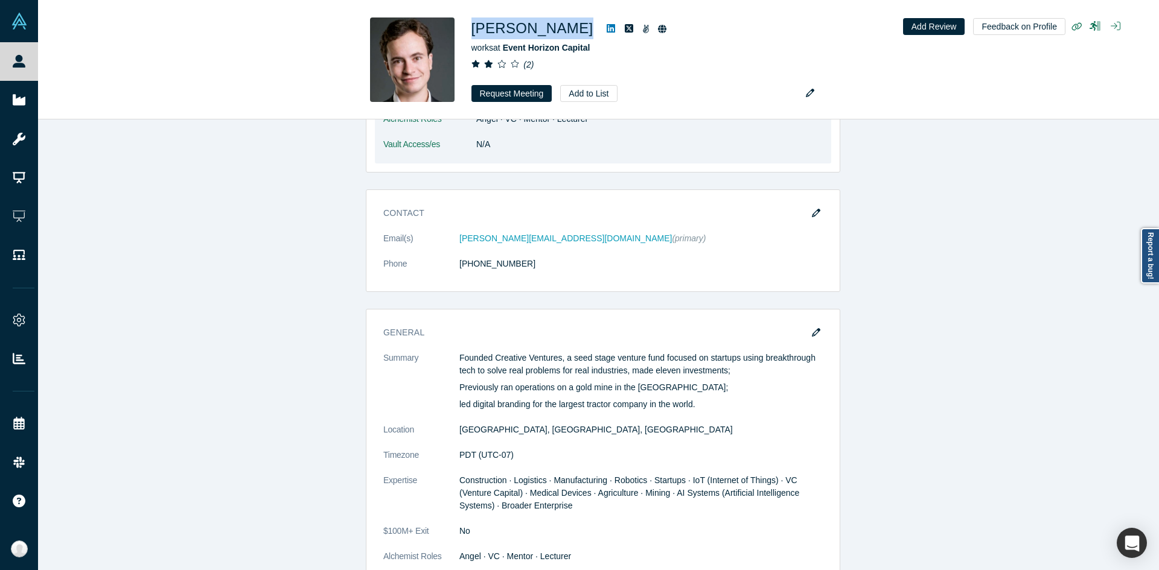
copy div "Alastair Trueger"
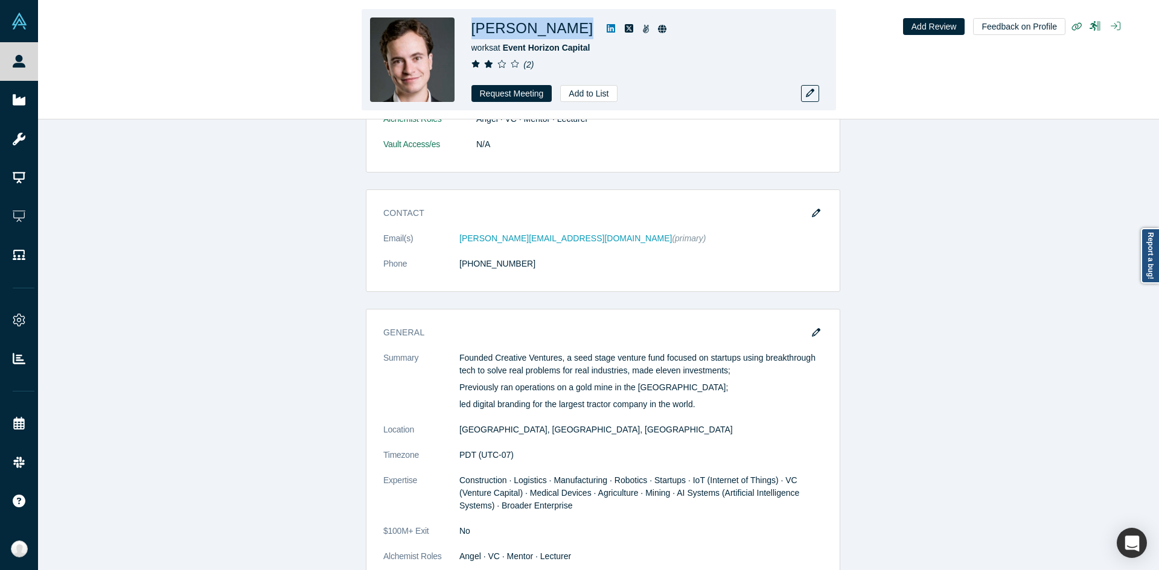
copy div "Alastair Trueger"
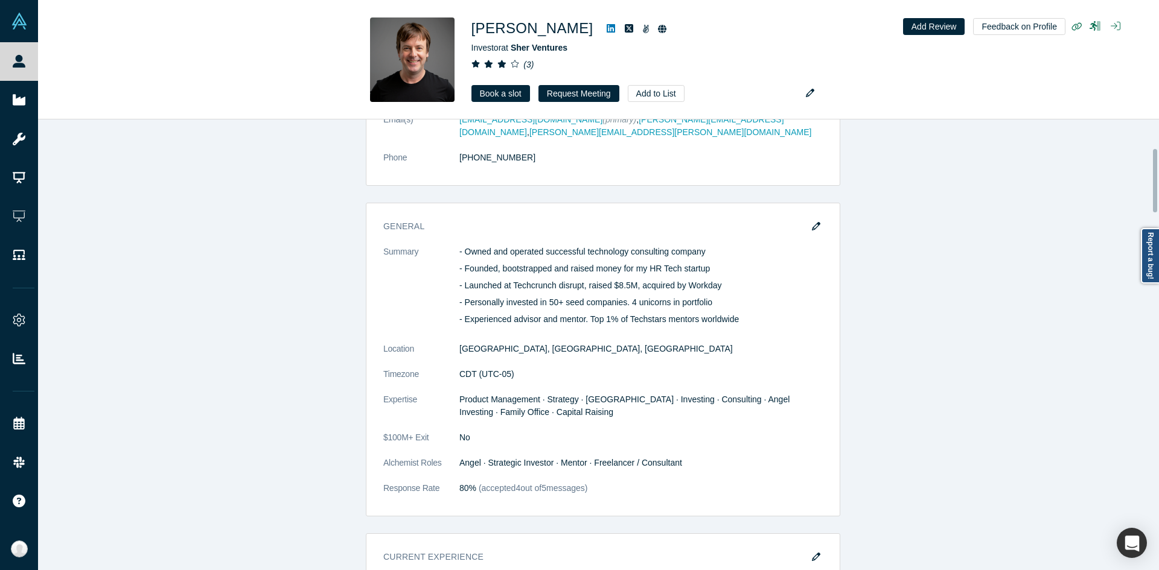
scroll to position [302, 0]
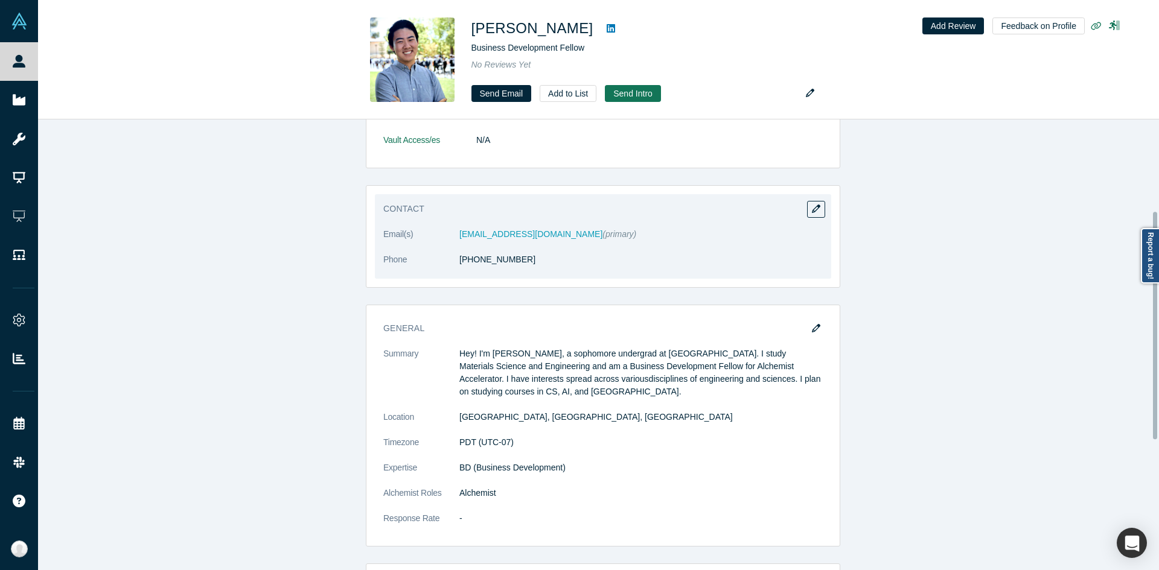
scroll to position [302, 0]
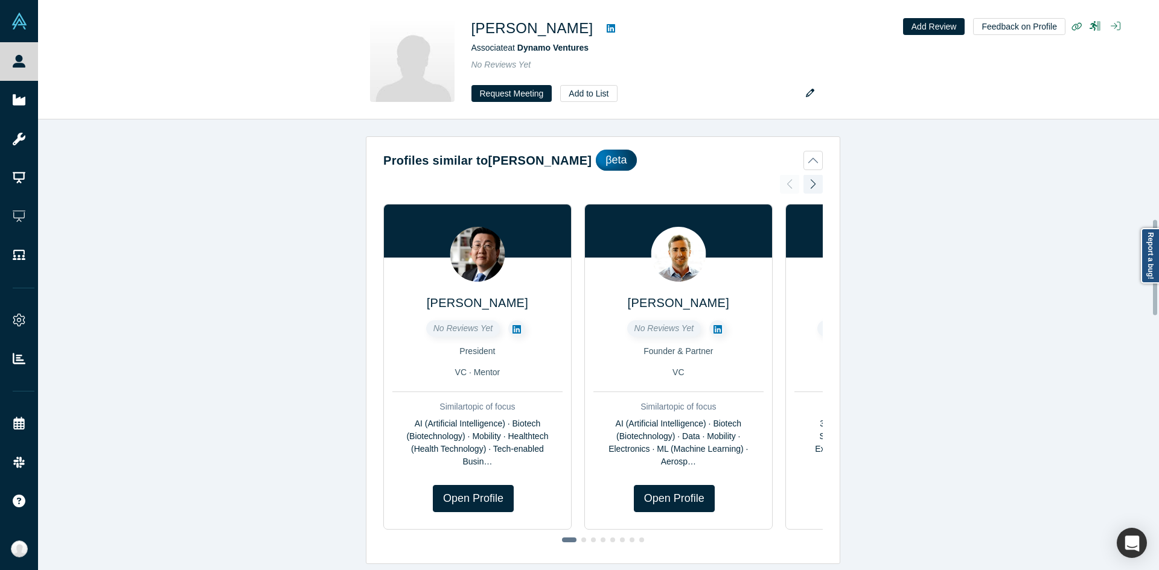
scroll to position [747, 0]
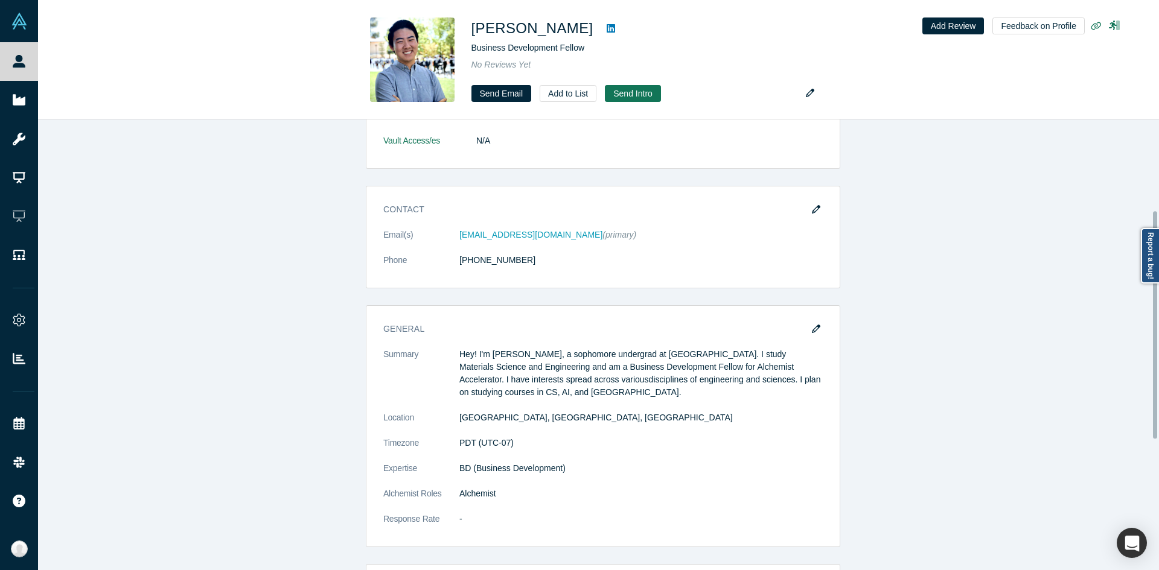
scroll to position [181, 0]
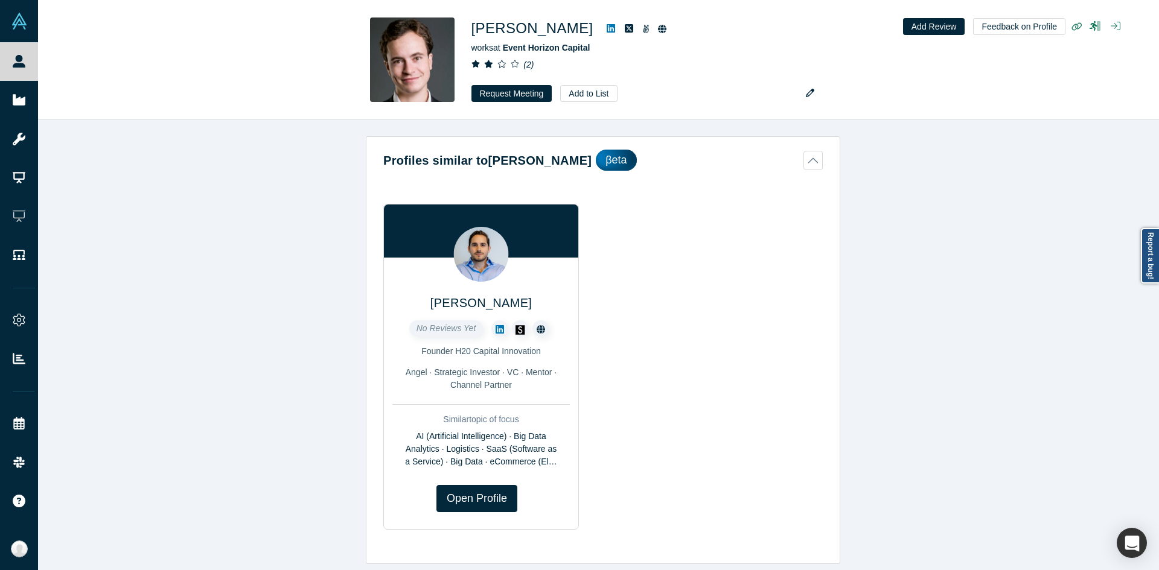
scroll to position [60, 0]
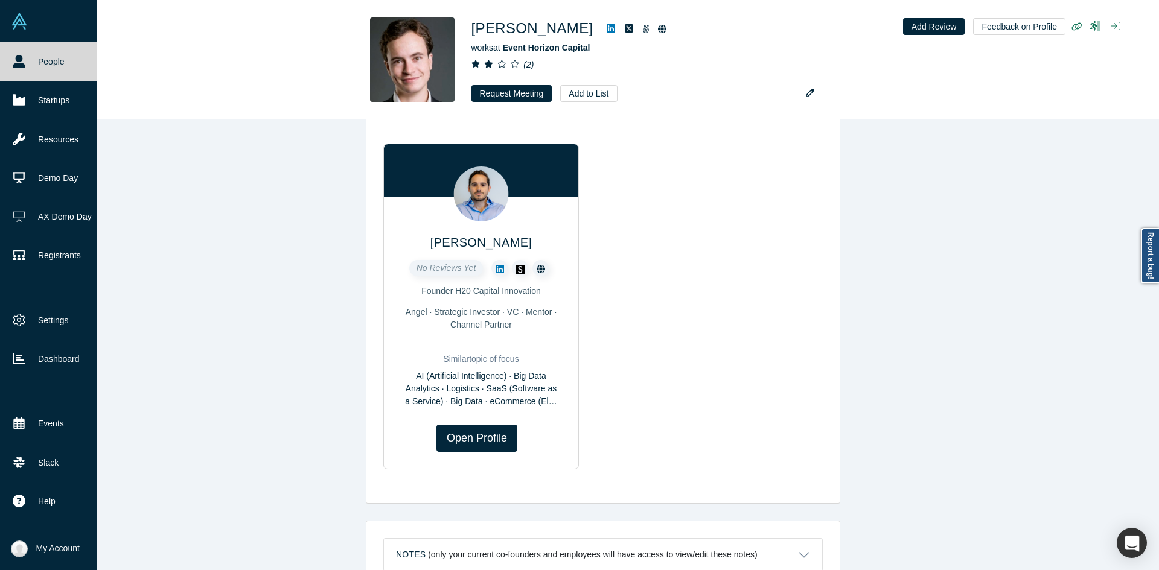
click at [26, 54] on link "People" at bounding box center [53, 61] width 106 height 39
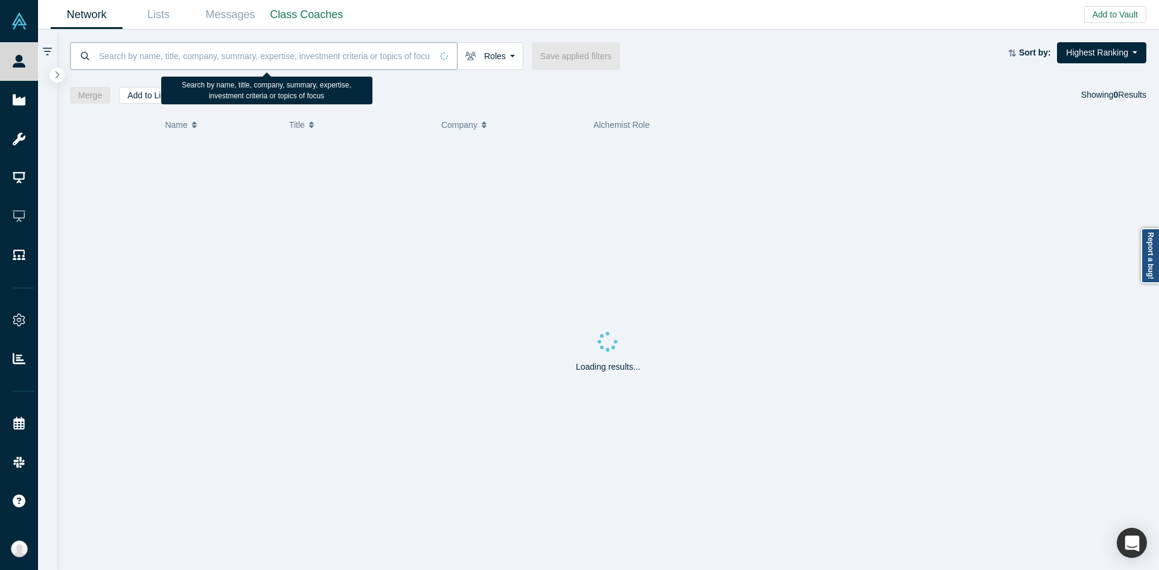
click at [314, 60] on input at bounding box center [265, 56] width 334 height 28
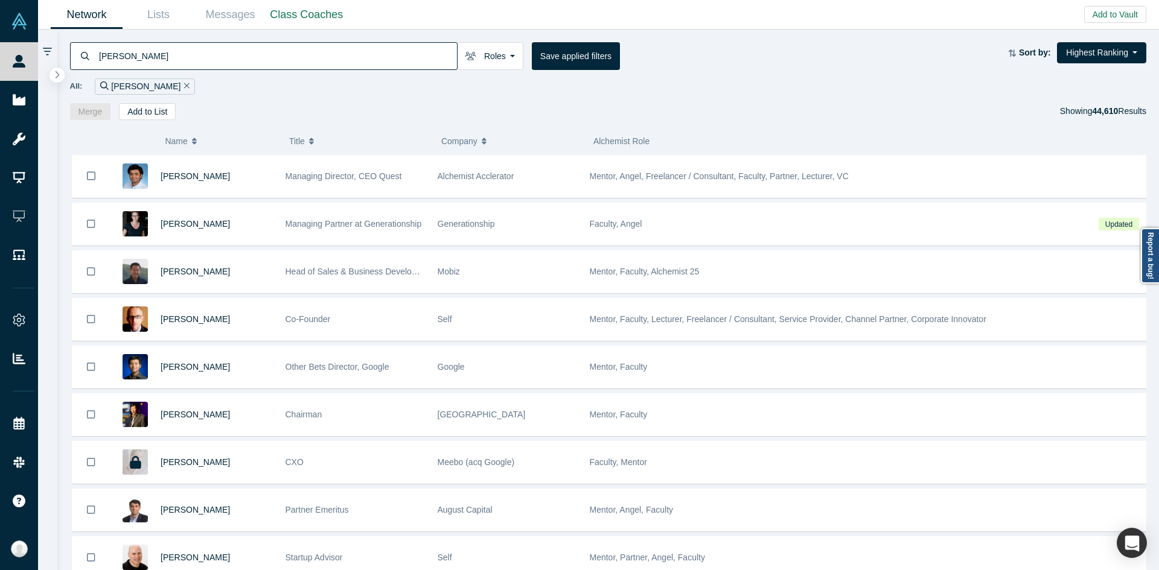
type input "Alex Chang"
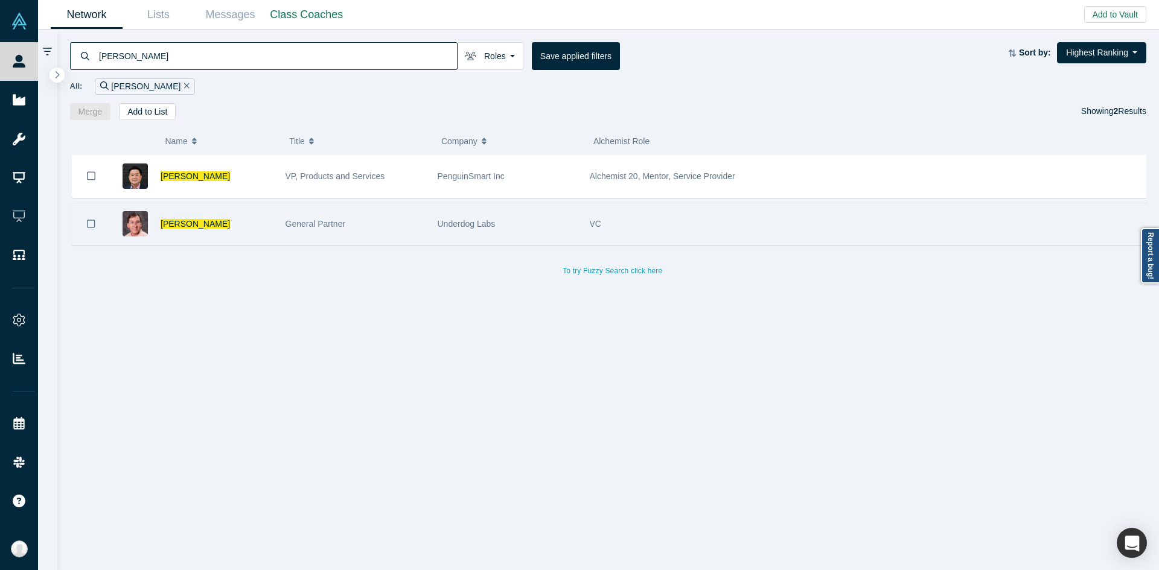
click at [627, 229] on div "VC" at bounding box center [835, 224] width 490 height 42
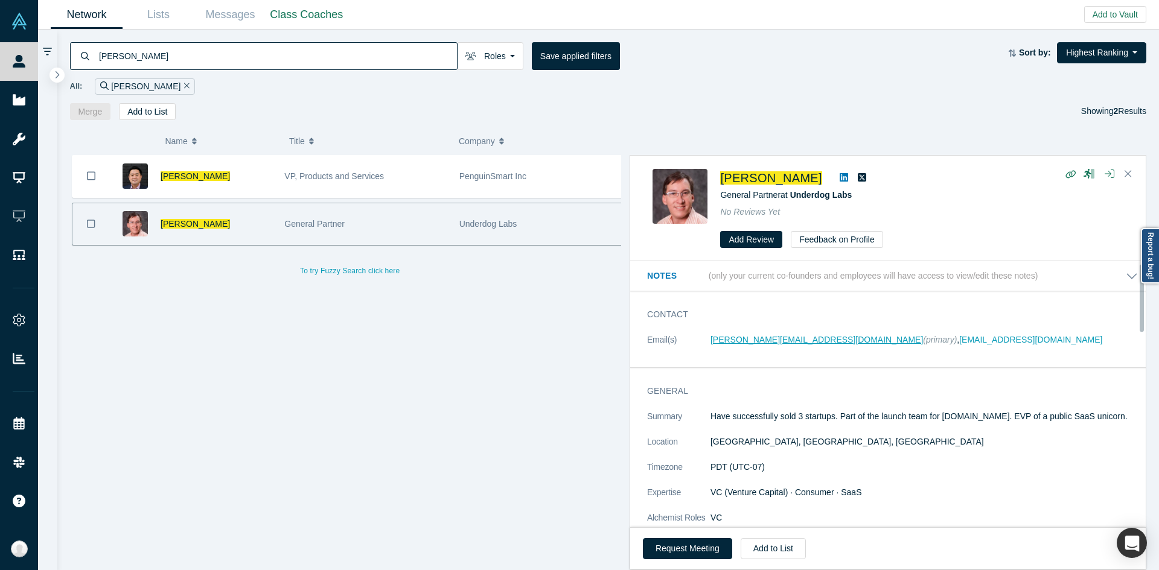
scroll to position [60, 0]
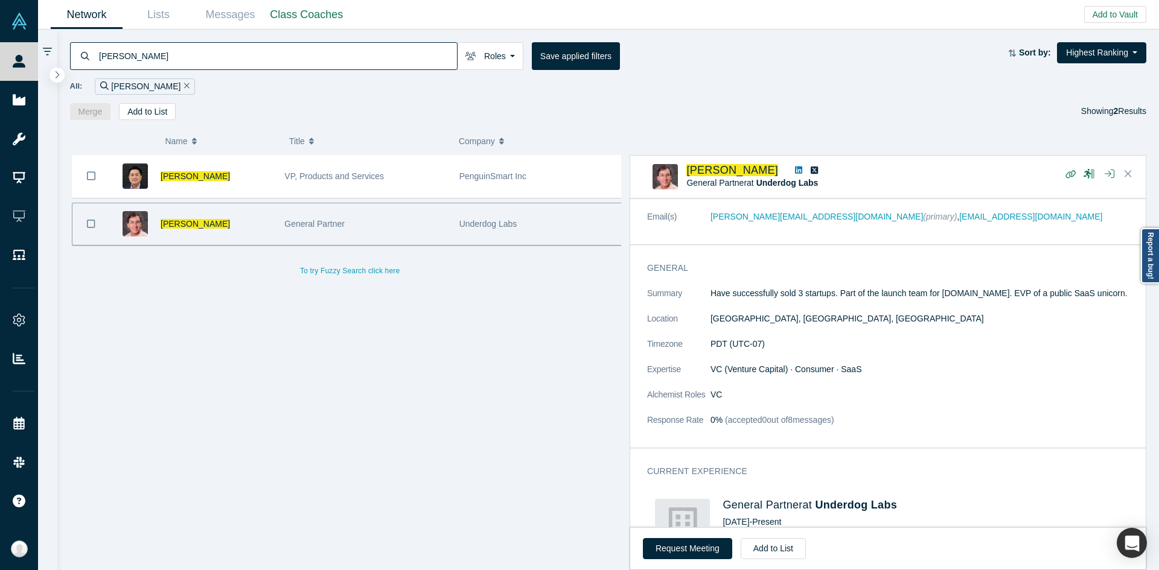
click at [171, 62] on input "Alex Chang" at bounding box center [277, 56] width 359 height 28
drag, startPoint x: 683, startPoint y: 161, endPoint x: 748, endPoint y: 162, distance: 65.2
click at [748, 162] on div "Alex Chang General Partner at Underdog Labs No Reviews Yet" at bounding box center [887, 177] width 515 height 42
copy div "Alex Chang"
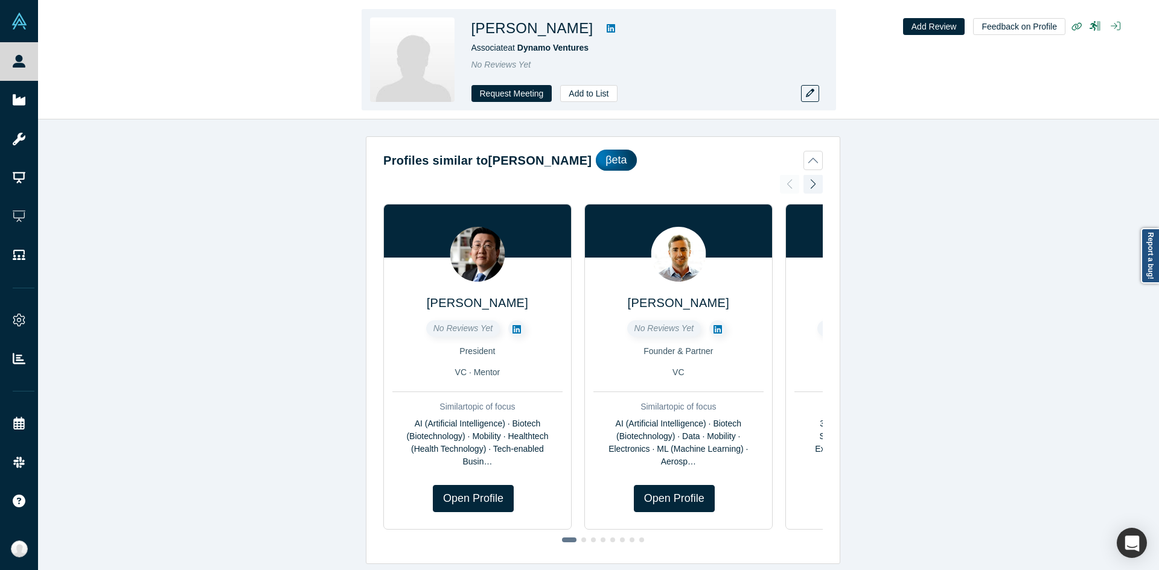
click at [548, 30] on h1 "Madelyn O'Farrell" at bounding box center [532, 29] width 122 height 22
drag, startPoint x: 471, startPoint y: 33, endPoint x: 588, endPoint y: 30, distance: 116.5
click at [588, 30] on div "Madelyn O'Farrell" at bounding box center [640, 29] width 338 height 22
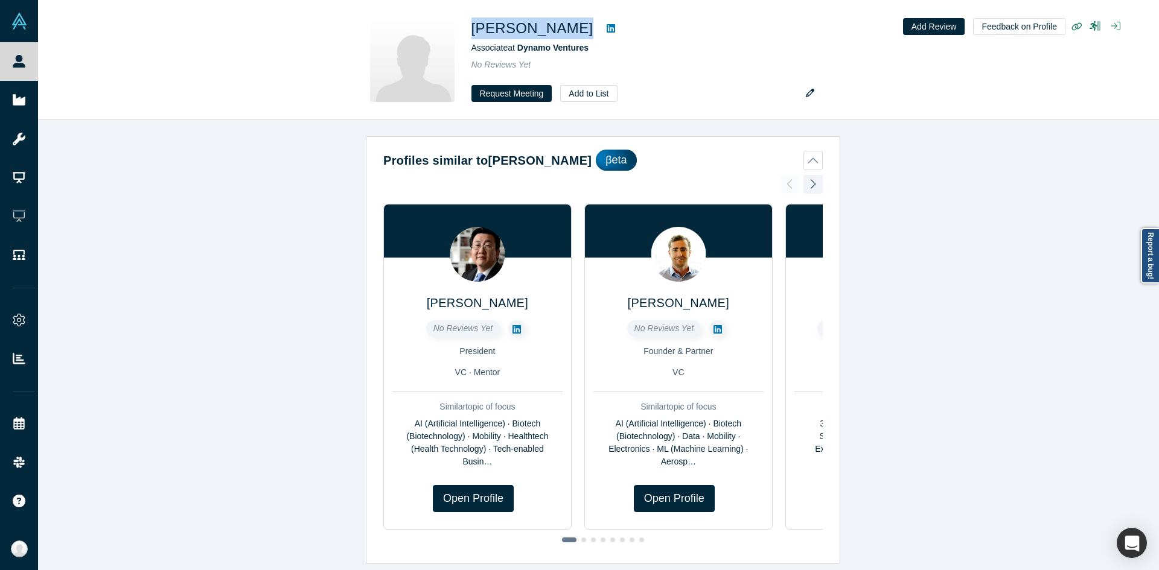
copy div "Madelyn O'Farrell"
